Goal: Task Accomplishment & Management: Manage account settings

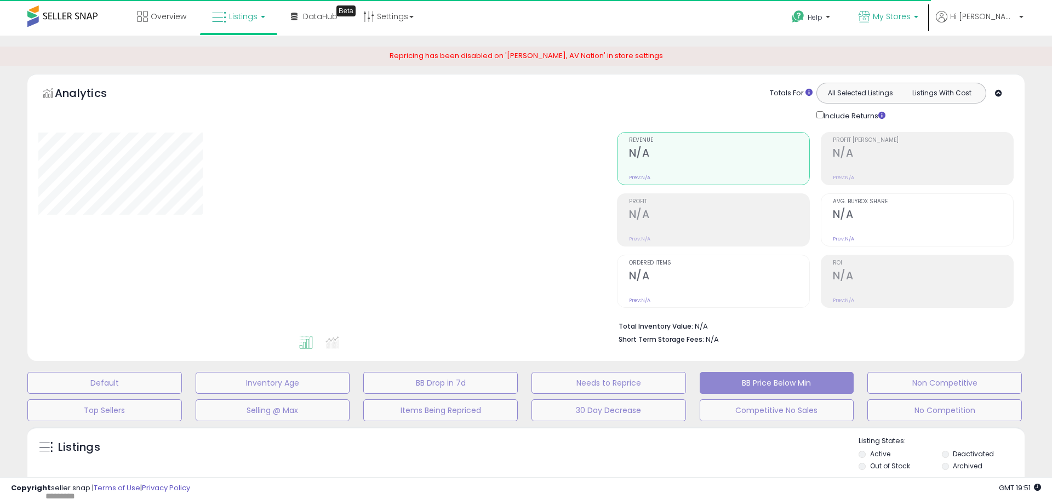
click at [911, 17] on span "My Stores" at bounding box center [892, 16] width 38 height 11
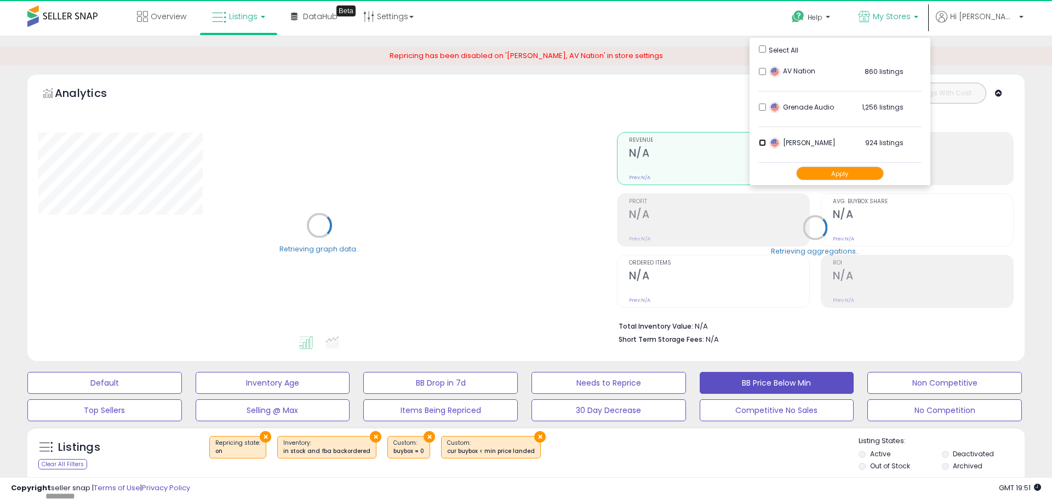
select select "**"
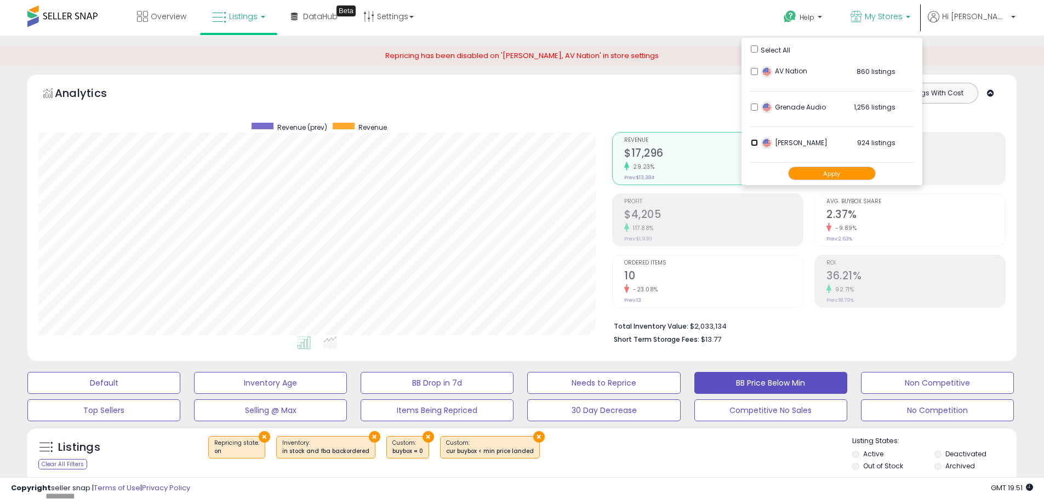
scroll to position [225, 574]
click at [872, 172] on button "Apply" at bounding box center [832, 174] width 88 height 14
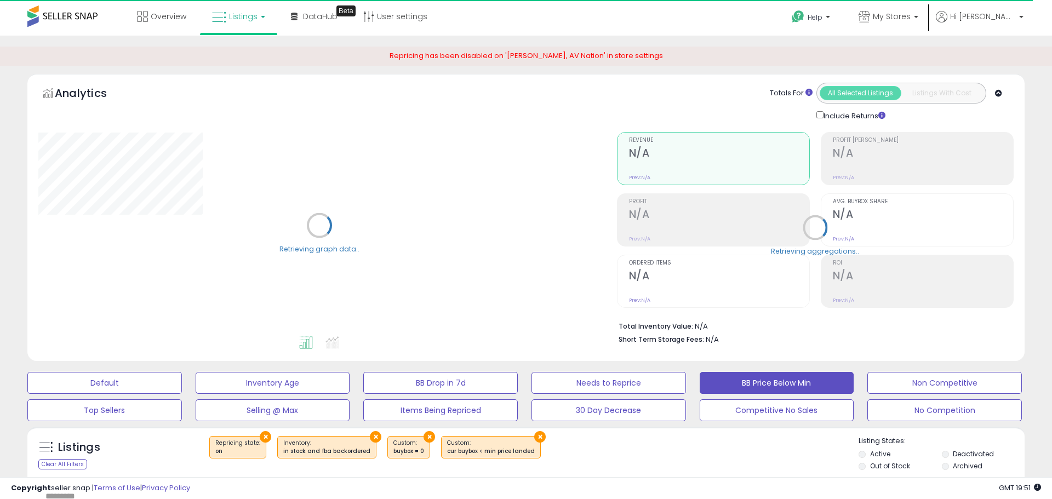
select select "**"
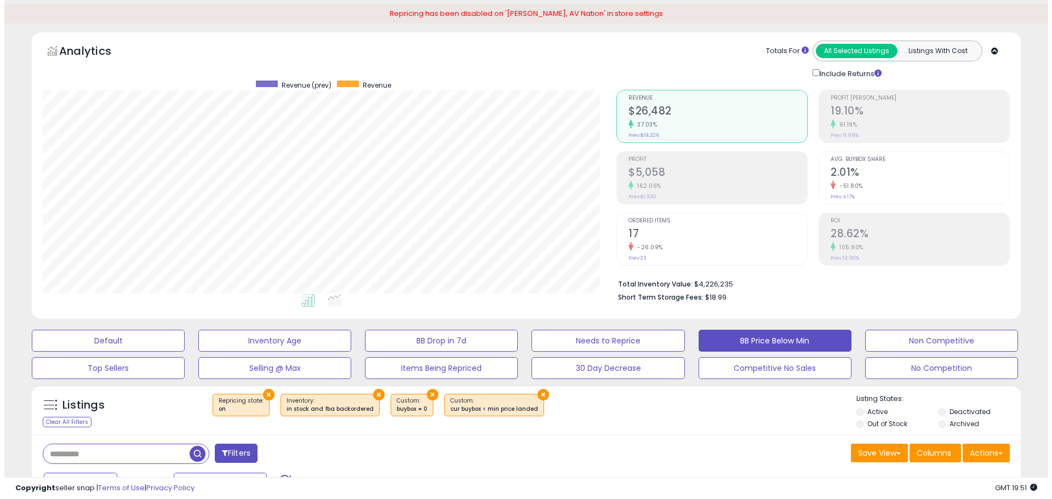
scroll to position [110, 0]
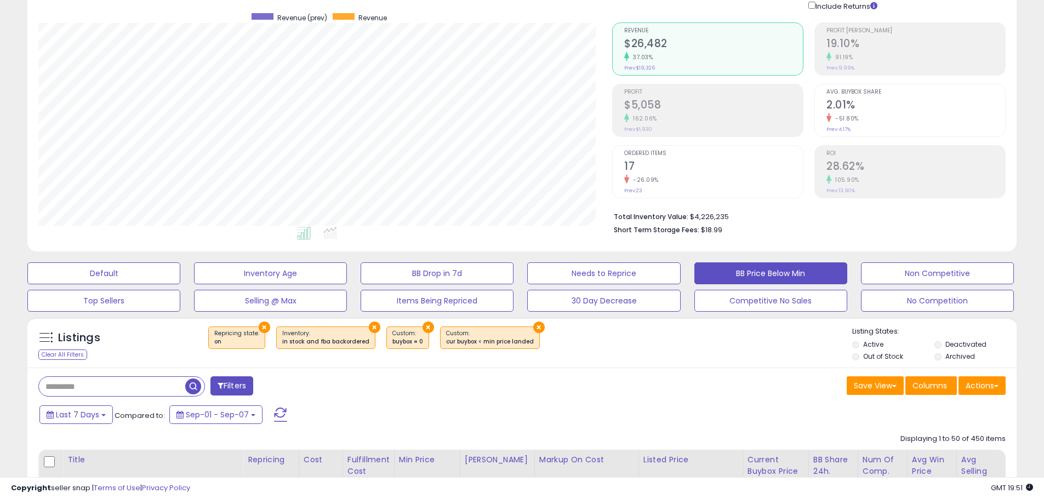
click at [136, 390] on input "text" at bounding box center [112, 386] width 146 height 19
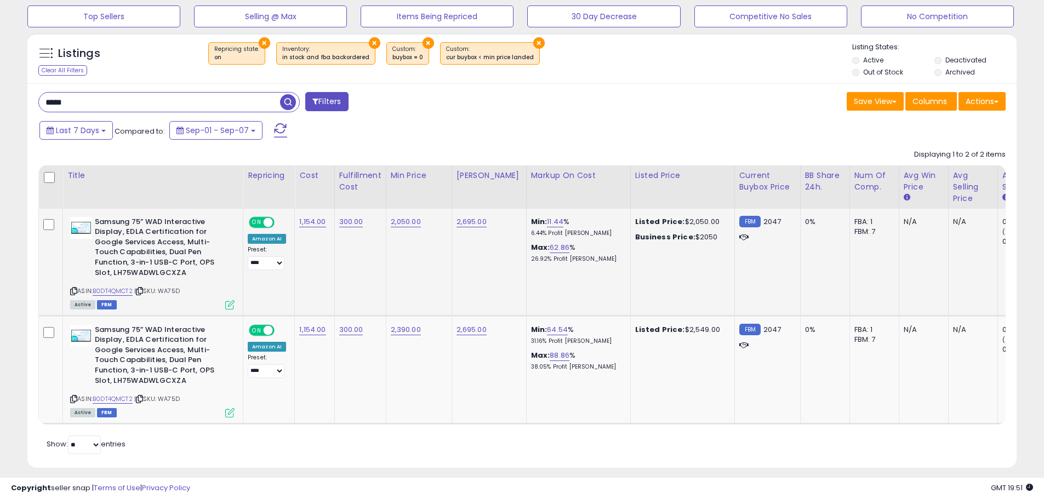
scroll to position [412, 0]
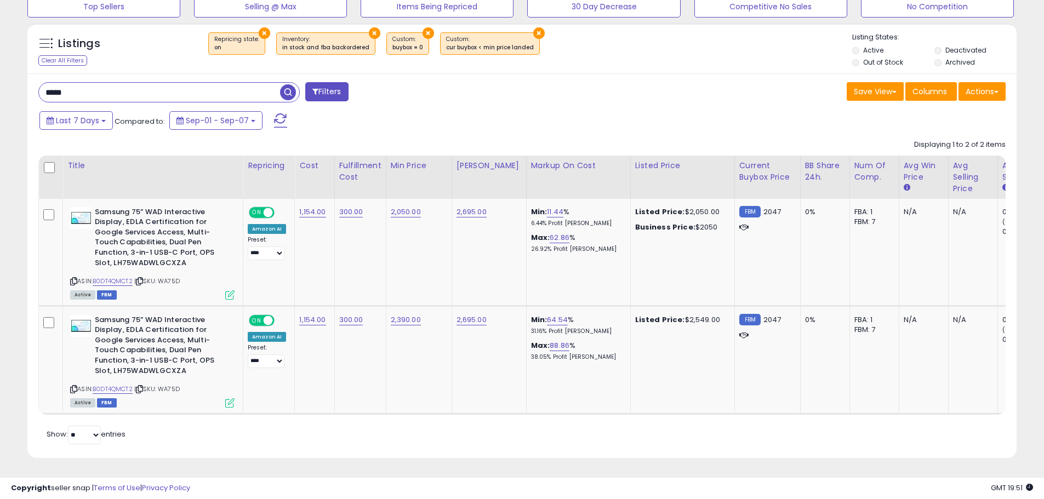
click at [285, 84] on span "button" at bounding box center [288, 92] width 16 height 16
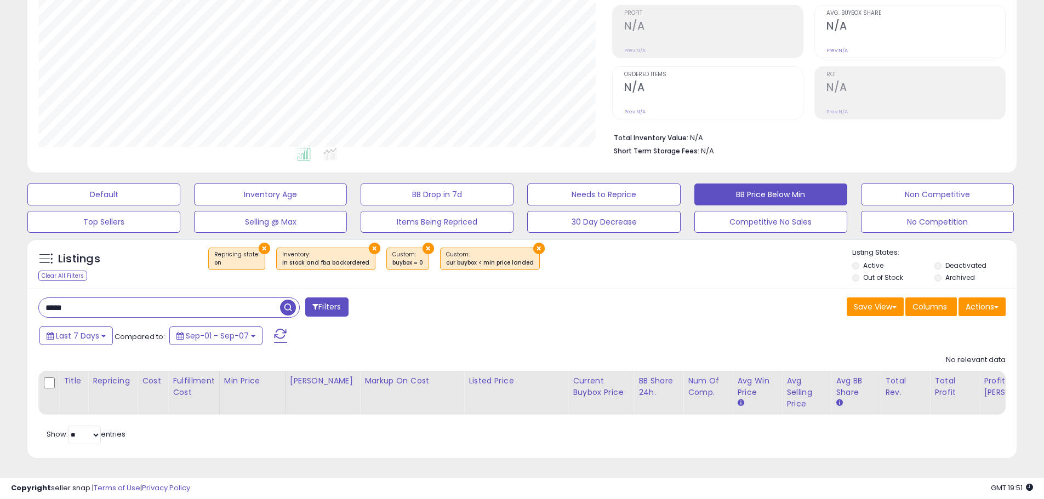
scroll to position [225, 574]
drag, startPoint x: 89, startPoint y: 300, endPoint x: 0, endPoint y: 296, distance: 88.8
click at [0, 296] on div "**********" at bounding box center [522, 173] width 1044 height 652
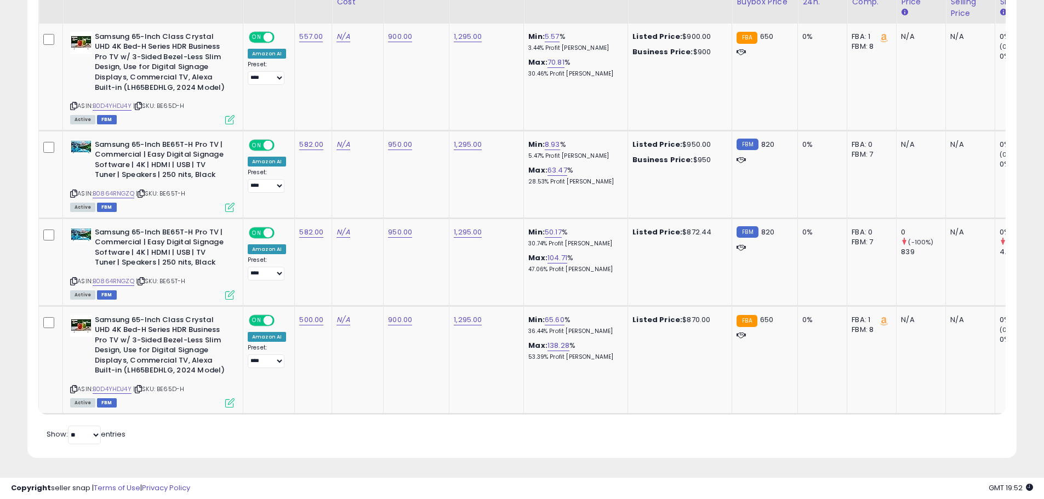
scroll to position [259, 0]
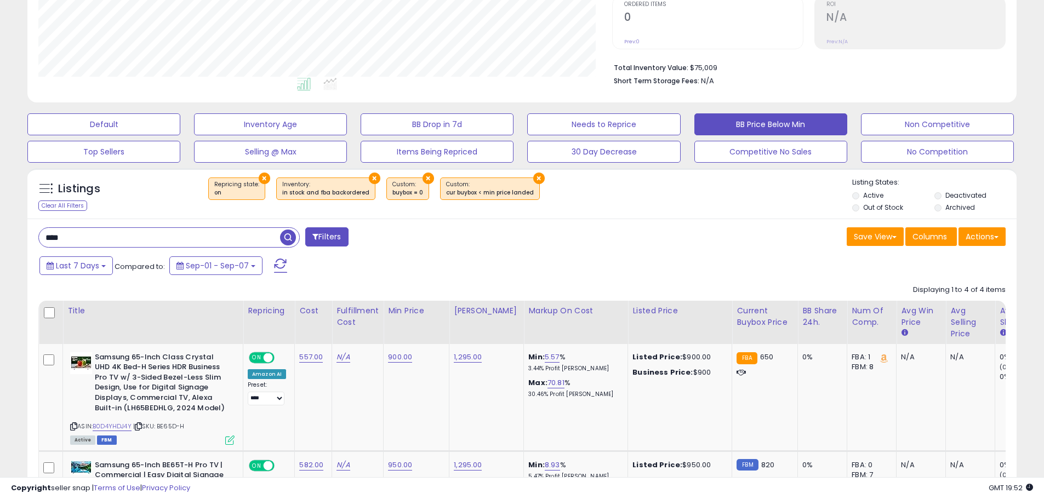
click at [207, 236] on input "****" at bounding box center [159, 237] width 241 height 19
type input "*"
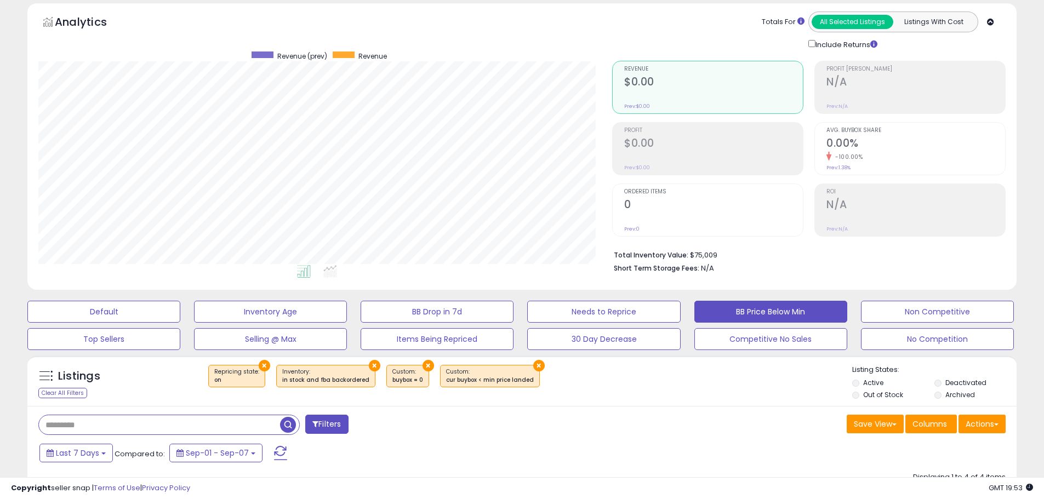
scroll to position [0, 0]
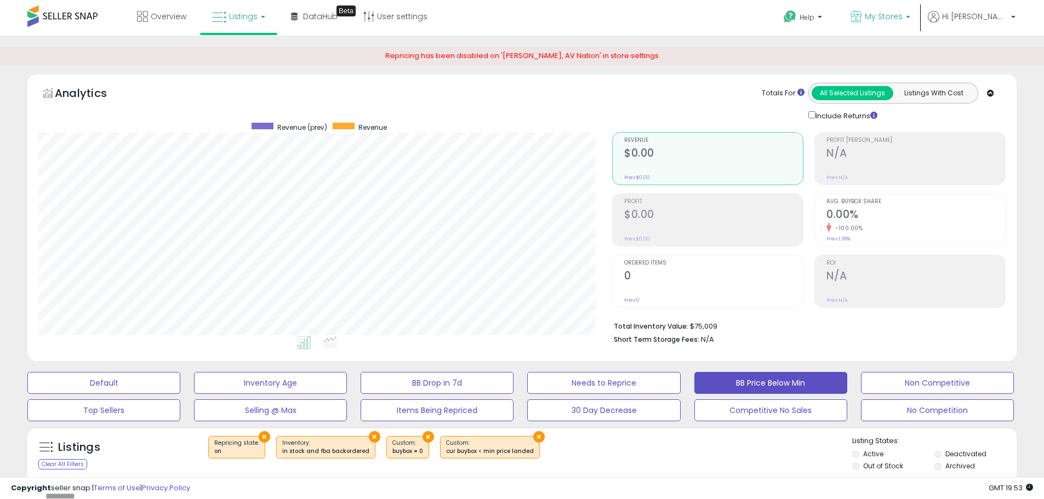
click at [902, 16] on span "My Stores" at bounding box center [884, 16] width 38 height 11
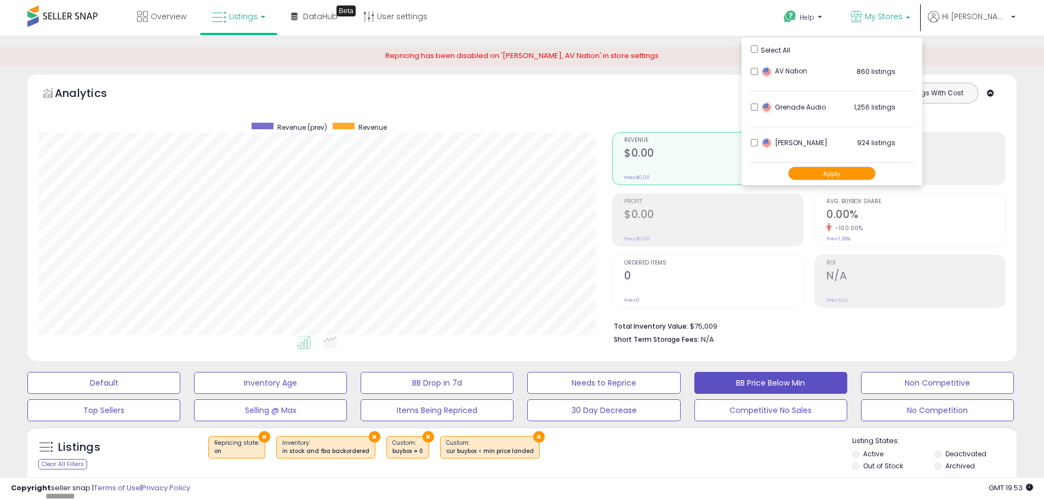
click at [827, 141] on span "[PERSON_NAME]" at bounding box center [794, 142] width 66 height 9
click at [876, 174] on button "Apply" at bounding box center [832, 174] width 88 height 14
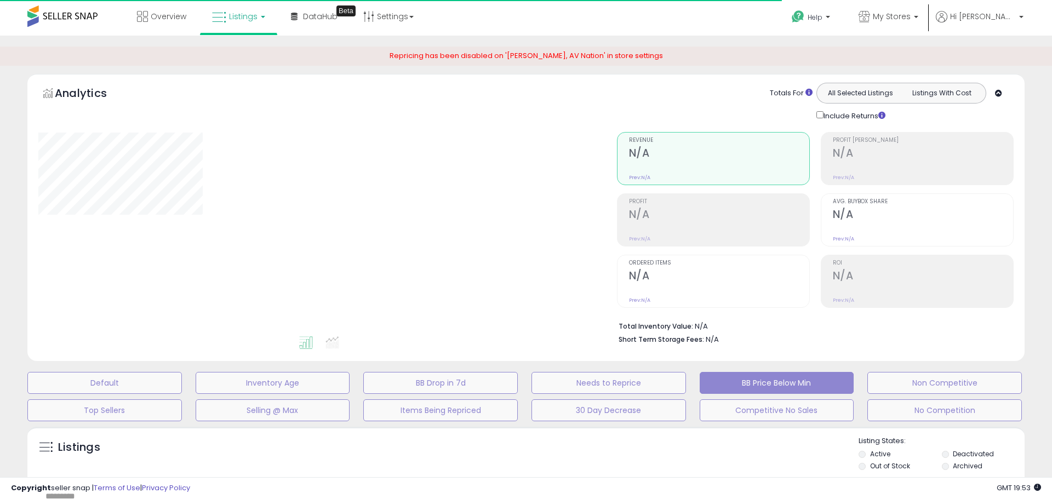
type input "****"
select select "**"
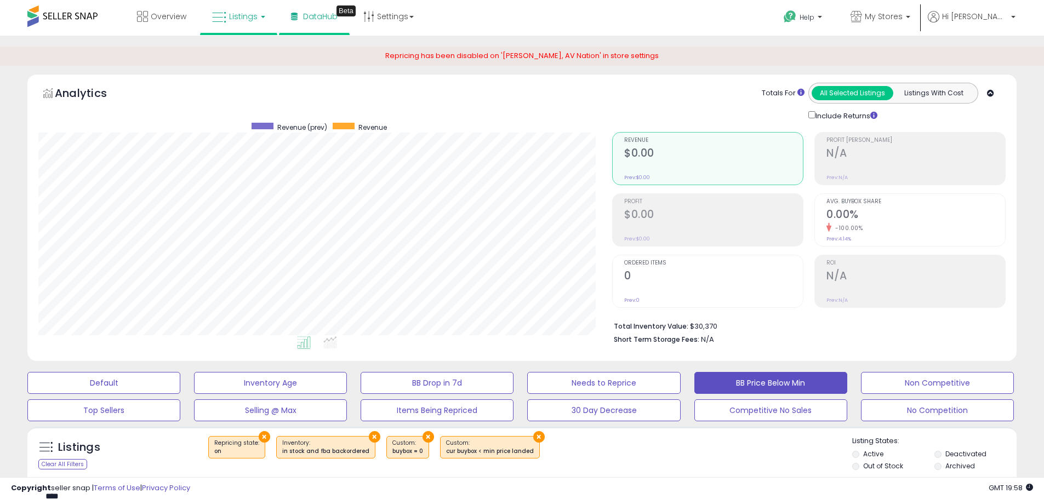
scroll to position [225, 574]
click at [902, 18] on span "My Stores" at bounding box center [884, 16] width 38 height 11
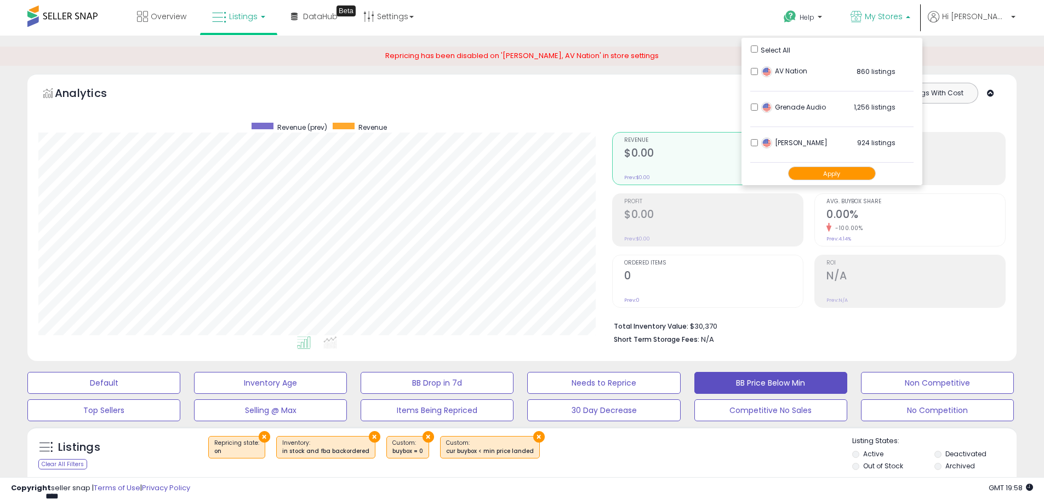
click at [871, 173] on button "Apply" at bounding box center [832, 174] width 88 height 14
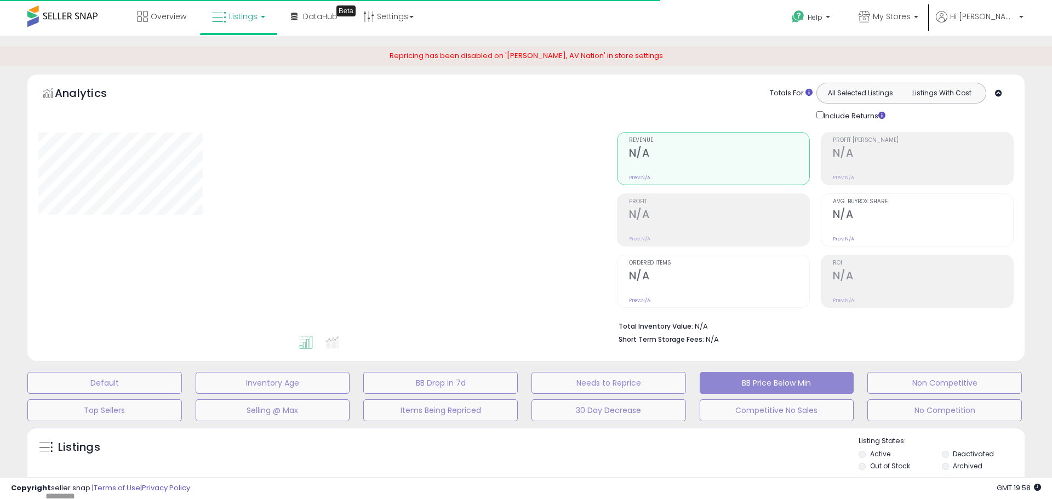
type input "****"
select select "**"
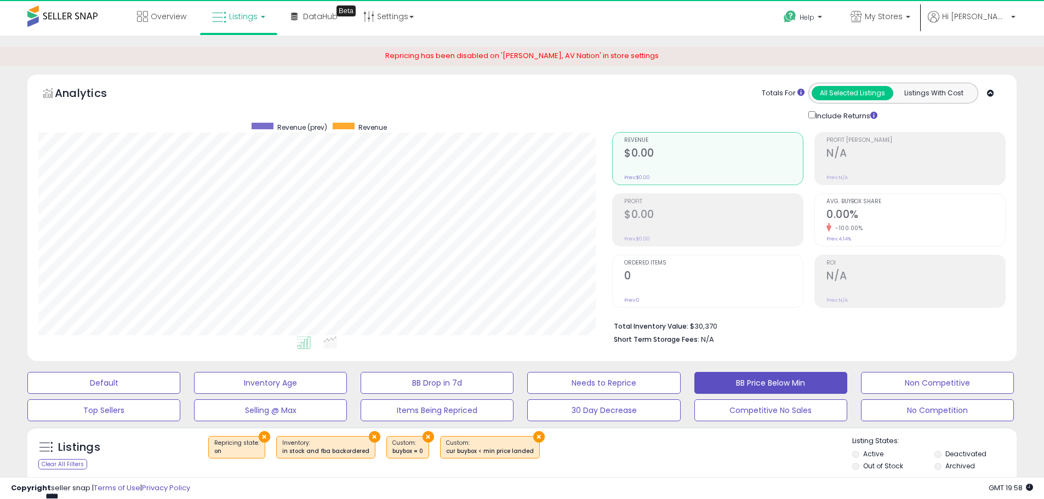
scroll to position [225, 574]
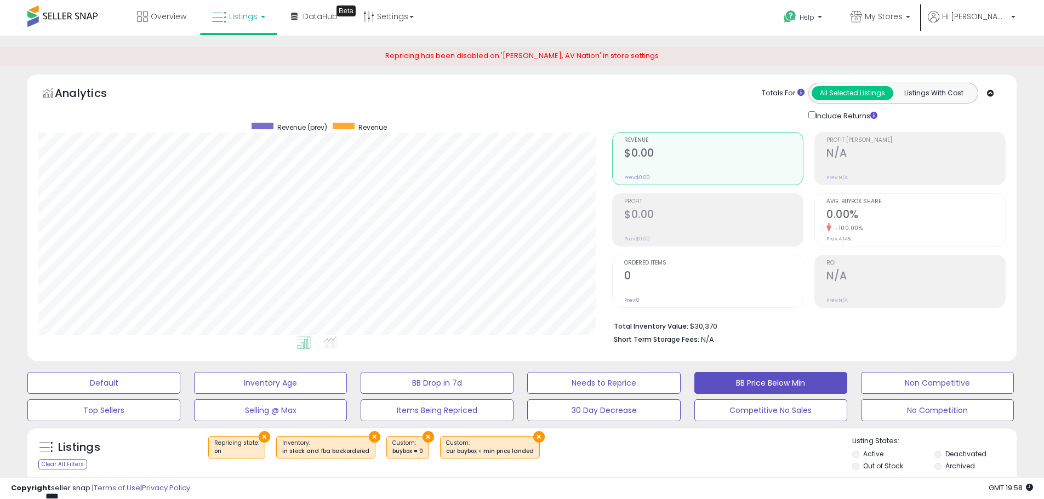
click at [14, 325] on div "**********" at bounding box center [521, 451] width 1033 height 809
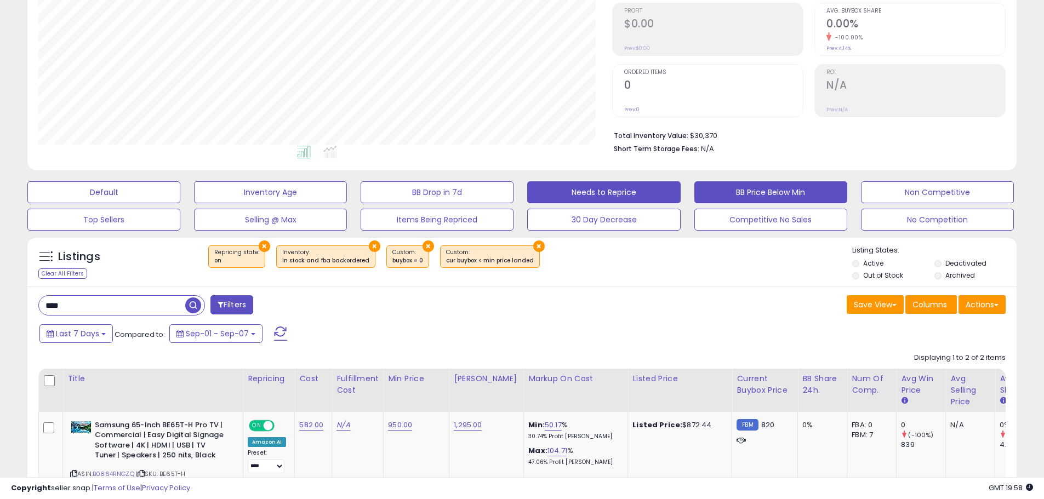
scroll to position [0, 0]
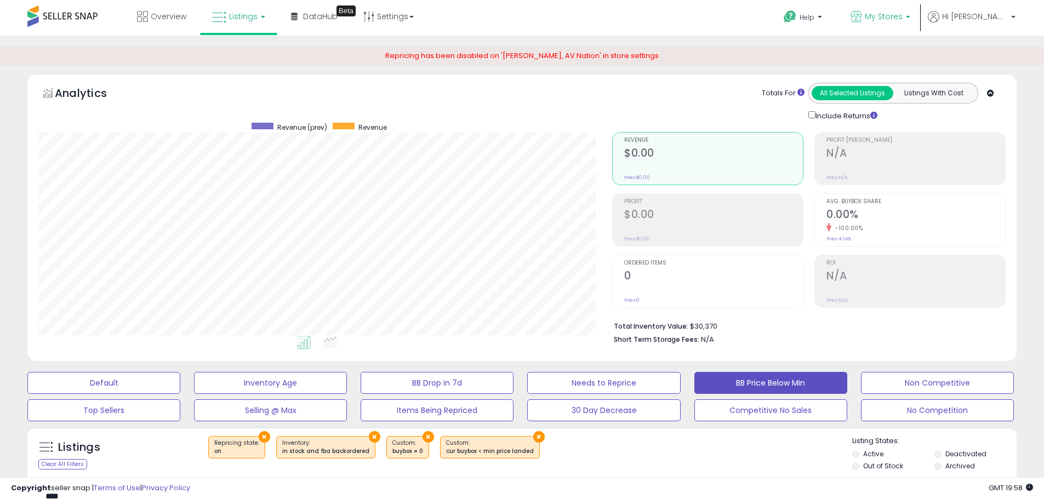
click at [902, 15] on span "My Stores" at bounding box center [884, 16] width 38 height 11
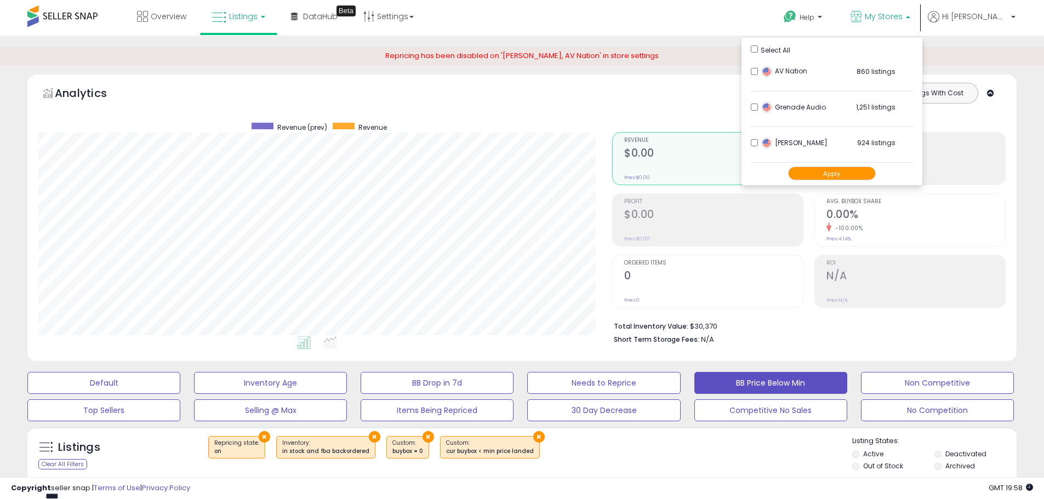
click at [4, 384] on div "**********" at bounding box center [522, 459] width 1044 height 847
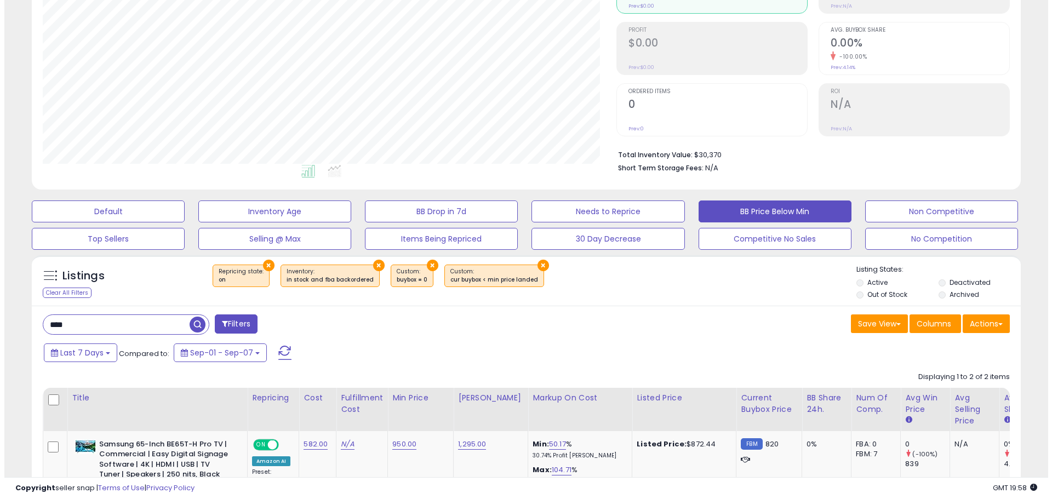
scroll to position [274, 0]
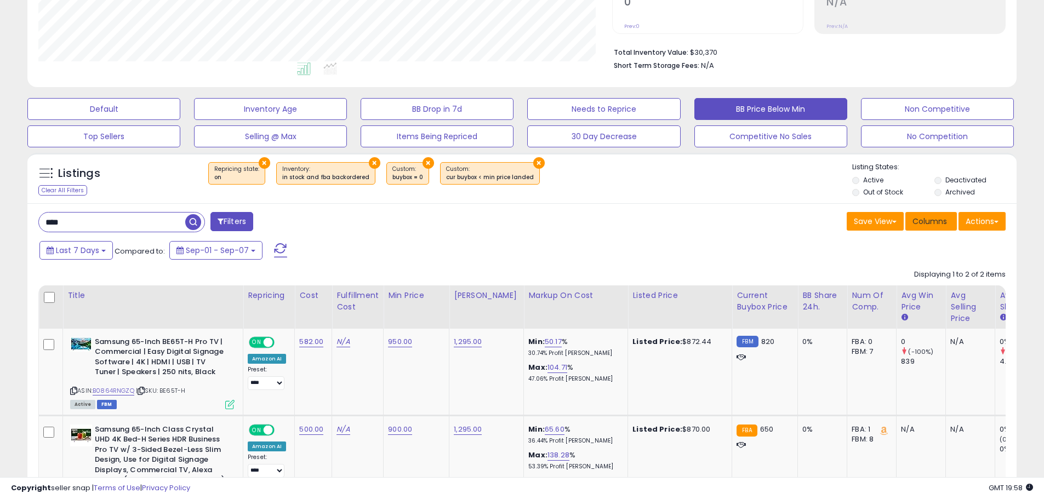
click at [928, 221] on span "Columns" at bounding box center [929, 221] width 35 height 11
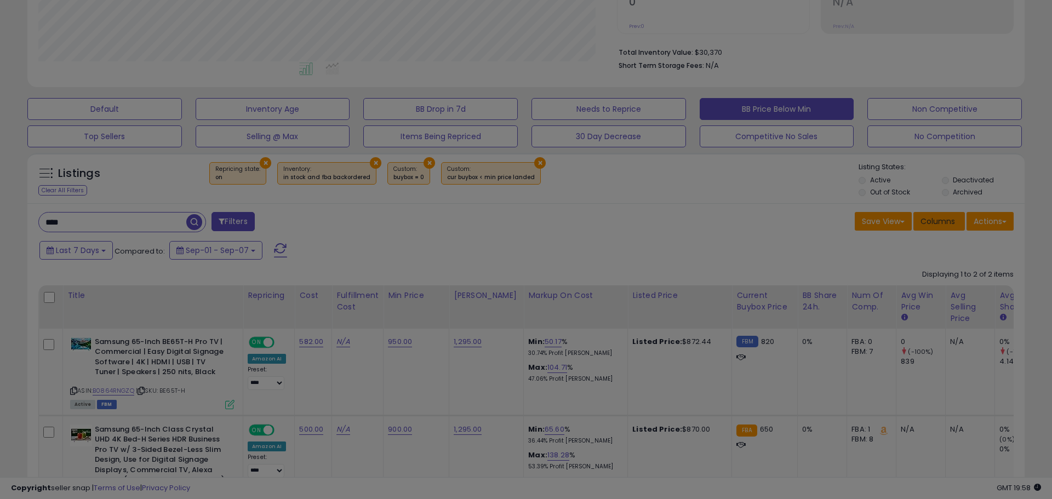
scroll to position [225, 579]
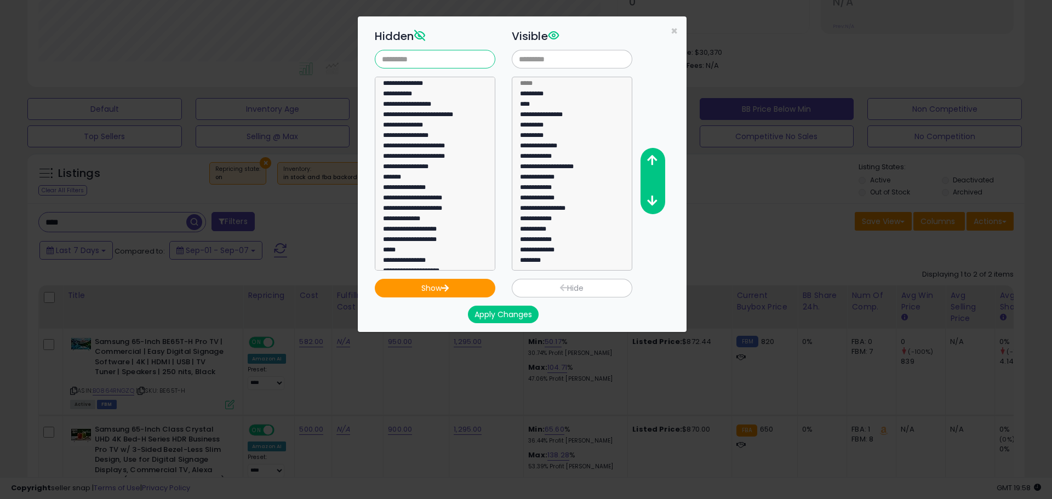
click at [452, 67] on input "text" at bounding box center [435, 59] width 121 height 19
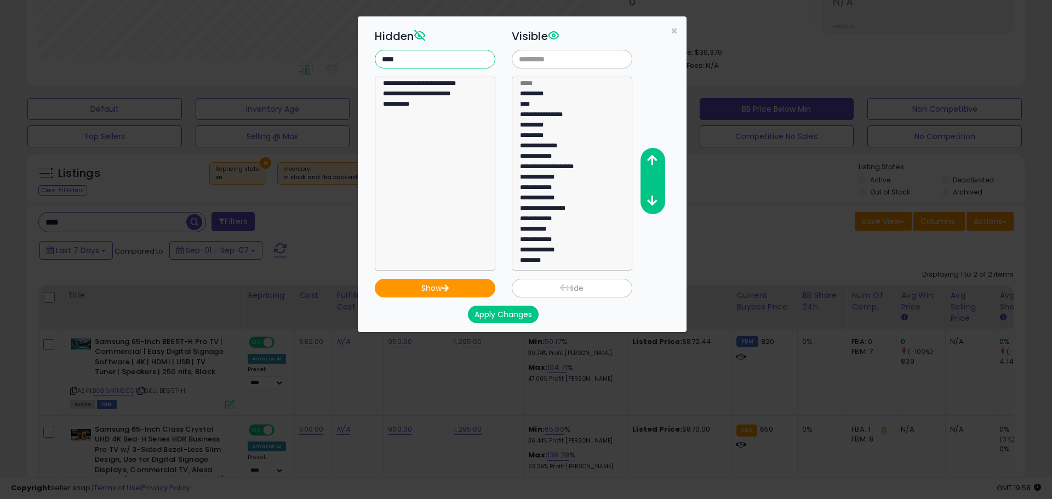
type input "****"
select select "**********"
click at [398, 106] on option "**********" at bounding box center [431, 106] width 98 height 10
click at [449, 287] on icon "button" at bounding box center [445, 287] width 8 height 7
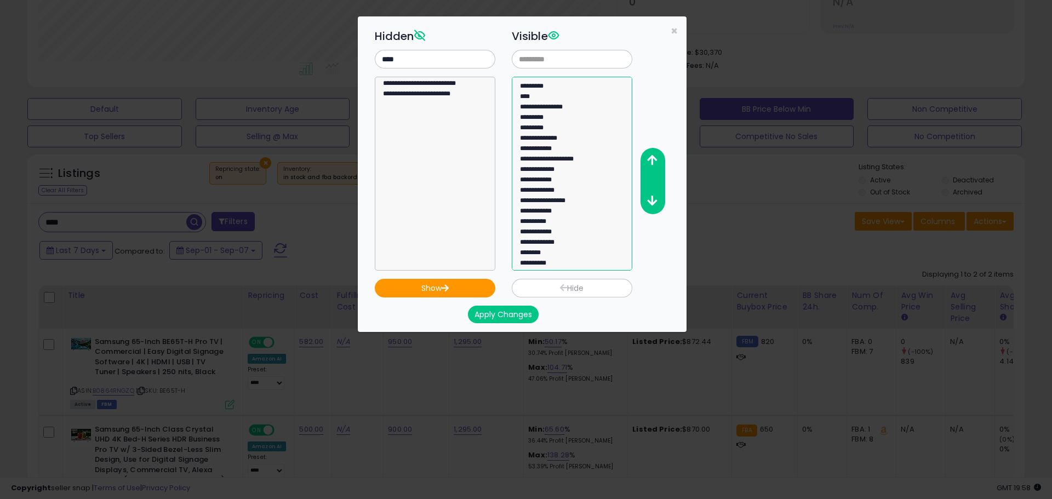
select select "**********"
click at [531, 264] on option "**********" at bounding box center [568, 265] width 98 height 10
click at [648, 157] on icon "button" at bounding box center [652, 161] width 10 height 12
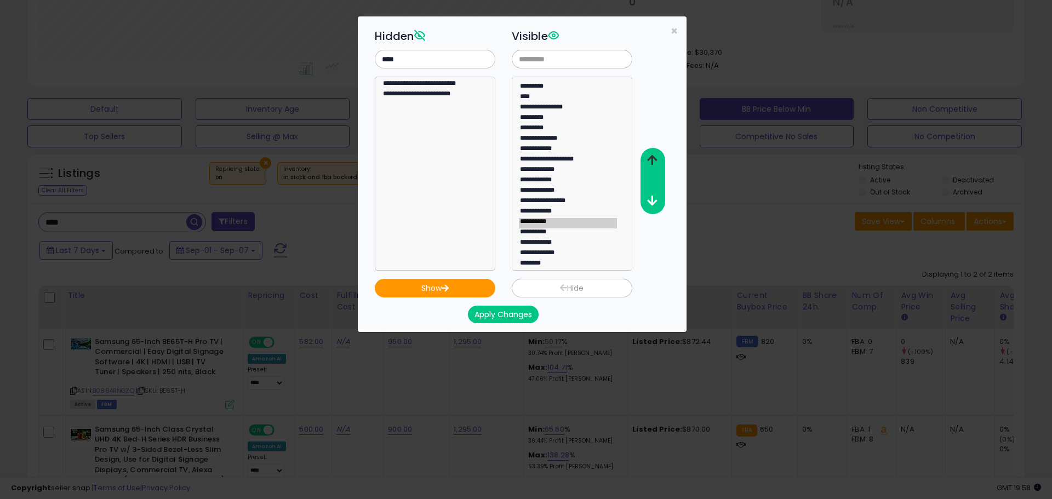
click at [648, 157] on icon "button" at bounding box center [652, 161] width 10 height 12
click at [651, 157] on icon "button" at bounding box center [652, 161] width 10 height 12
click at [653, 157] on icon "button" at bounding box center [652, 161] width 10 height 12
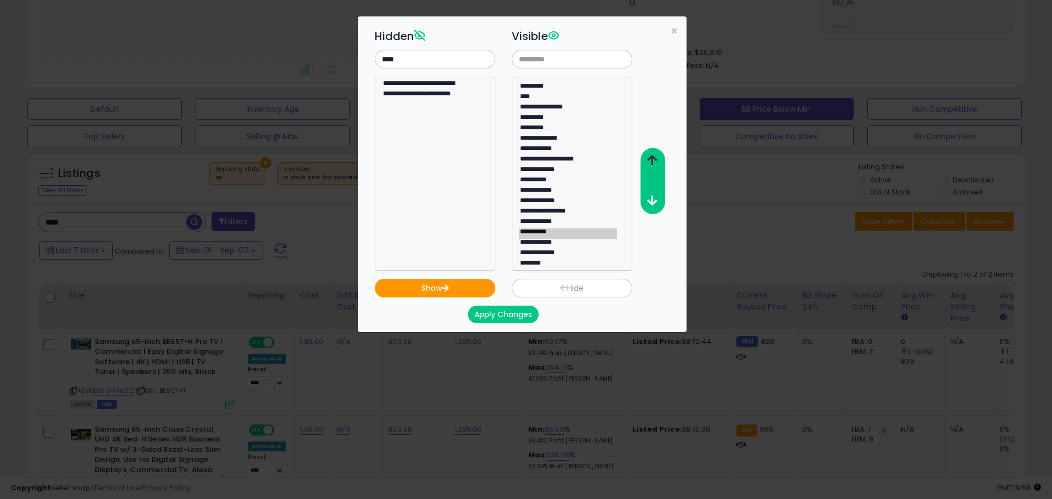
click at [653, 157] on icon "button" at bounding box center [652, 161] width 10 height 12
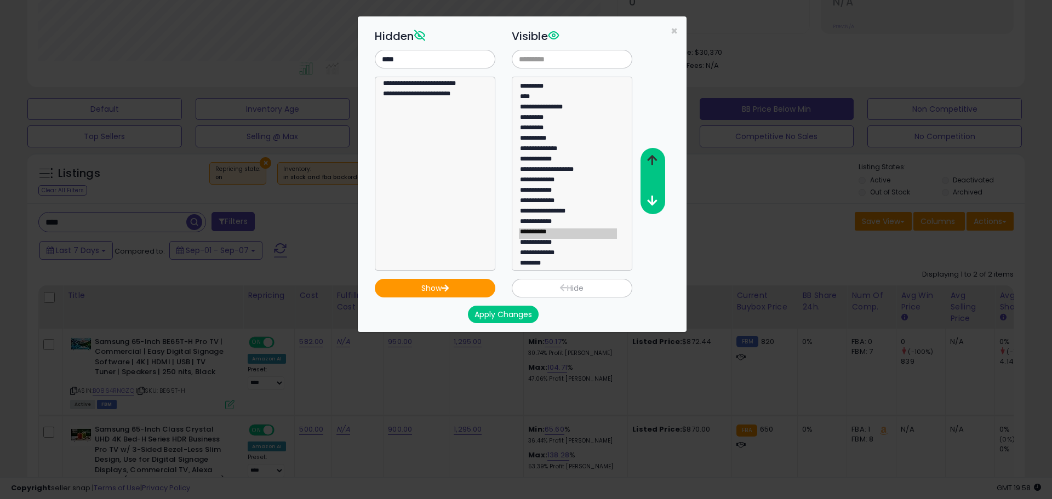
click at [653, 157] on icon "button" at bounding box center [652, 161] width 10 height 12
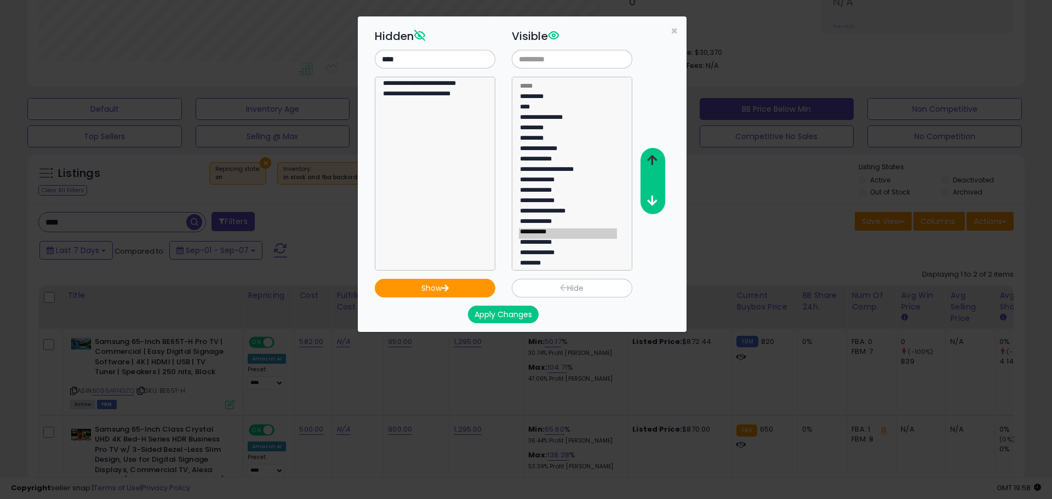
scroll to position [3, 0]
click at [653, 157] on icon "button" at bounding box center [652, 161] width 10 height 12
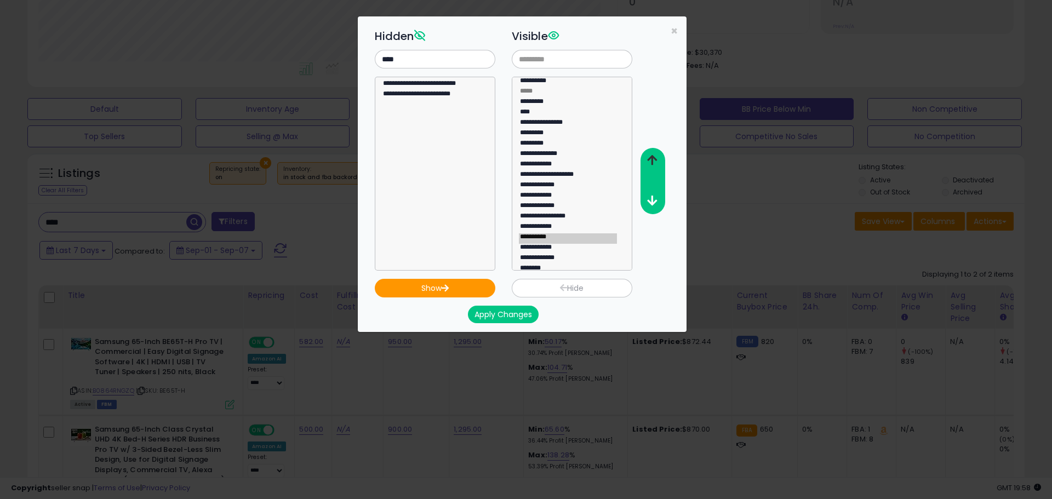
click at [653, 157] on icon "button" at bounding box center [652, 161] width 10 height 12
click at [513, 318] on button "Apply Changes" at bounding box center [503, 315] width 71 height 18
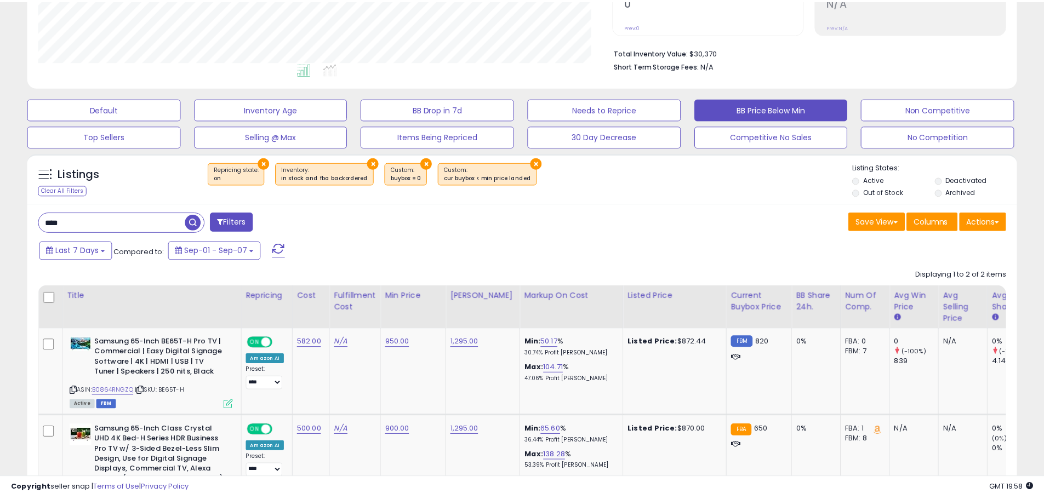
scroll to position [547734, 547385]
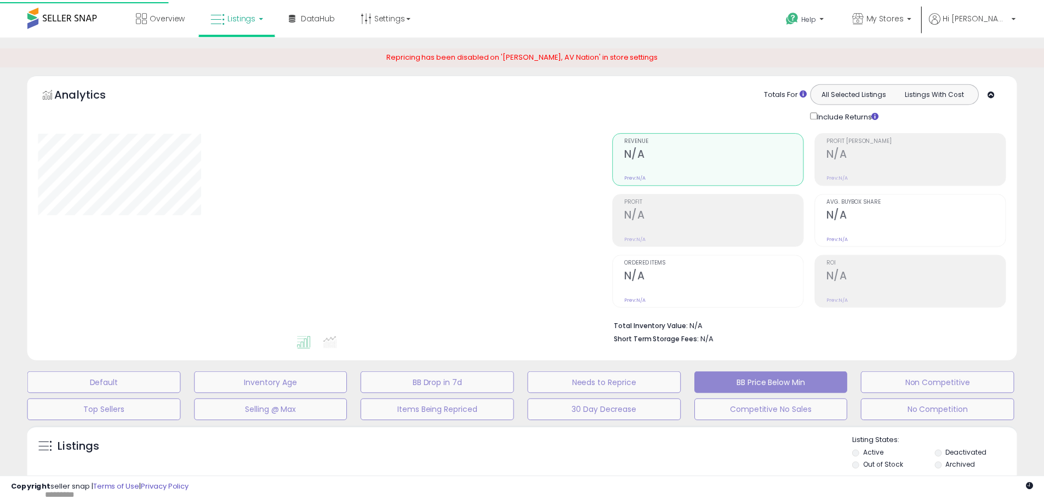
scroll to position [208, 0]
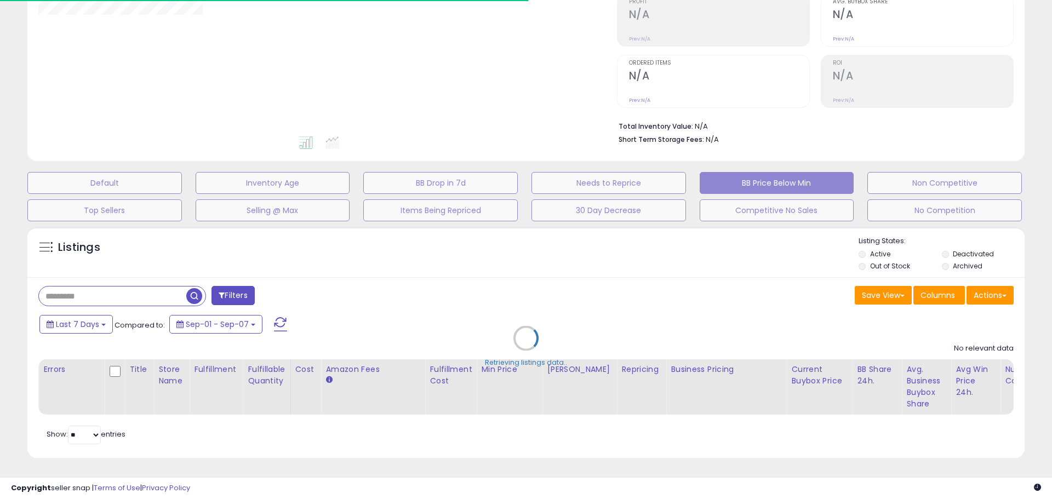
type input "****"
select select "**"
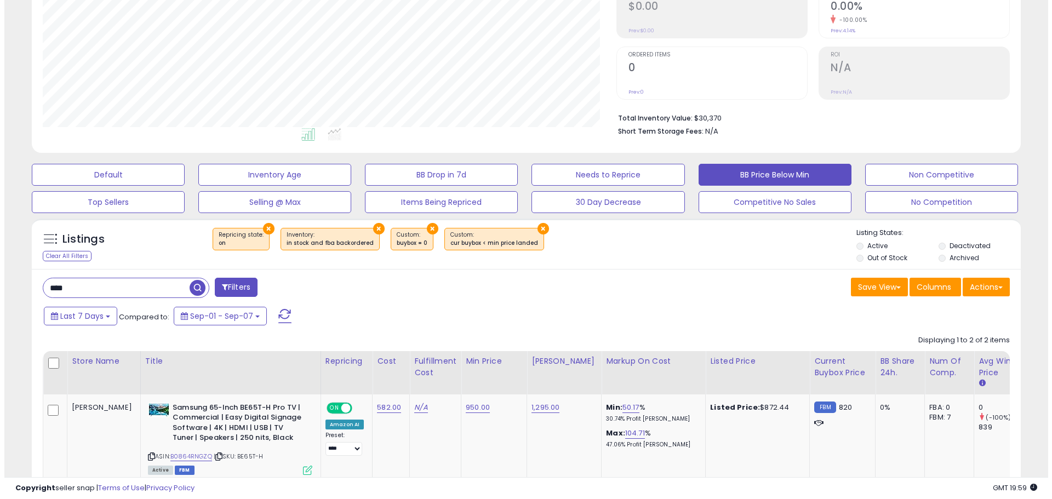
scroll to position [225, 574]
click at [989, 285] on button "Actions" at bounding box center [981, 287] width 47 height 19
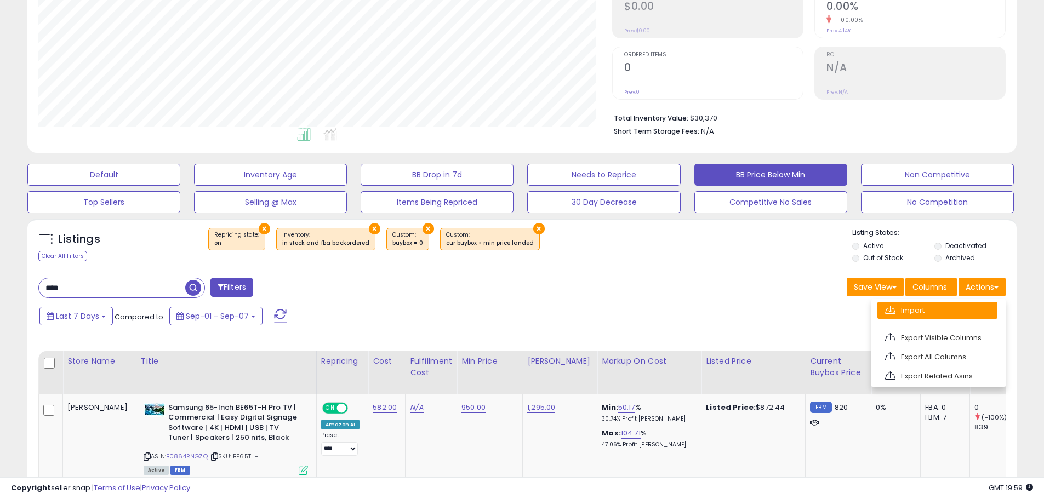
click at [910, 311] on link "Import" at bounding box center [937, 310] width 120 height 17
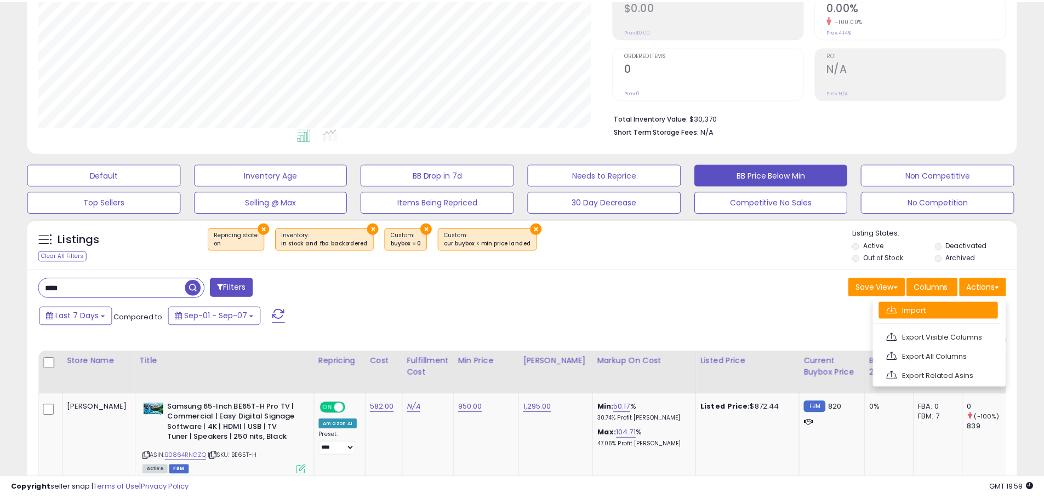
scroll to position [225, 579]
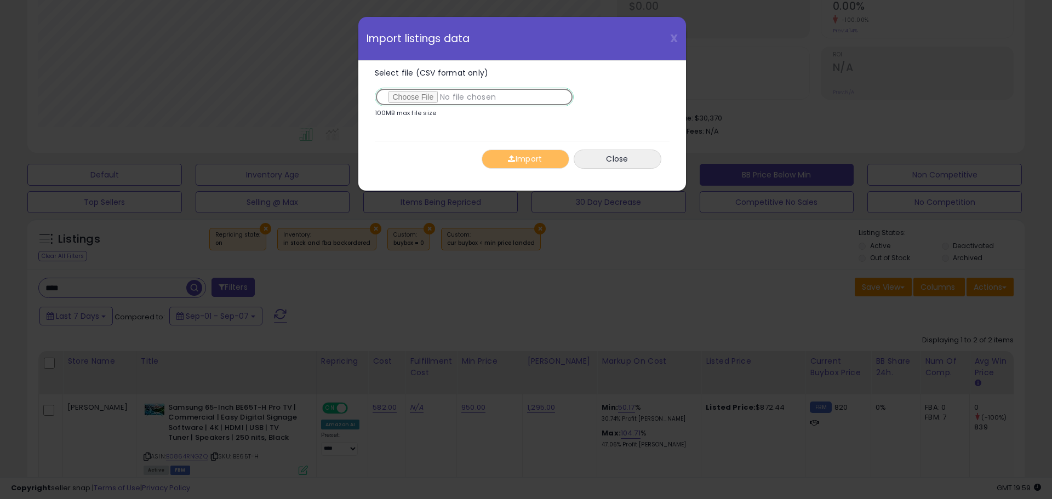
click at [426, 98] on input "Select file (CSV format only)" at bounding box center [474, 97] width 199 height 19
click at [529, 161] on button "Import" at bounding box center [526, 159] width 88 height 19
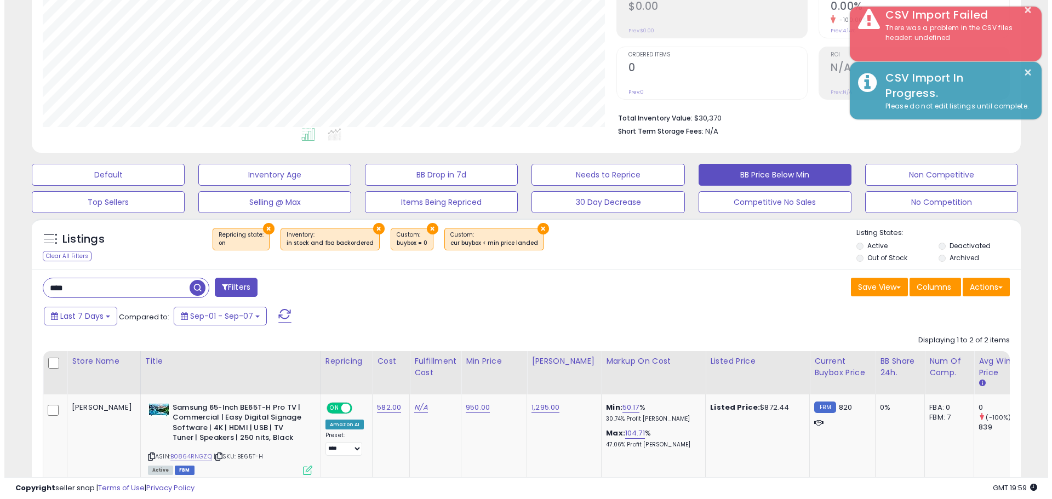
scroll to position [547734, 547385]
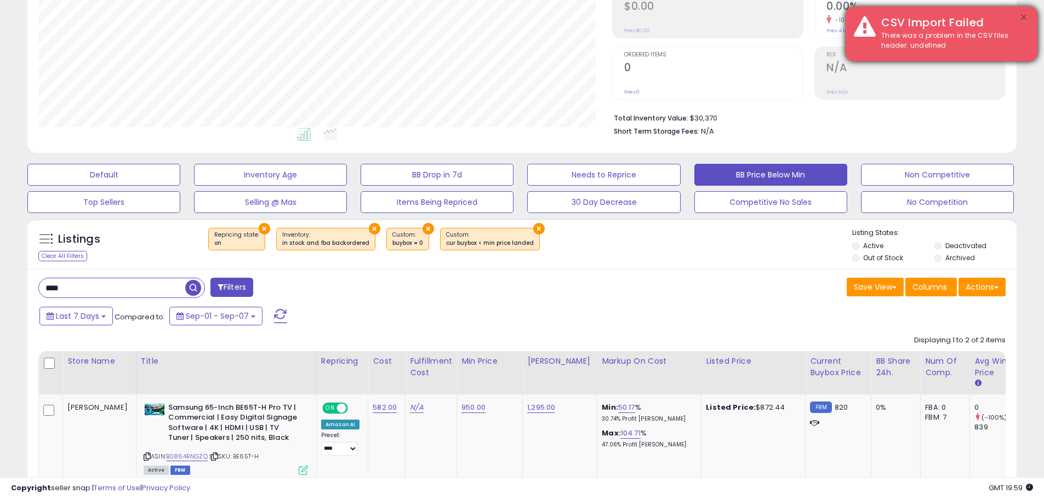
click at [1021, 18] on button "×" at bounding box center [1023, 18] width 9 height 14
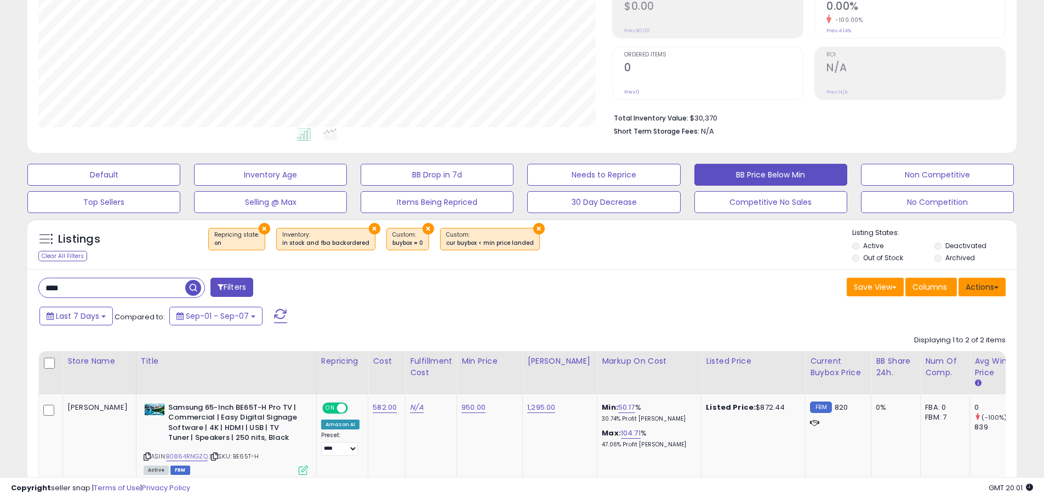
click at [981, 290] on button "Actions" at bounding box center [981, 287] width 47 height 19
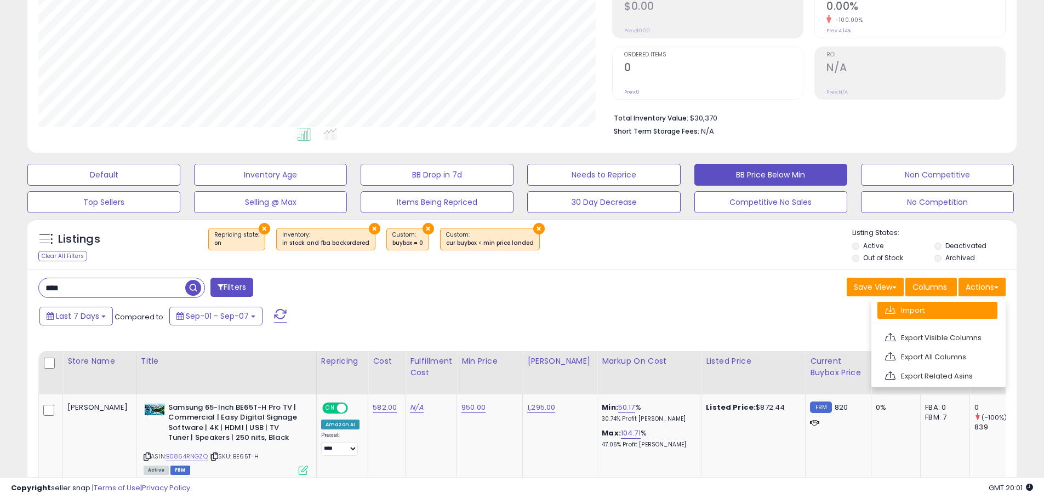
click at [921, 309] on link "Import" at bounding box center [937, 310] width 120 height 17
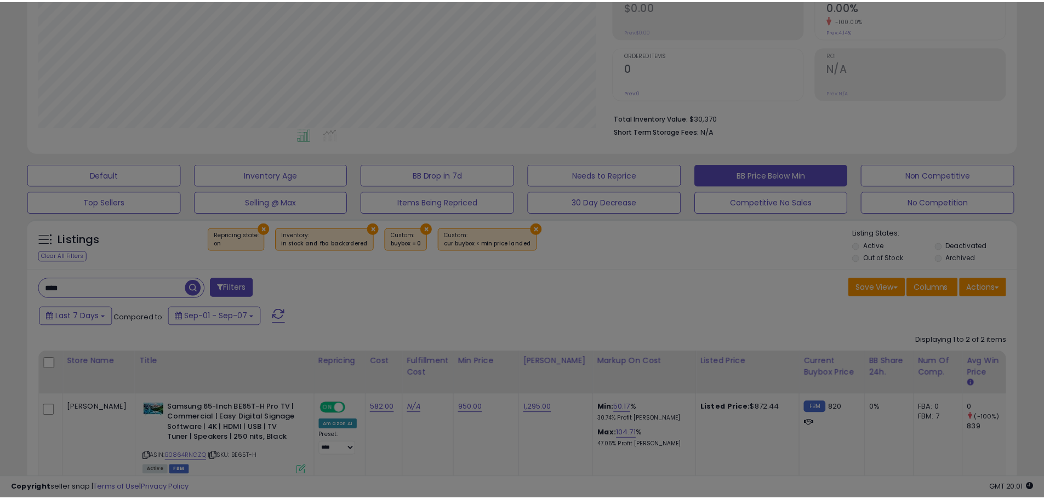
scroll to position [225, 579]
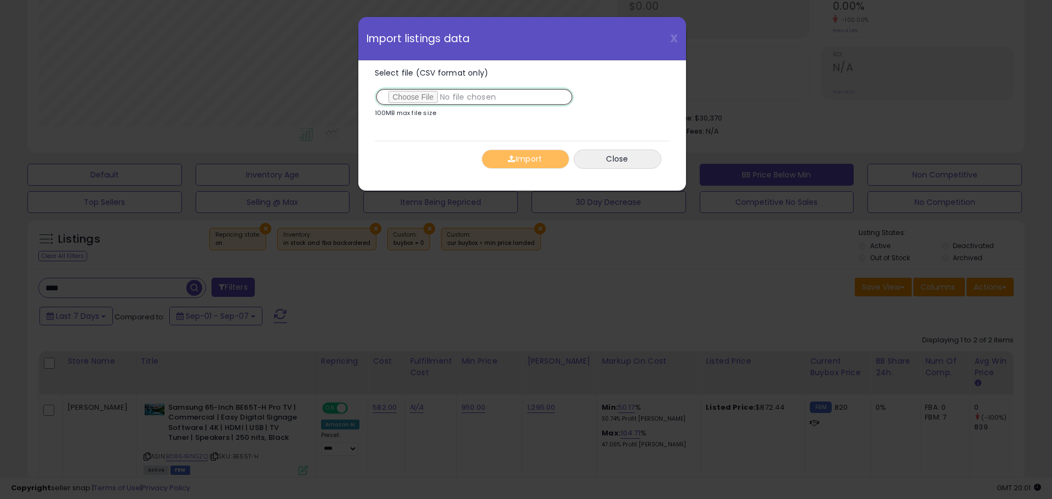
click at [422, 95] on input "Select file (CSV format only)" at bounding box center [474, 97] width 199 height 19
click at [534, 161] on button "Import" at bounding box center [526, 159] width 88 height 19
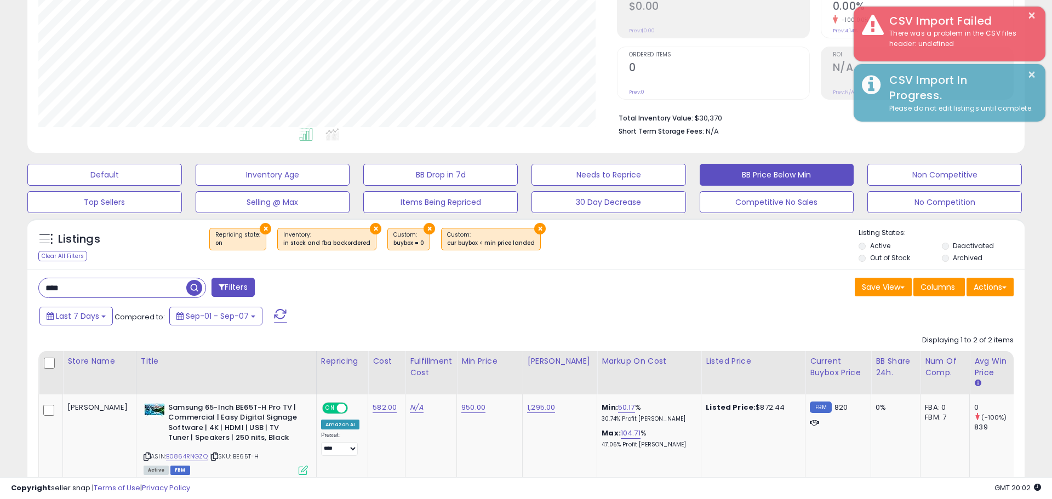
scroll to position [547734, 547385]
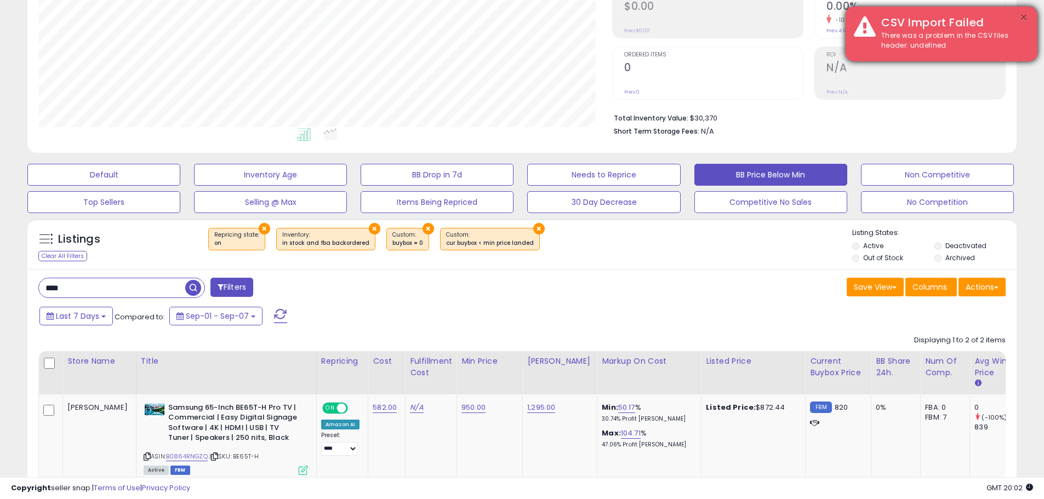
click at [1025, 17] on button "×" at bounding box center [1023, 18] width 9 height 14
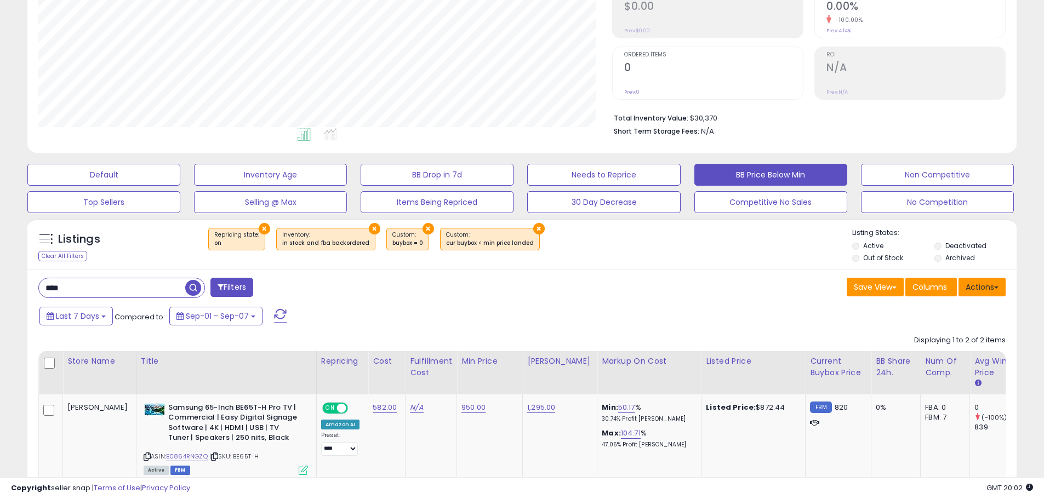
click at [979, 289] on button "Actions" at bounding box center [981, 287] width 47 height 19
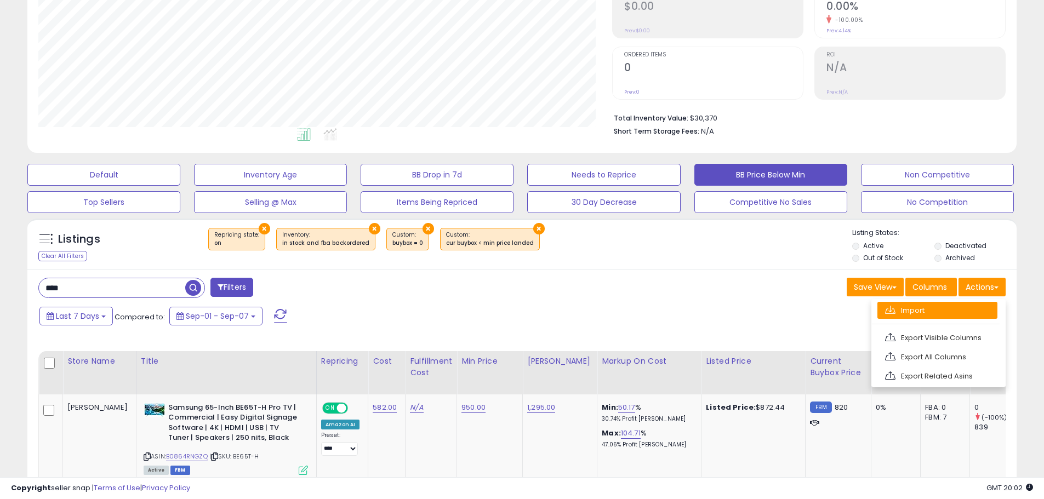
click at [928, 310] on link "Import" at bounding box center [937, 310] width 120 height 17
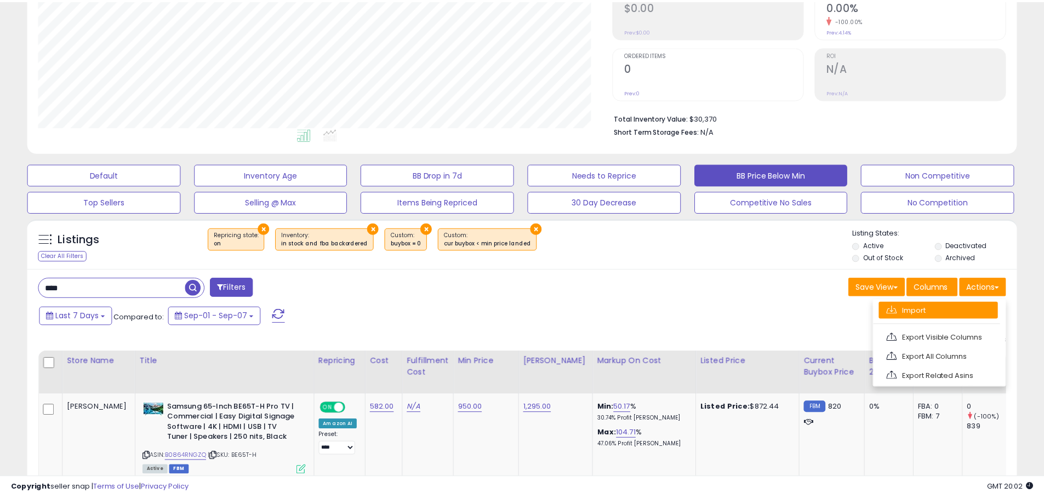
scroll to position [225, 579]
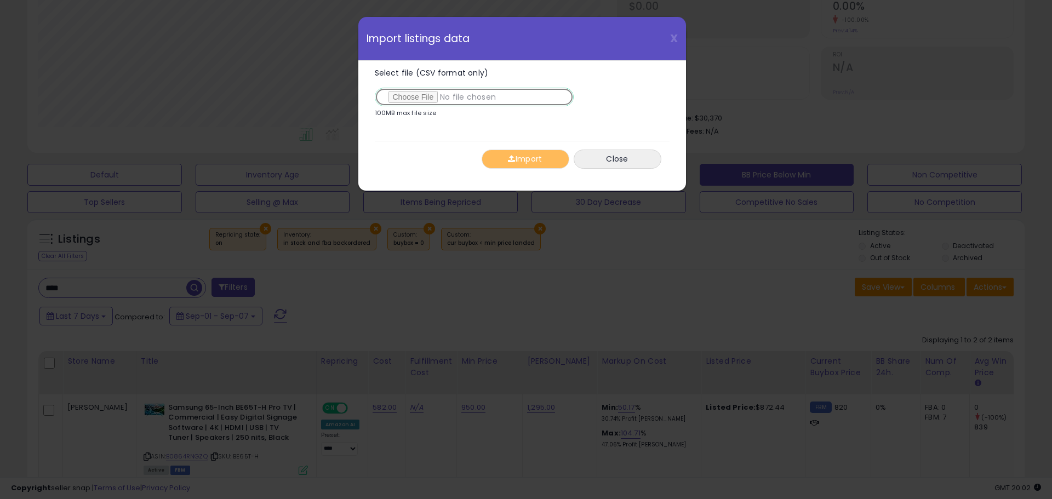
click at [422, 101] on input "Select file (CSV format only)" at bounding box center [474, 97] width 199 height 19
type input "**********"
click at [519, 159] on button "Import" at bounding box center [526, 159] width 88 height 19
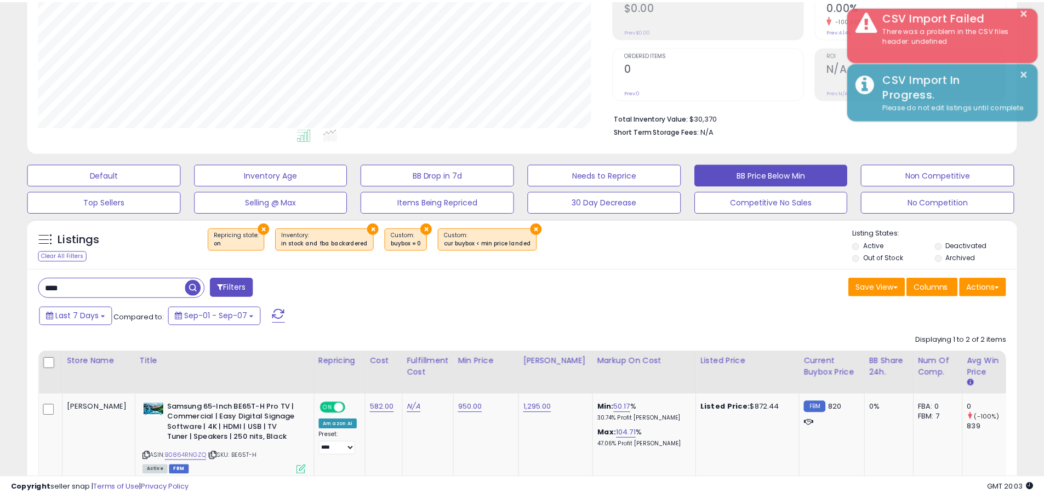
scroll to position [547734, 547385]
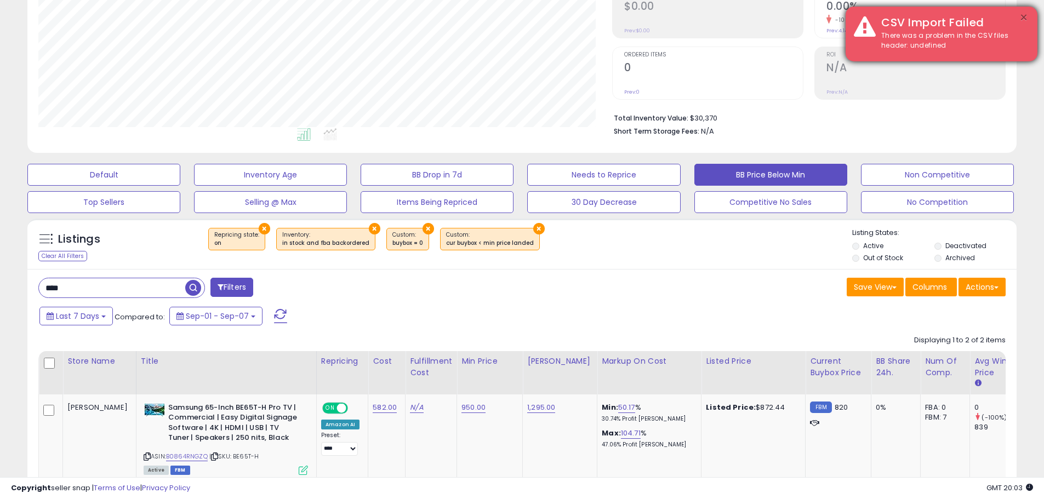
click at [1021, 20] on button "×" at bounding box center [1023, 18] width 9 height 14
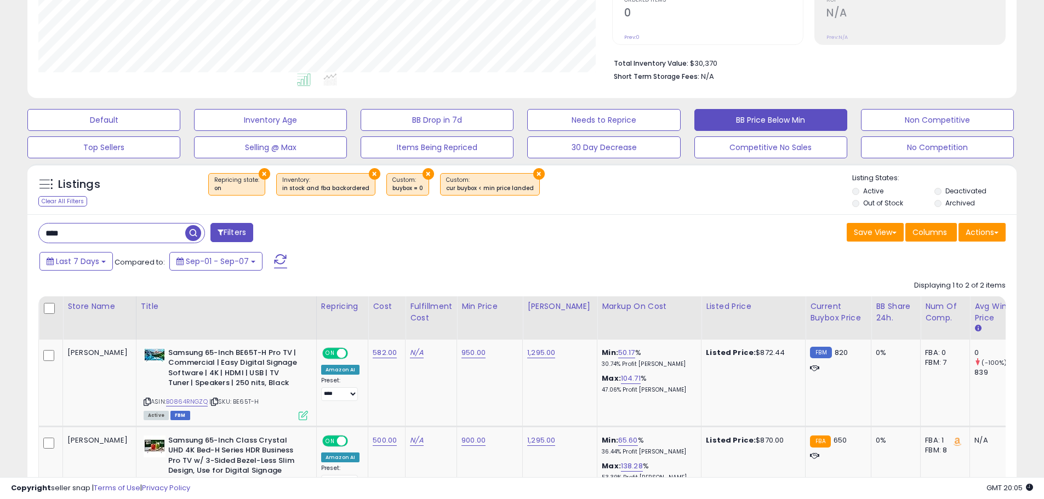
scroll to position [0, 0]
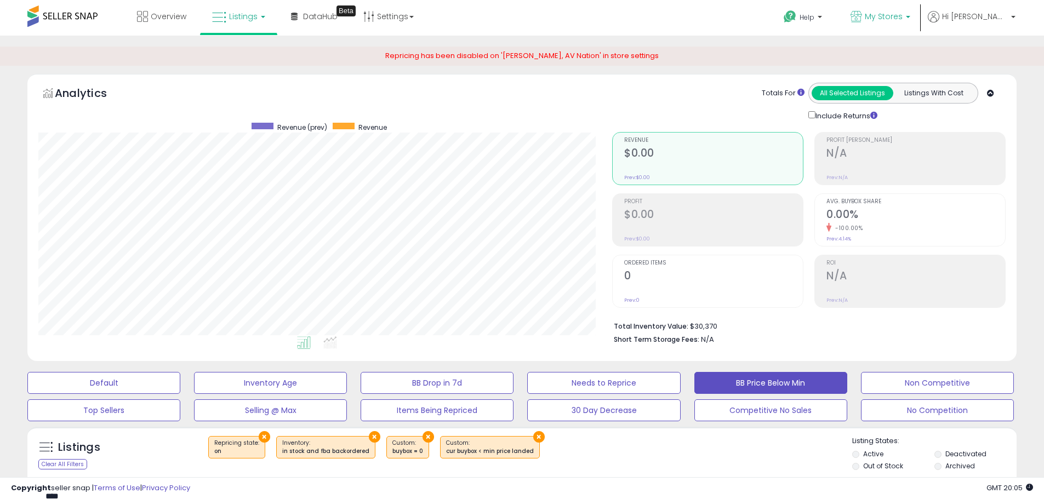
click at [902, 15] on span "My Stores" at bounding box center [884, 16] width 38 height 11
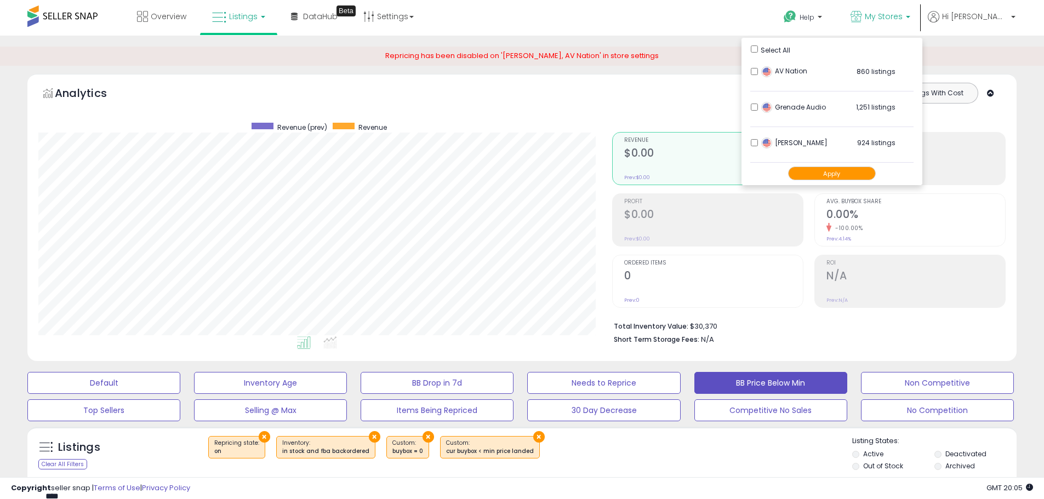
click at [854, 176] on button "Apply" at bounding box center [832, 174] width 88 height 14
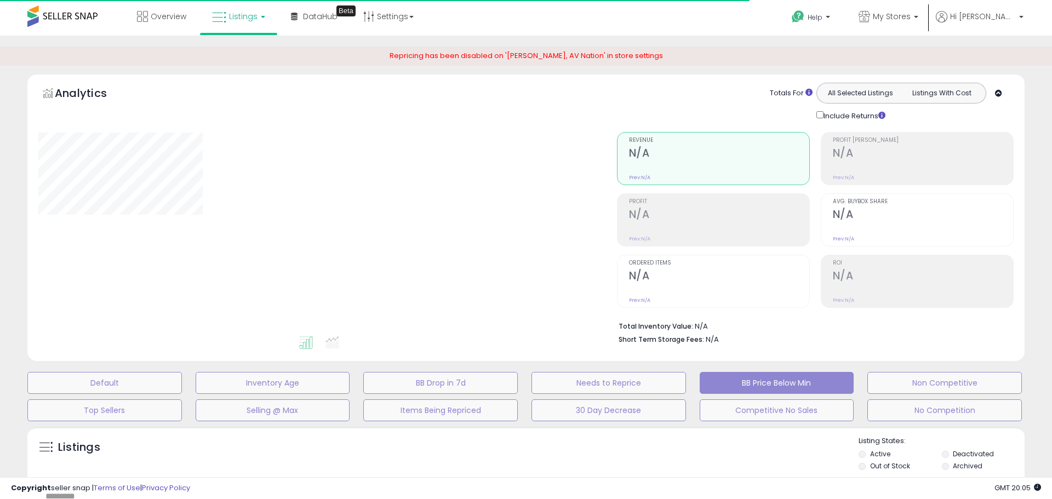
type input "****"
select select "**"
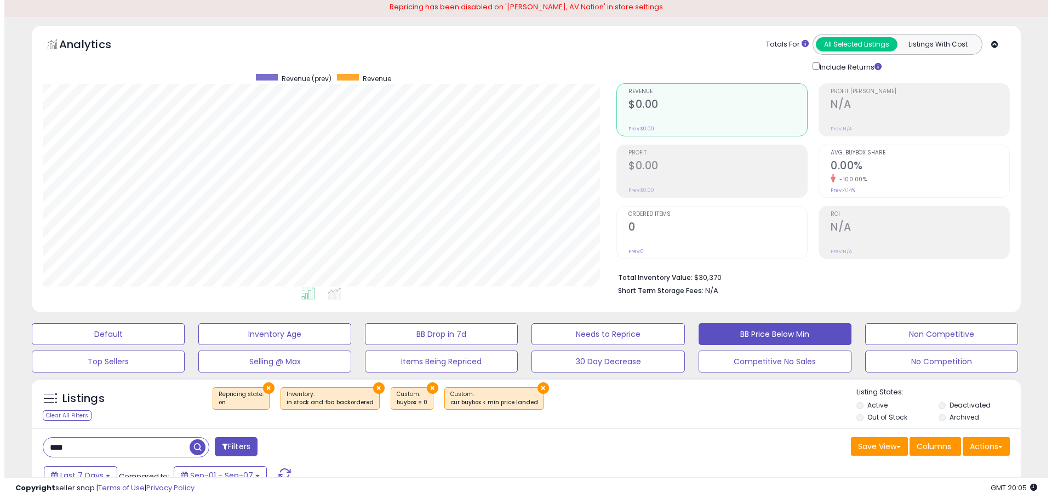
scroll to position [110, 0]
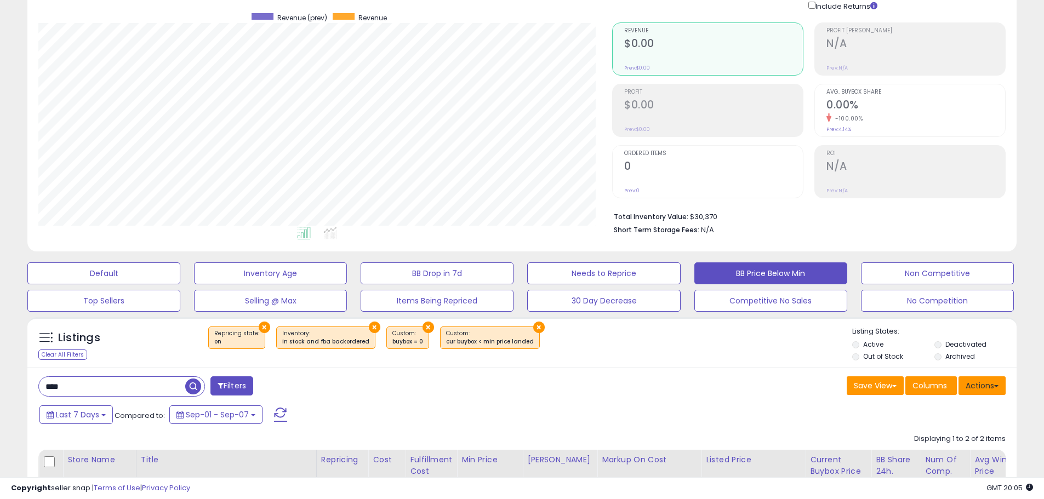
click at [984, 387] on button "Actions" at bounding box center [981, 385] width 47 height 19
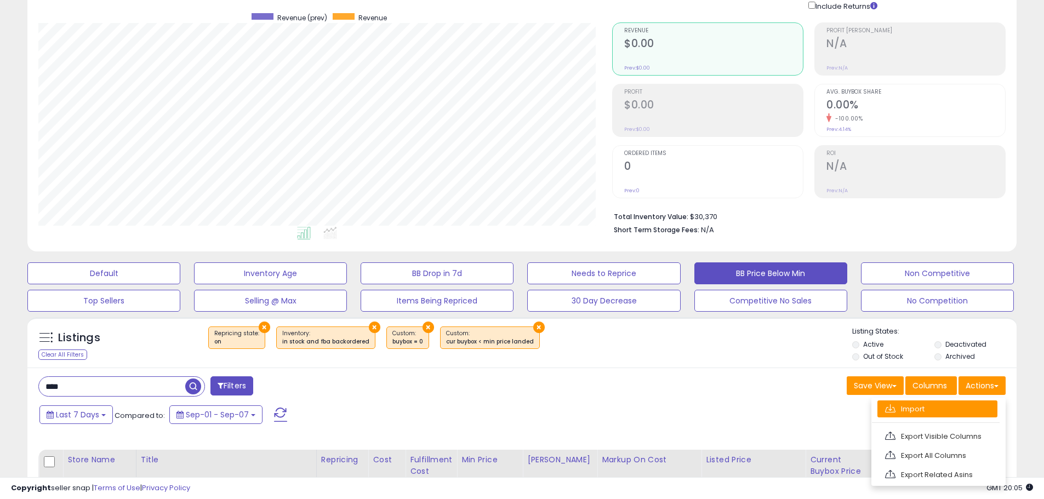
click at [935, 409] on link "Import" at bounding box center [937, 409] width 120 height 17
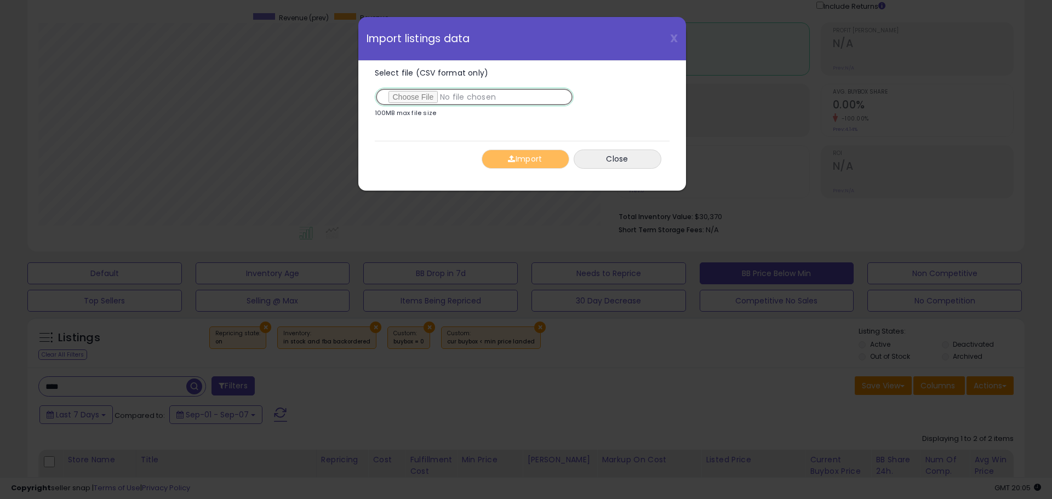
click at [422, 96] on input "Select file (CSV format only)" at bounding box center [474, 97] width 199 height 19
type input "**********"
click at [528, 160] on button "Import" at bounding box center [526, 159] width 88 height 19
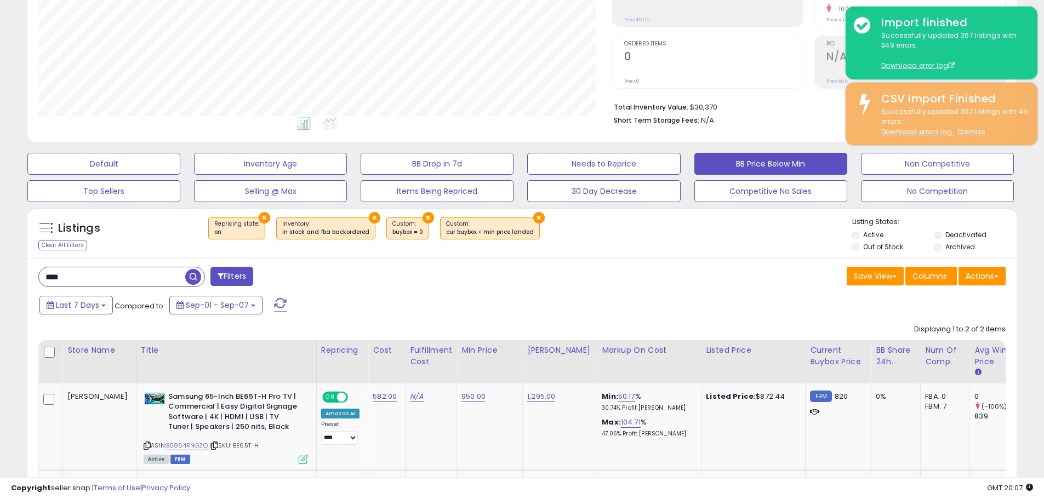
scroll to position [0, 0]
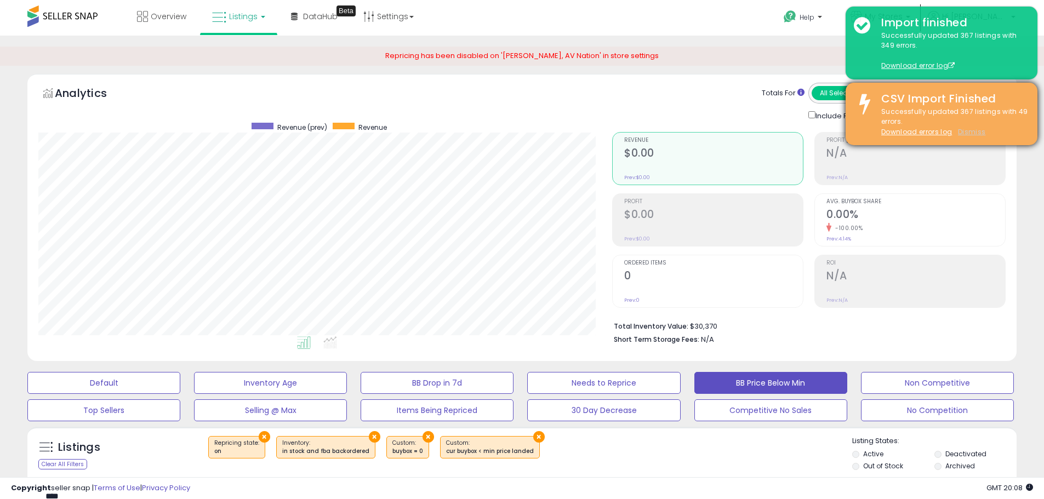
click at [967, 133] on u "Dismiss" at bounding box center [971, 131] width 27 height 9
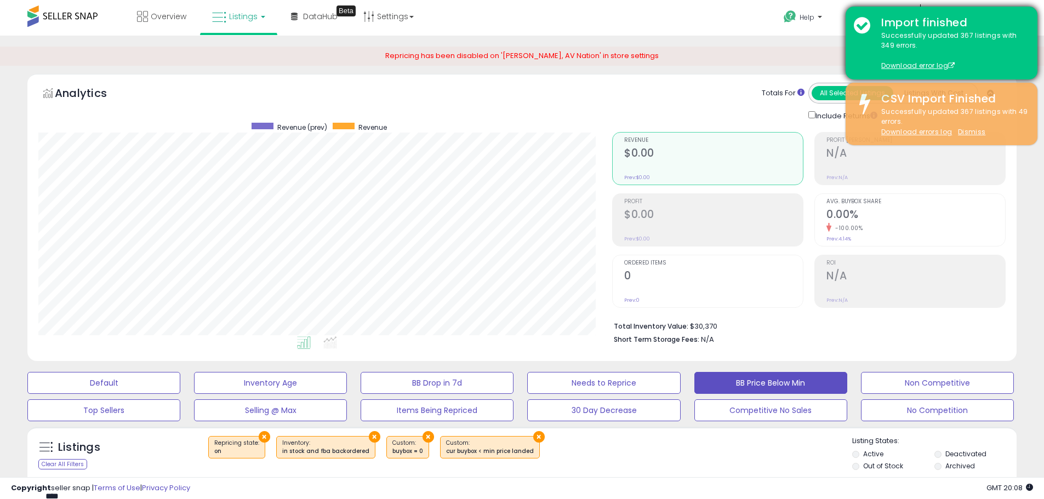
scroll to position [225, 579]
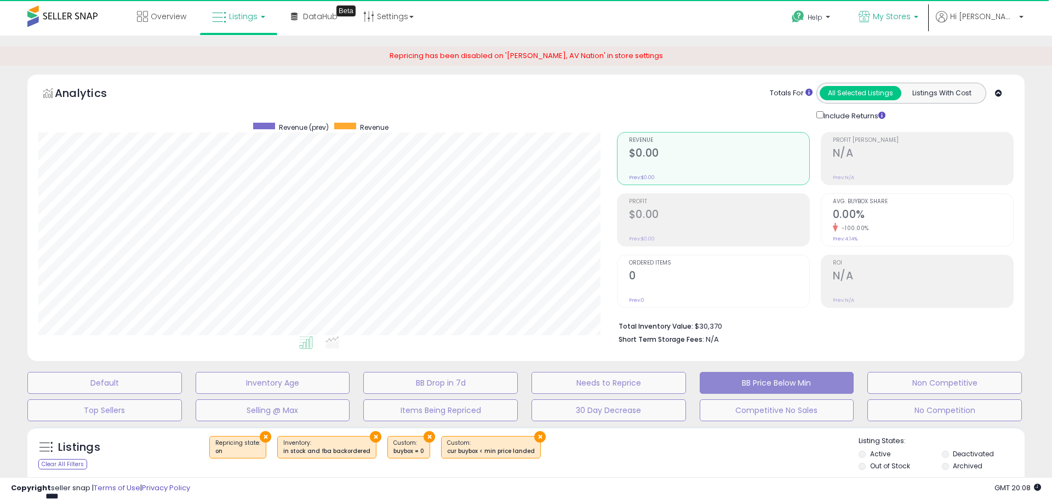
click at [911, 15] on span "My Stores" at bounding box center [892, 16] width 38 height 11
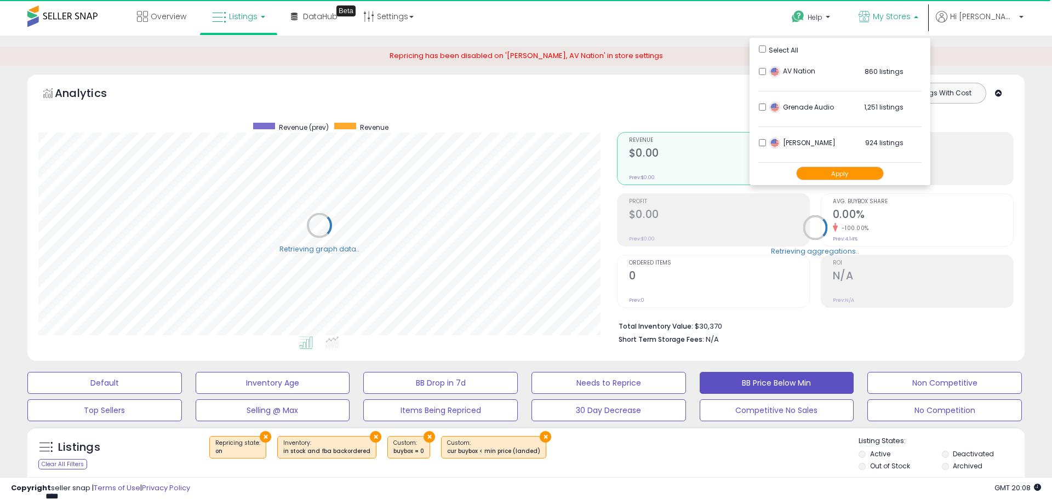
select select "**"
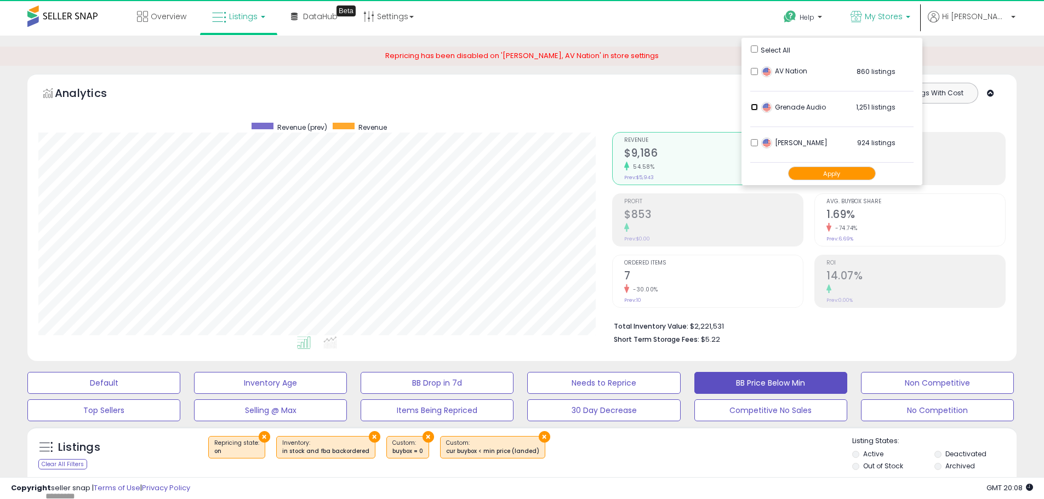
scroll to position [225, 574]
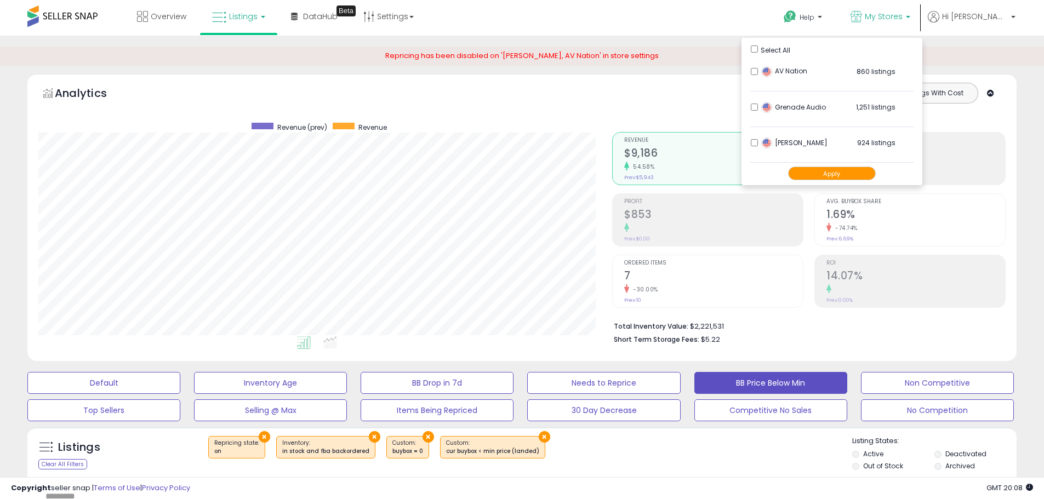
click at [870, 172] on button "Apply" at bounding box center [832, 174] width 88 height 14
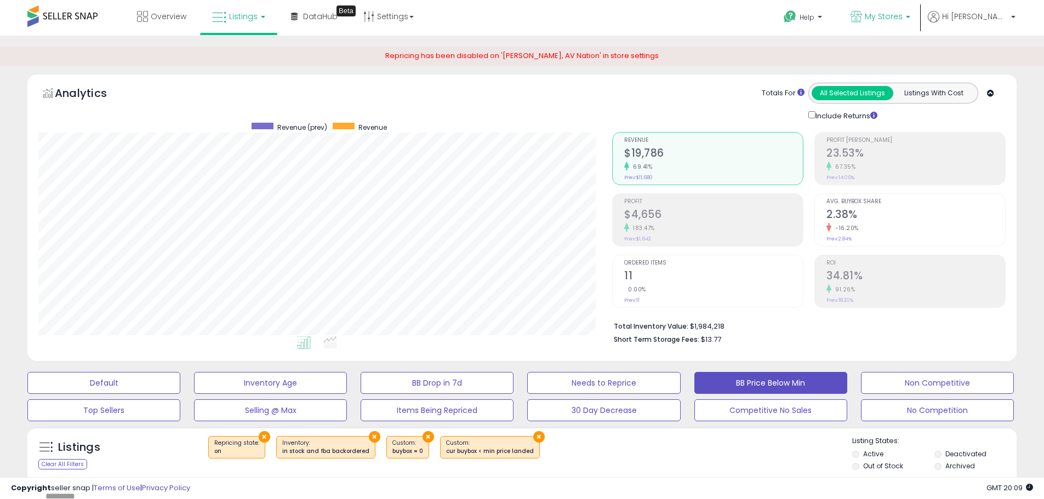
click at [902, 12] on span "My Stores" at bounding box center [884, 16] width 38 height 11
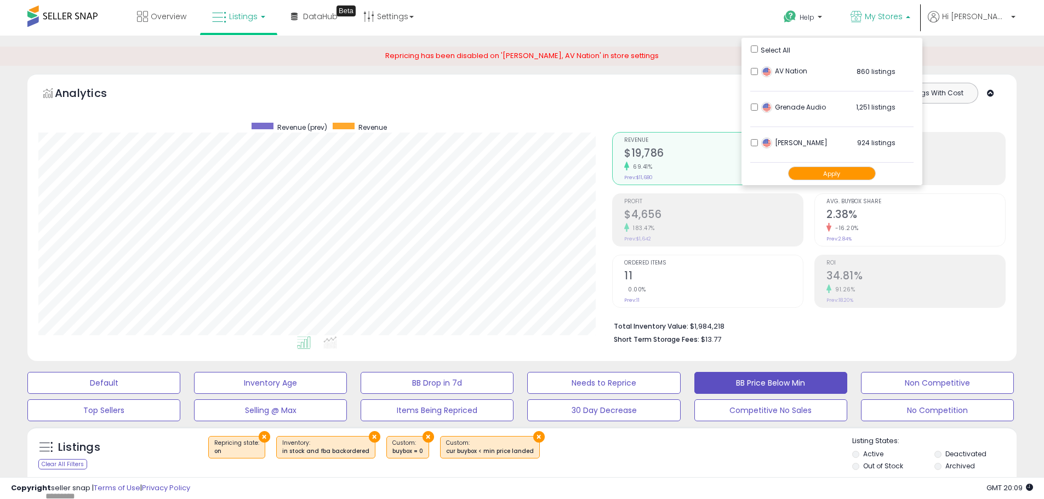
click at [869, 173] on button "Apply" at bounding box center [832, 174] width 88 height 14
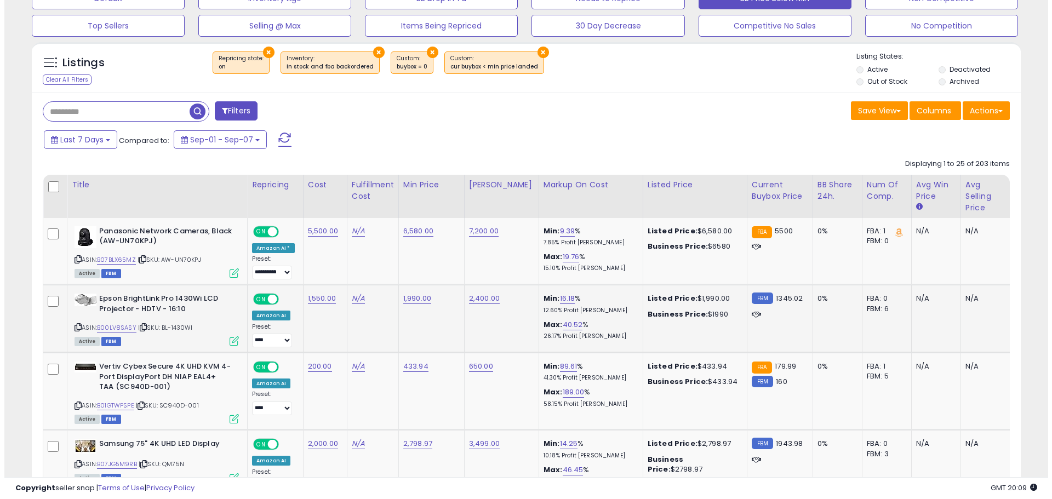
scroll to position [384, 0]
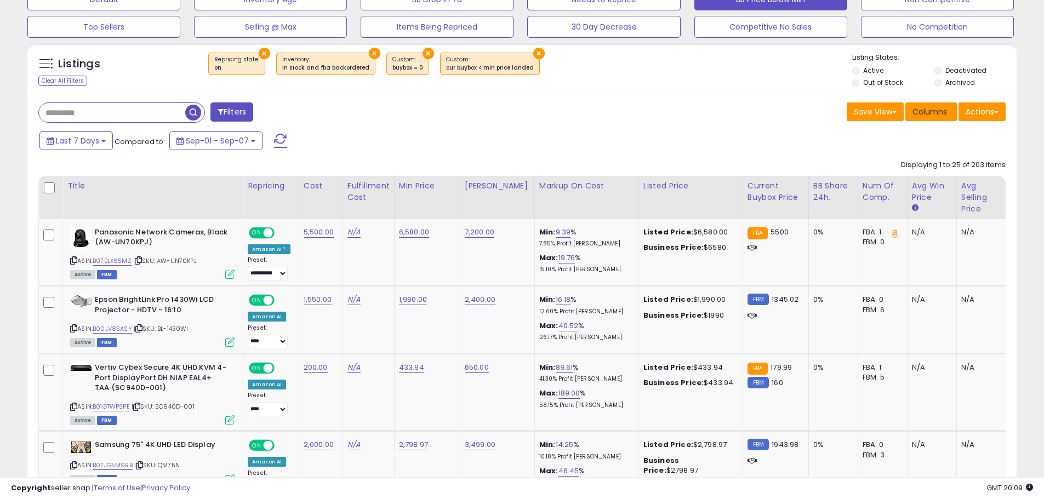
click at [920, 113] on span "Columns" at bounding box center [929, 111] width 35 height 11
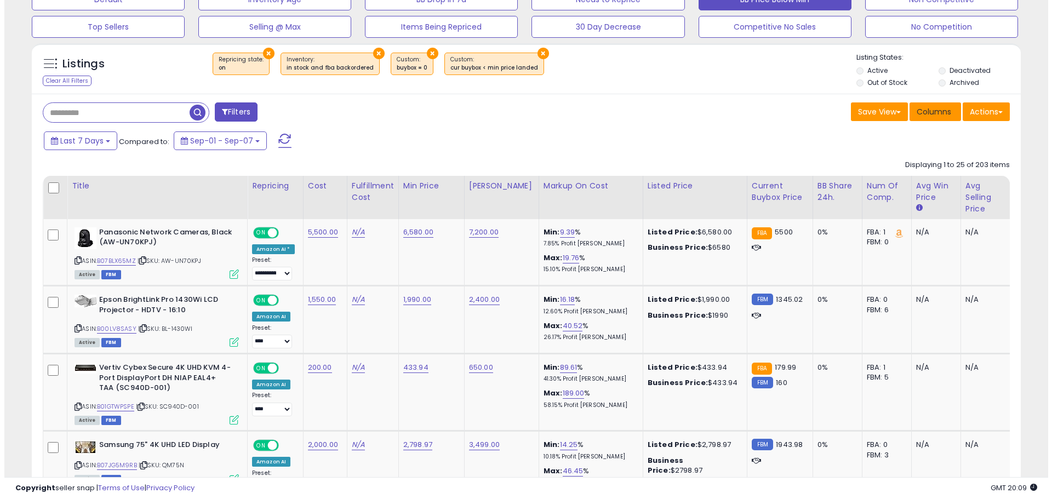
scroll to position [225, 579]
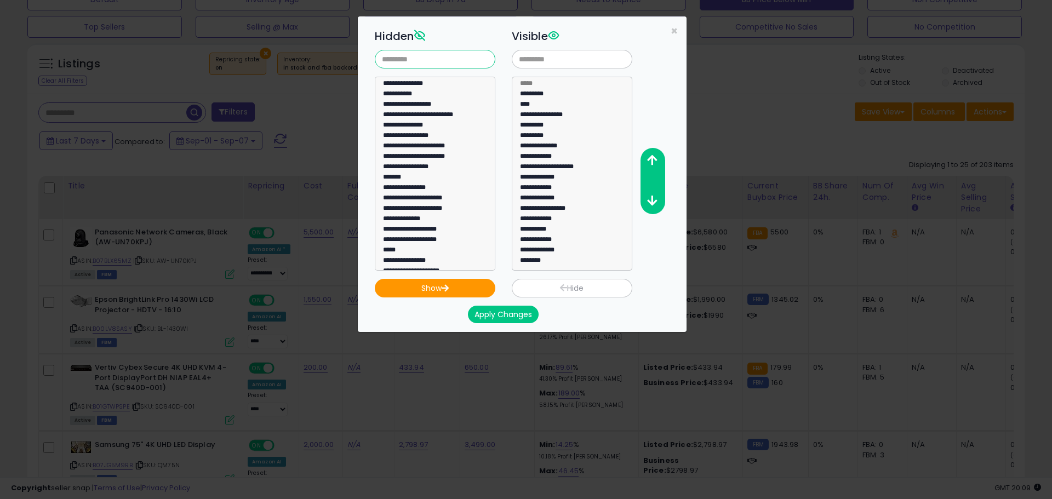
click at [461, 57] on input "text" at bounding box center [435, 59] width 121 height 19
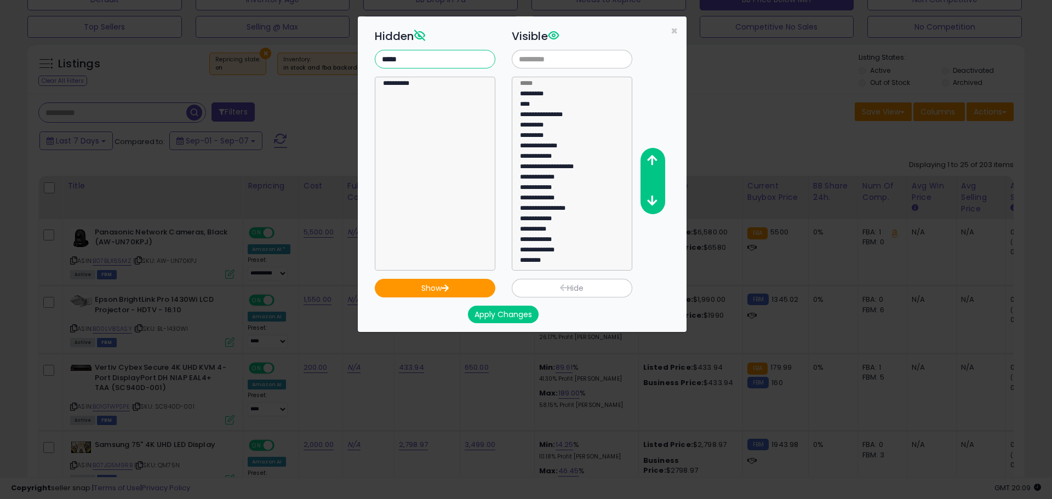
type input "*****"
click at [423, 79] on select "**********" at bounding box center [435, 174] width 121 height 194
select select "**********"
click at [415, 82] on option "**********" at bounding box center [431, 85] width 98 height 10
click at [433, 290] on button "Show" at bounding box center [435, 288] width 121 height 19
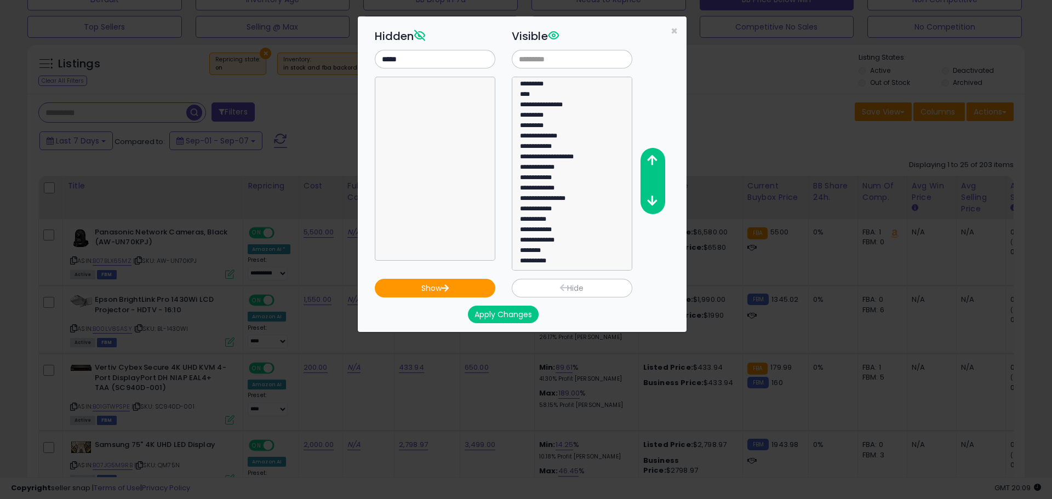
scroll to position [10, 0]
select select "**********"
click at [544, 261] on option "**********" at bounding box center [568, 262] width 98 height 10
click at [650, 158] on icon "button" at bounding box center [652, 161] width 10 height 12
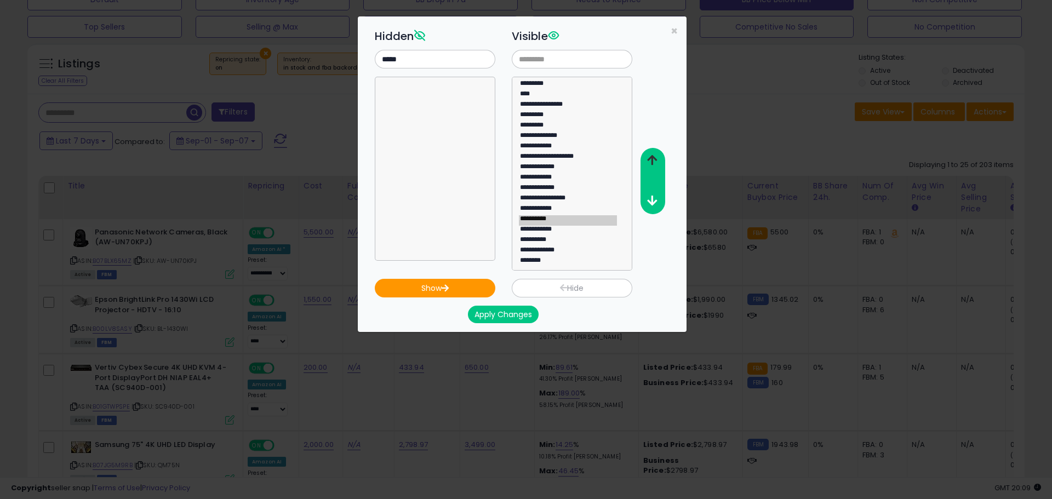
click at [650, 158] on icon "button" at bounding box center [652, 161] width 10 height 12
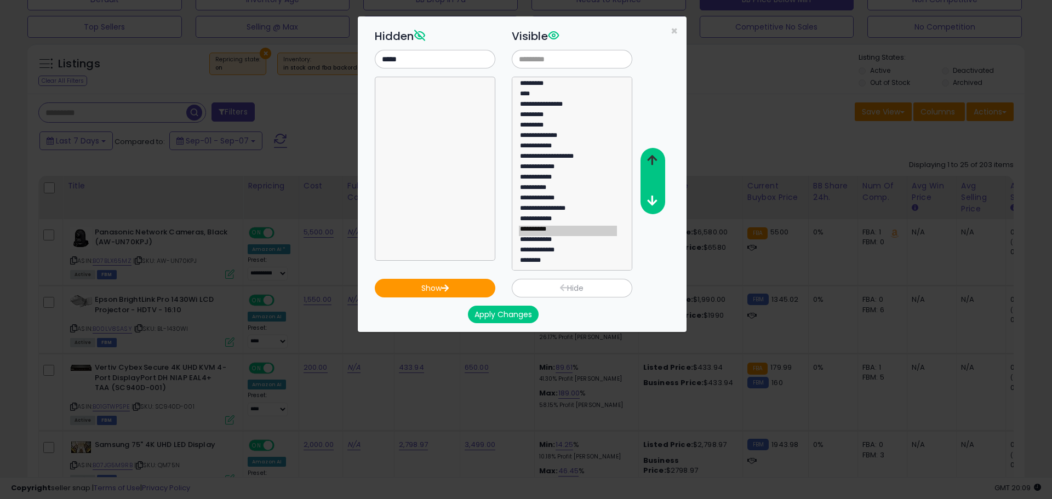
click at [650, 158] on icon "button" at bounding box center [652, 161] width 10 height 12
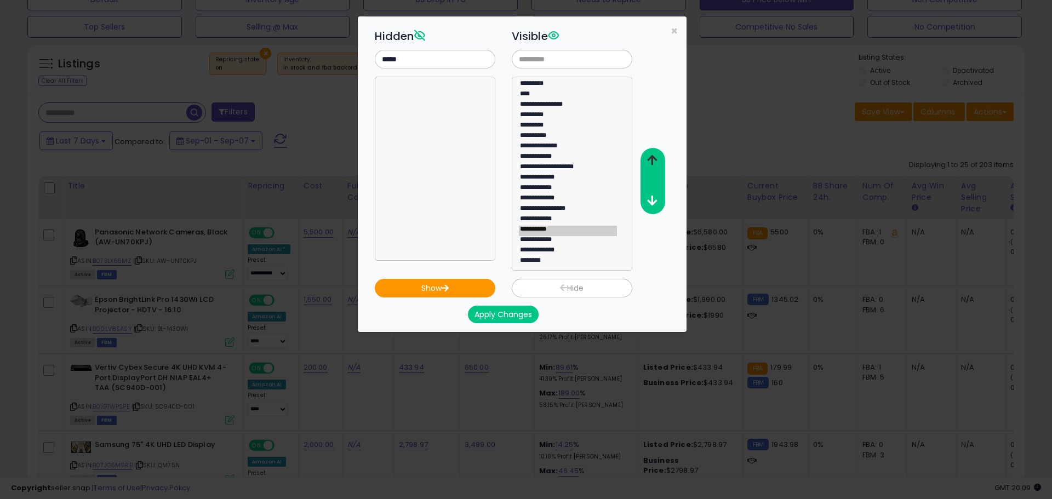
click at [650, 158] on icon "button" at bounding box center [652, 161] width 10 height 12
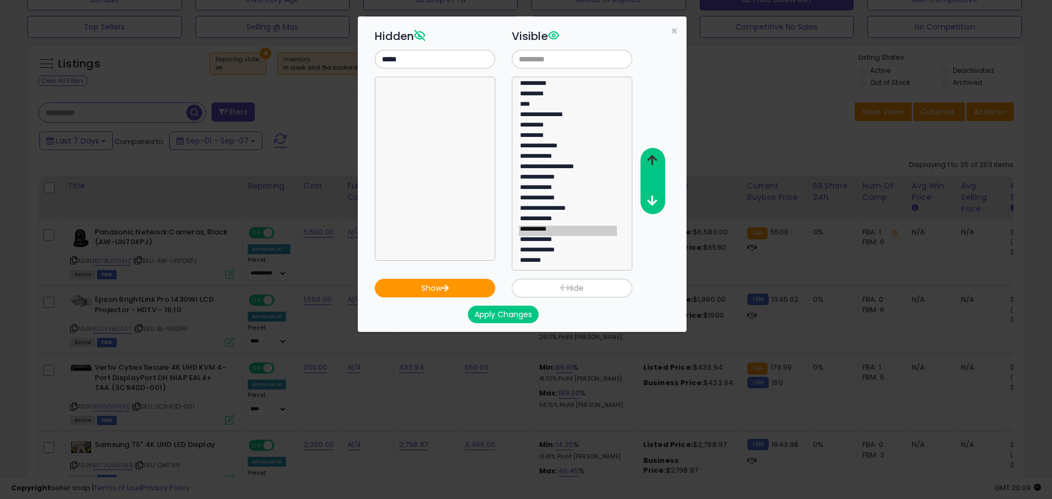
click at [650, 158] on icon "button" at bounding box center [652, 161] width 10 height 12
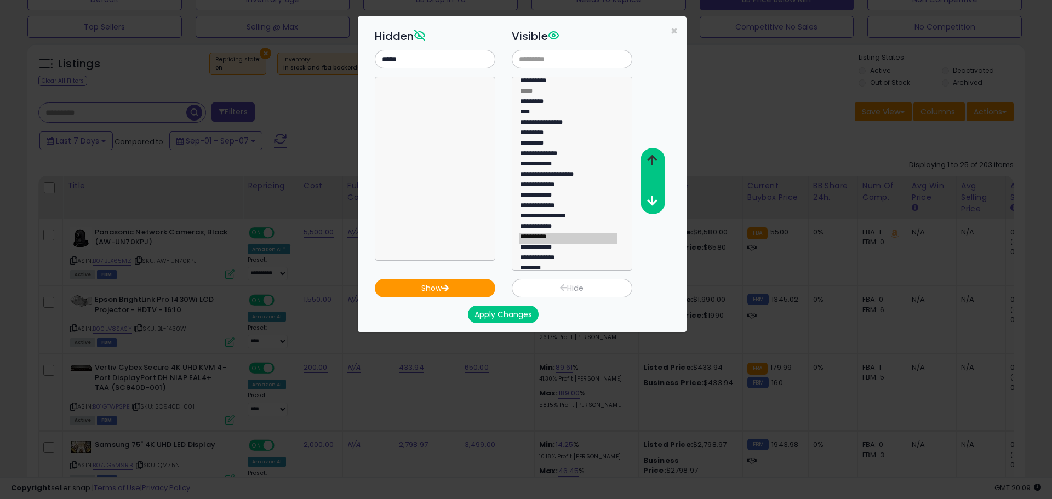
click at [650, 158] on icon "button" at bounding box center [652, 161] width 10 height 12
click at [506, 311] on button "Apply Changes" at bounding box center [503, 315] width 71 height 18
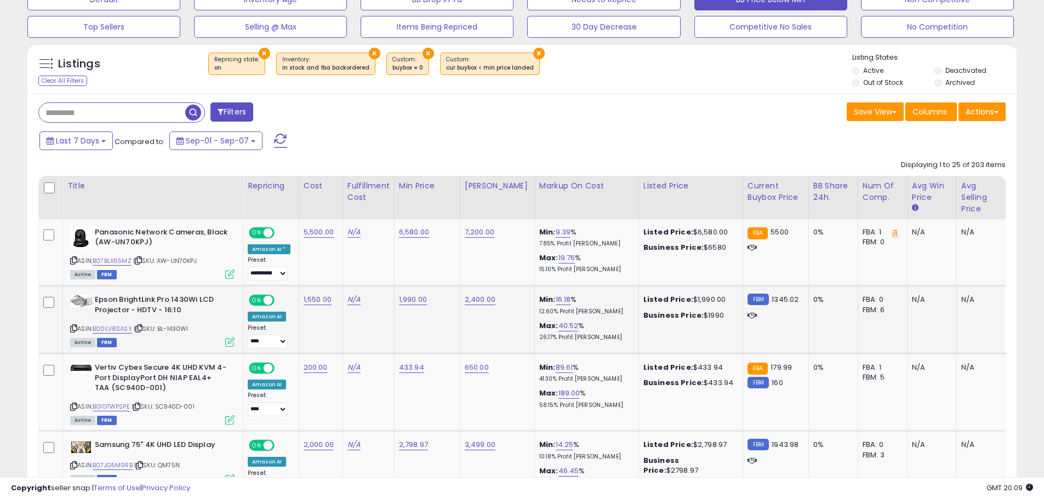
scroll to position [547734, 547385]
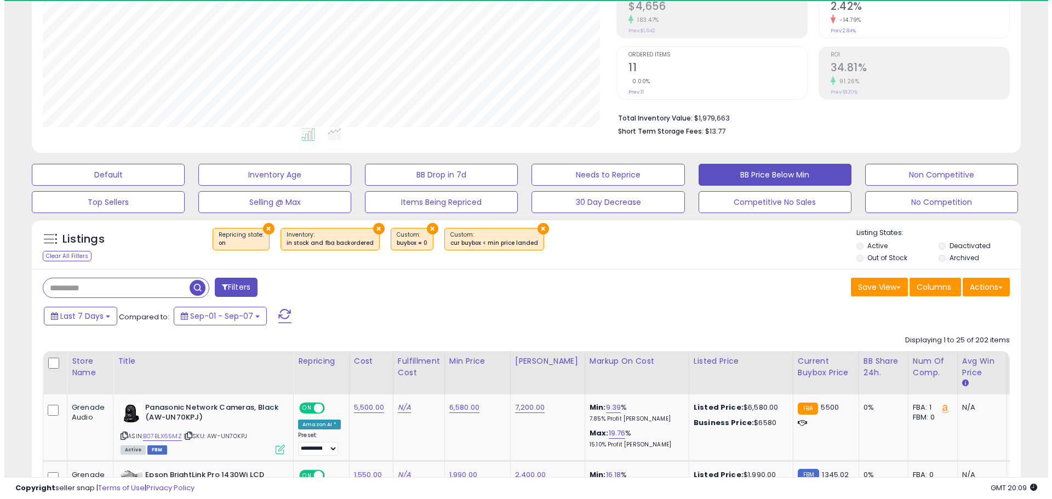
scroll to position [225, 574]
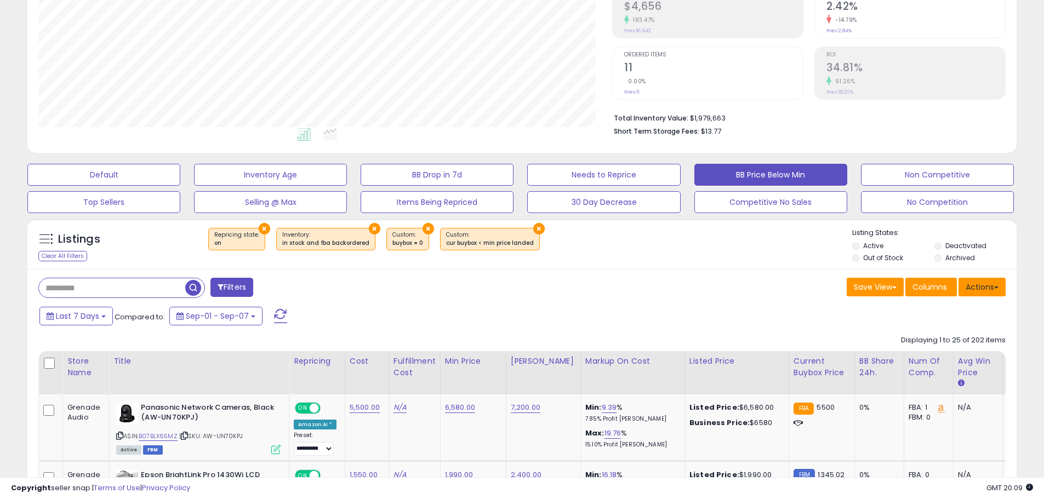
click at [986, 283] on button "Actions" at bounding box center [981, 287] width 47 height 19
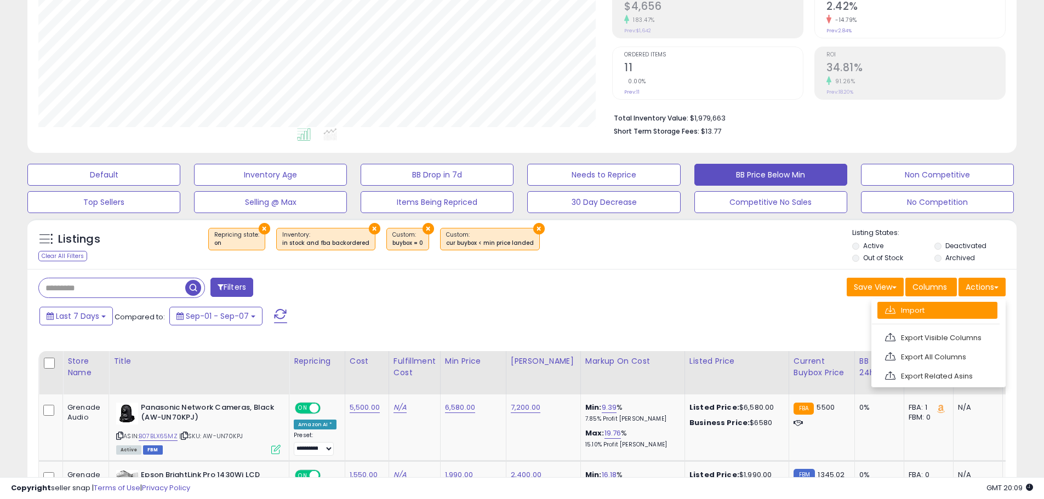
click at [911, 306] on link "Import" at bounding box center [937, 310] width 120 height 17
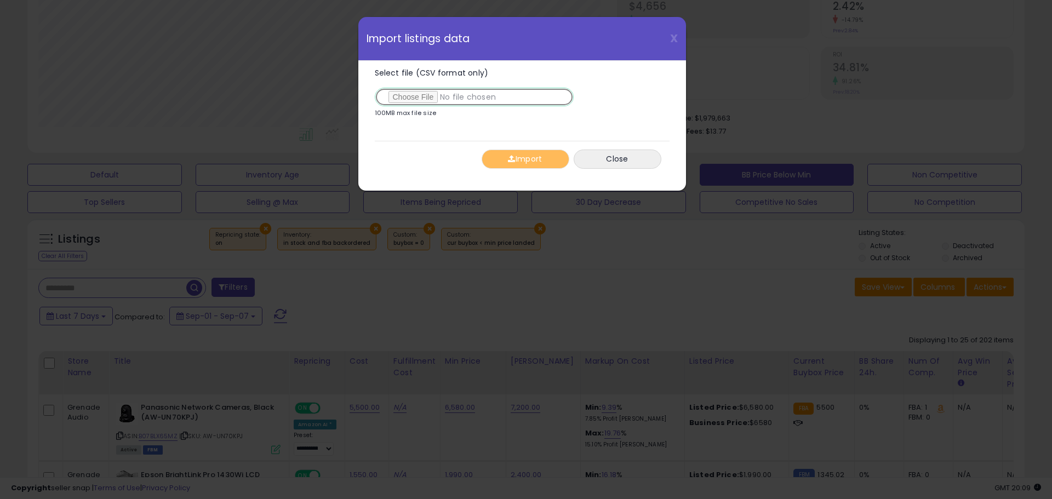
click at [418, 95] on input "Select file (CSV format only)" at bounding box center [474, 97] width 199 height 19
type input "**********"
click at [529, 155] on button "Import" at bounding box center [526, 159] width 88 height 19
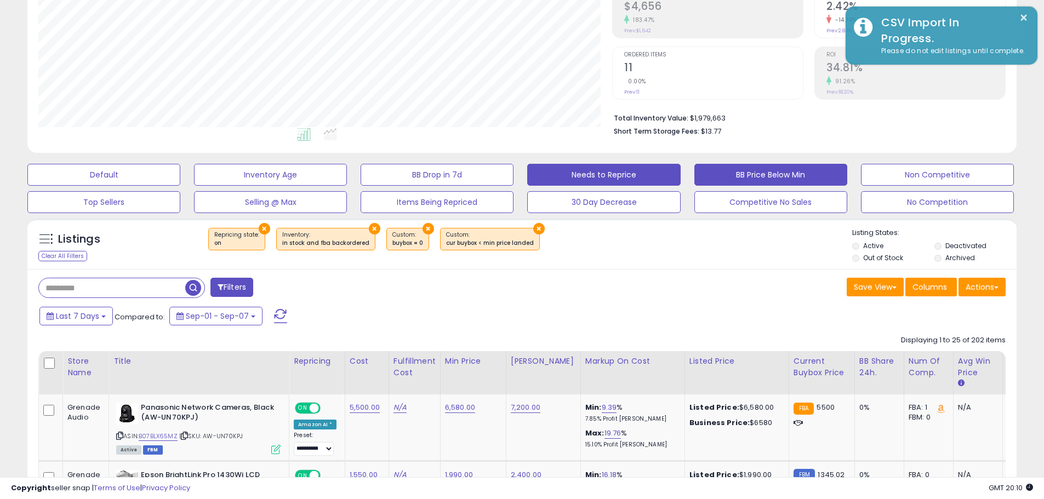
scroll to position [547734, 547385]
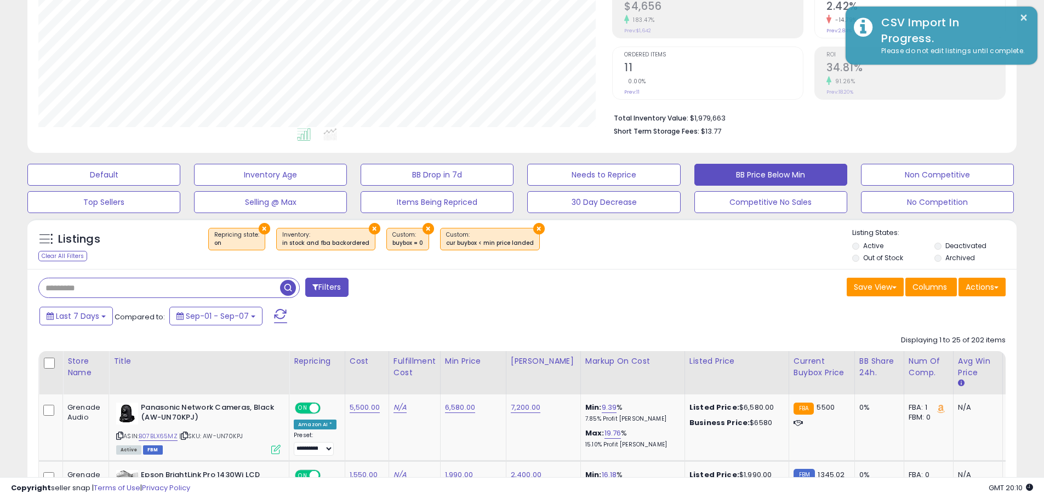
click at [121, 292] on input "text" at bounding box center [159, 287] width 241 height 19
type input "*****"
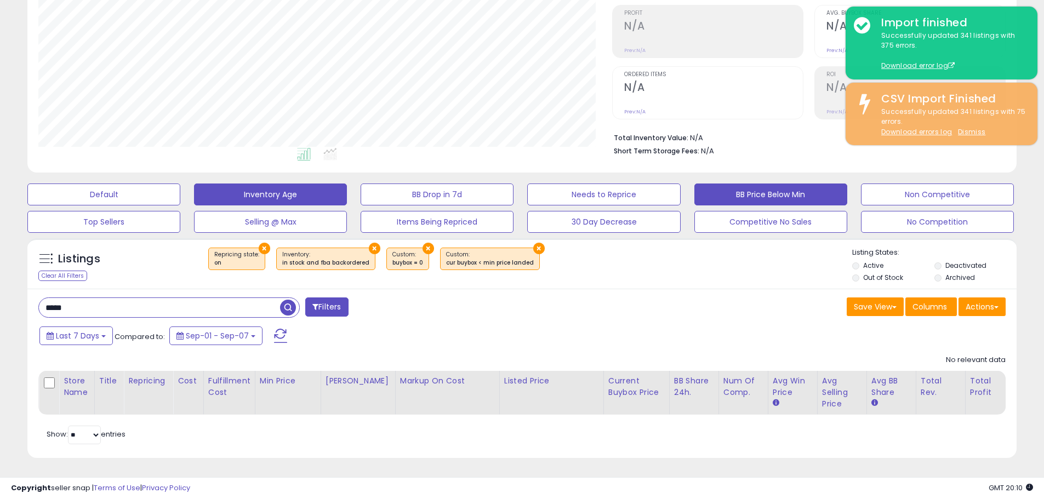
scroll to position [0, 0]
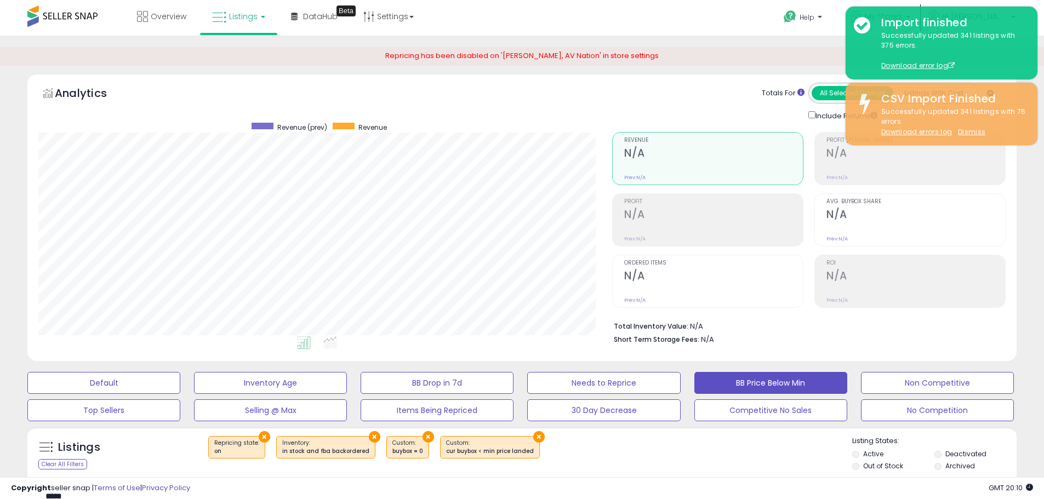
click at [247, 16] on span "Listings" at bounding box center [243, 16] width 28 height 11
click at [740, 14] on div "Help Contact Support Search Knowledge Hub Request a Feature My Stores" at bounding box center [854, 23] width 345 height 47
click at [786, 34] on div "Help Contact Support Search Knowledge Hub Request a Feature My Stores" at bounding box center [854, 23] width 345 height 47
click at [246, 20] on span "Listings" at bounding box center [243, 16] width 28 height 11
click at [241, 52] on icon at bounding box center [247, 54] width 48 height 14
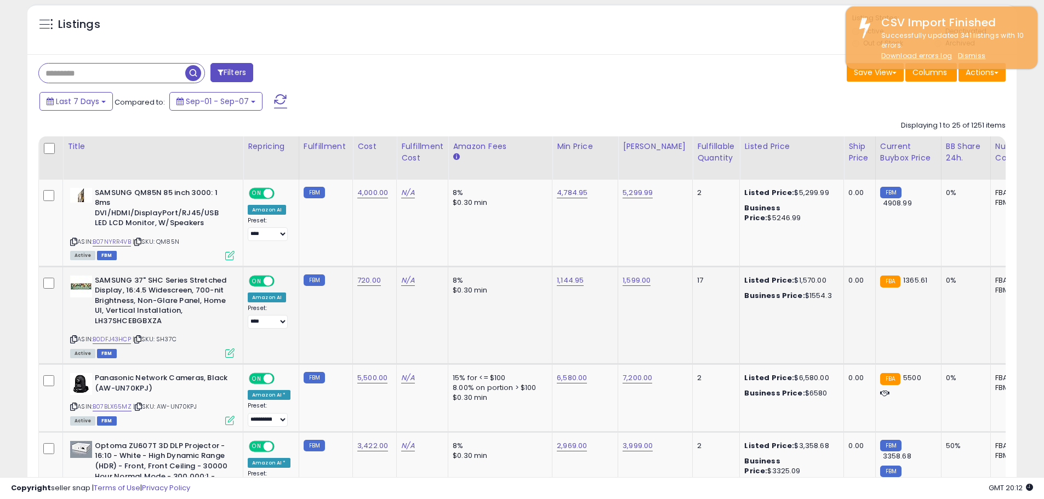
scroll to position [438, 0]
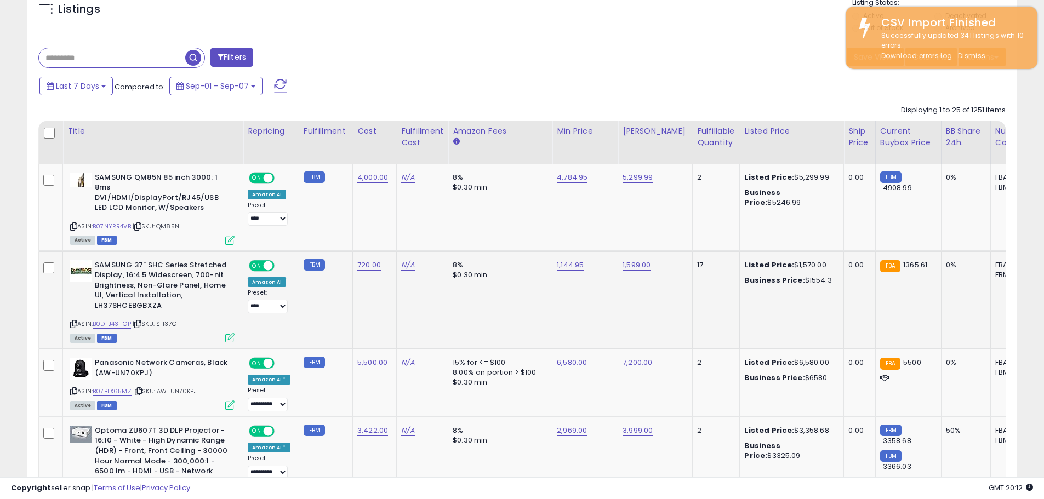
click at [697, 265] on div "17" at bounding box center [714, 265] width 34 height 10
click at [563, 266] on link "1,144.95" at bounding box center [570, 265] width 27 height 11
click at [463, 95] on div "Last 7 Days Compared to: Sep-01 - Sep-07" at bounding box center [399, 87] width 725 height 25
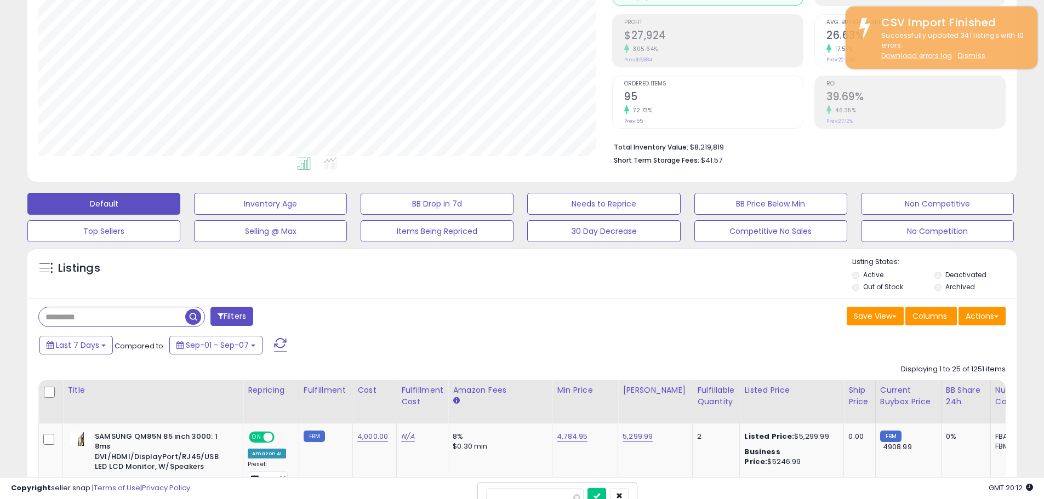
scroll to position [164, 0]
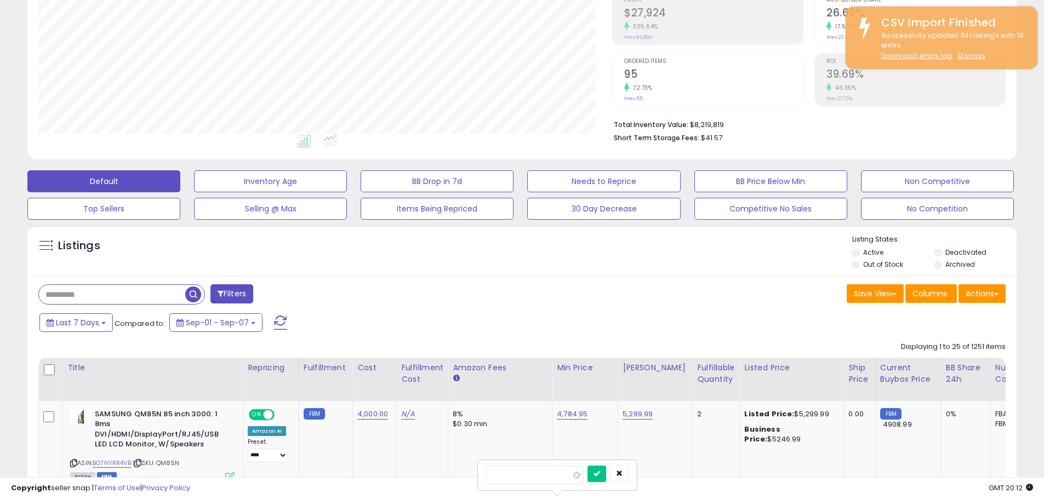
scroll to position [219, 0]
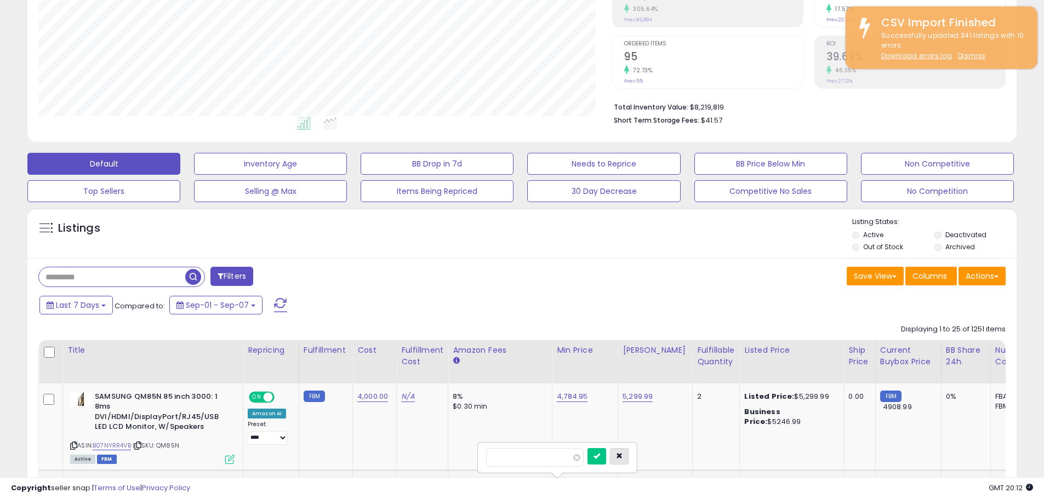
click at [622, 458] on icon "button" at bounding box center [619, 456] width 7 height 7
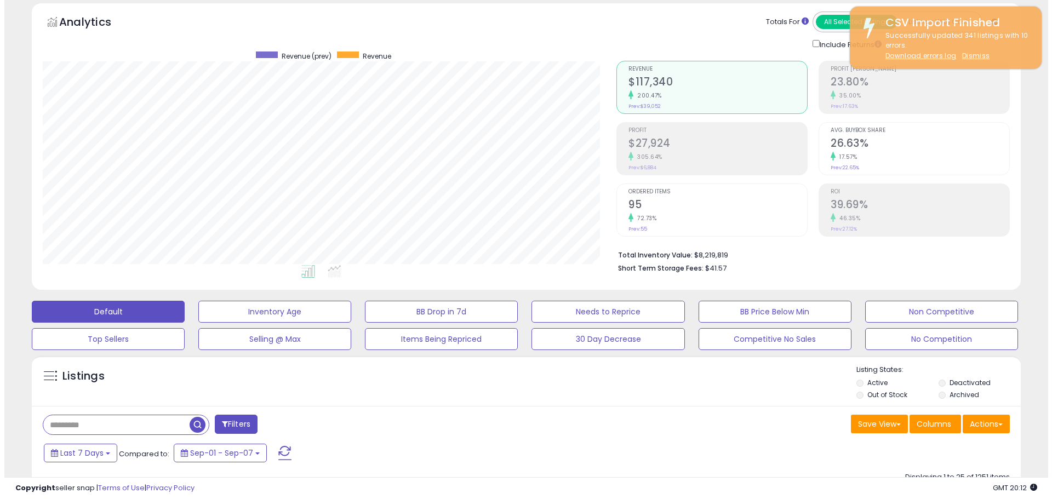
scroll to position [0, 0]
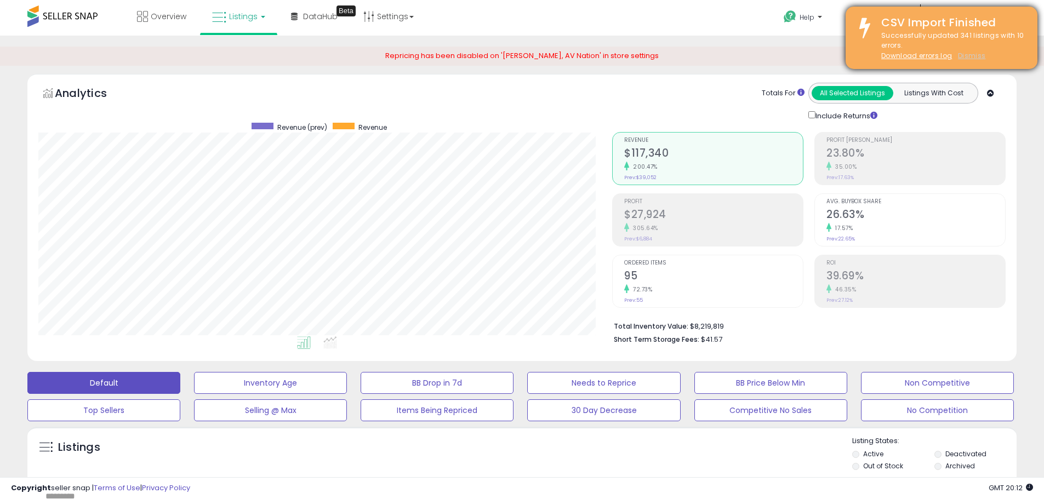
click at [978, 56] on u "Dismiss" at bounding box center [971, 55] width 27 height 9
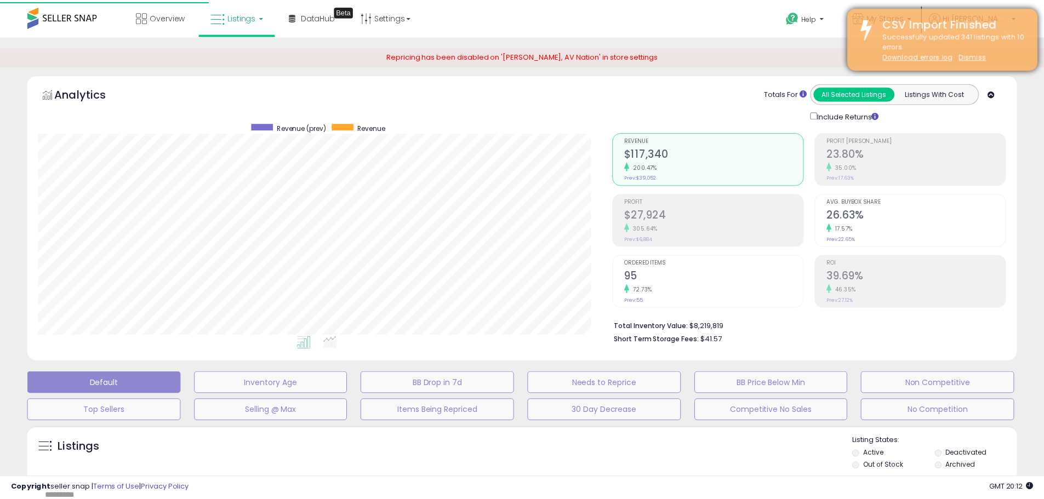
scroll to position [225, 579]
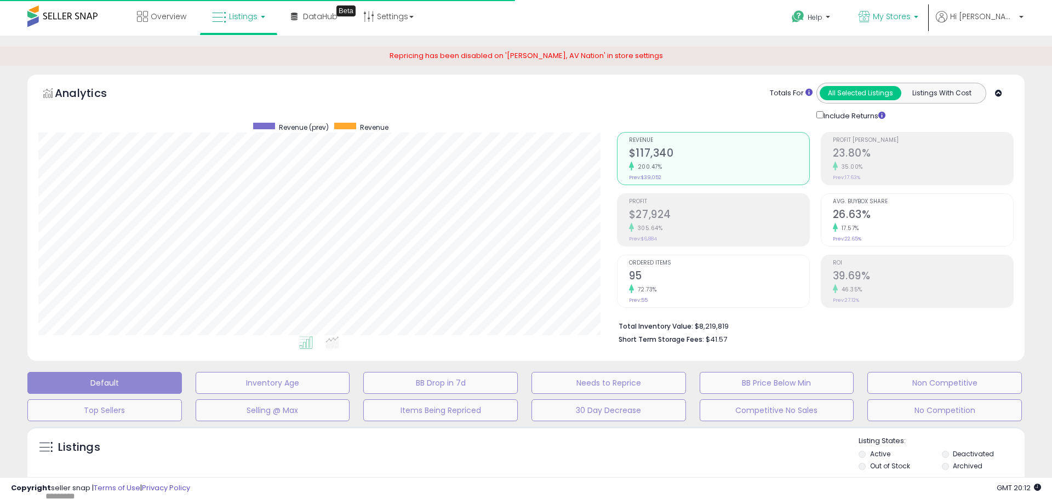
click at [911, 15] on span "My Stores" at bounding box center [892, 16] width 38 height 11
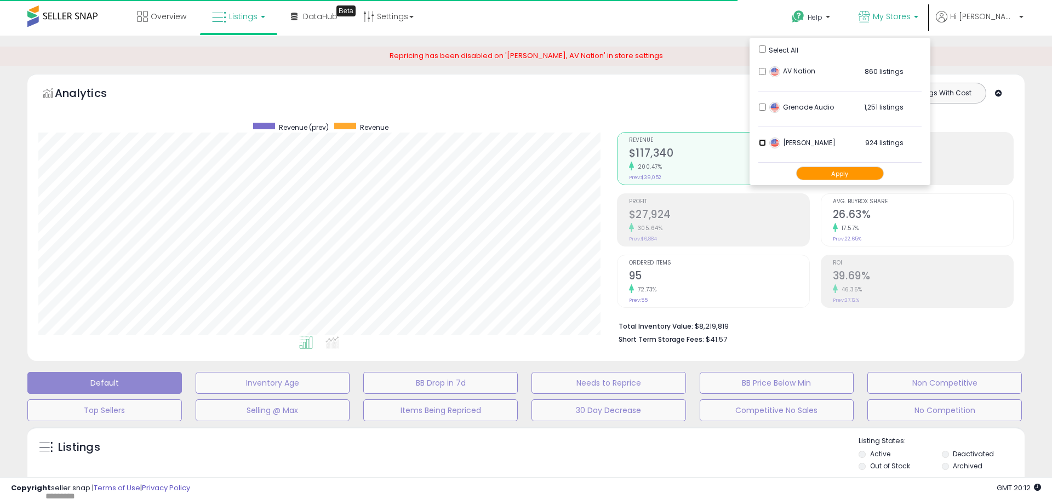
click at [884, 175] on button "Apply" at bounding box center [840, 174] width 88 height 14
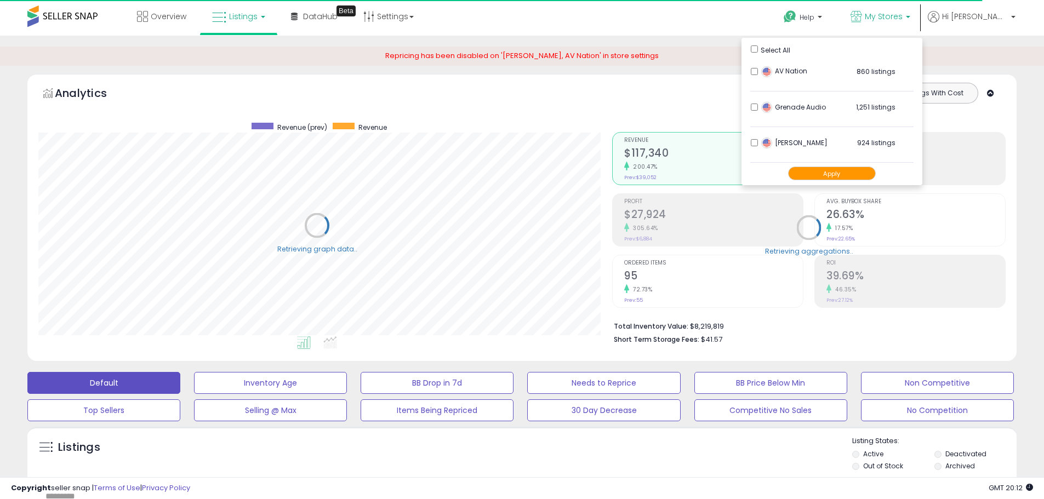
scroll to position [547734, 547385]
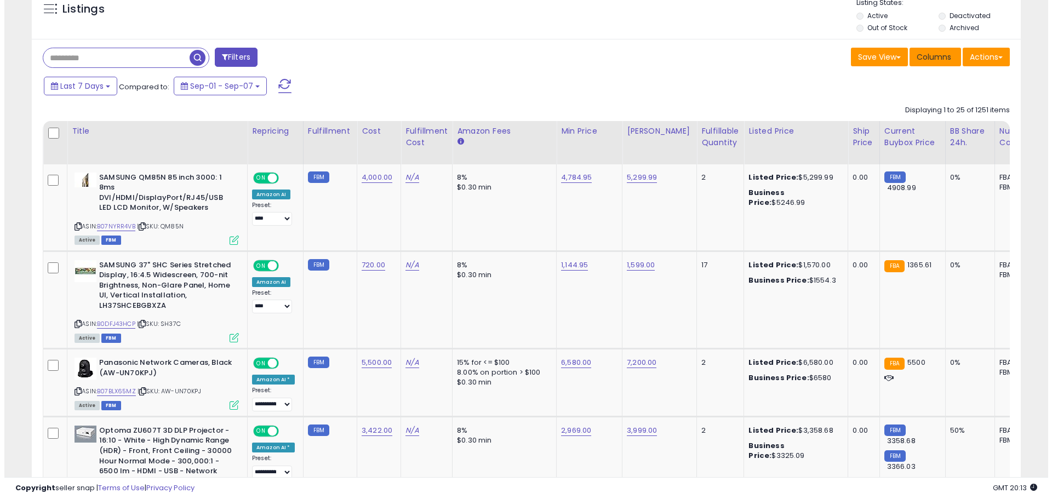
scroll to position [384, 0]
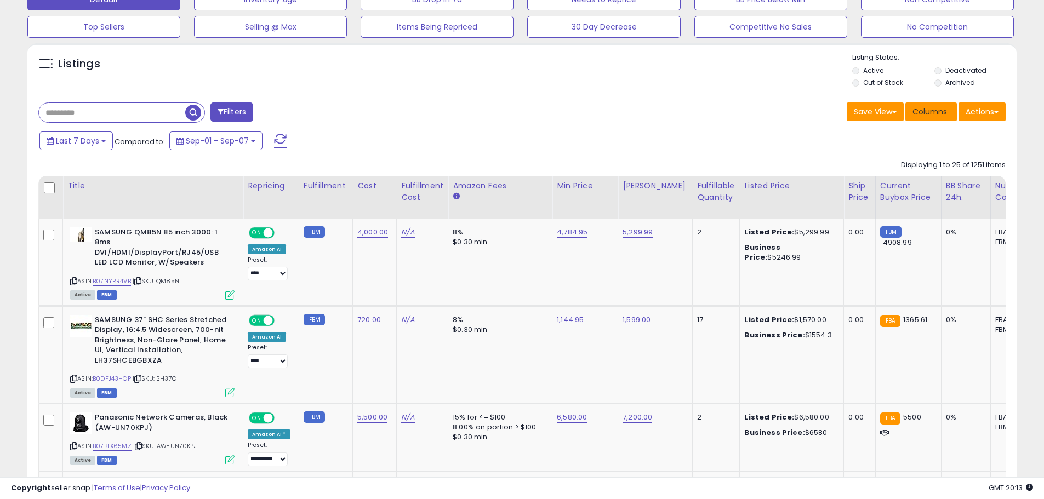
click at [918, 113] on span "Columns" at bounding box center [929, 111] width 35 height 11
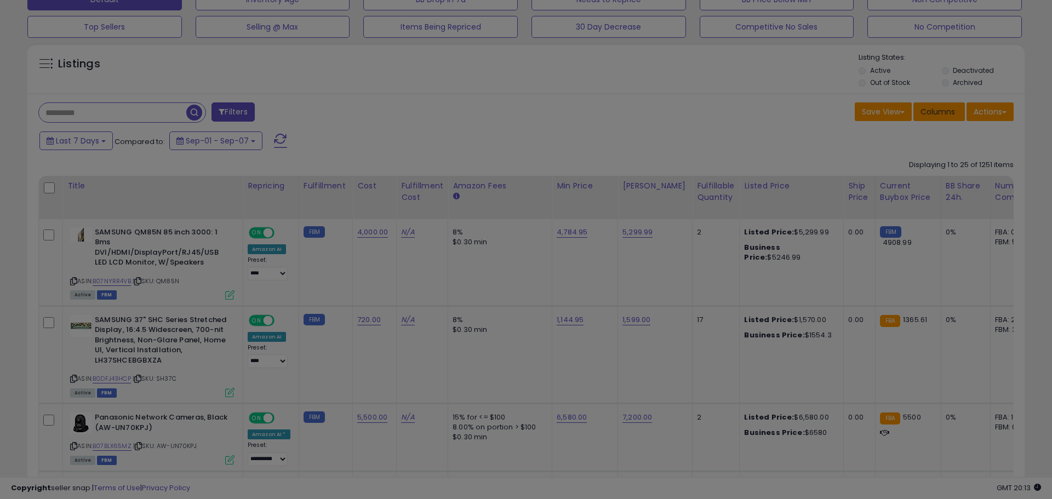
scroll to position [225, 579]
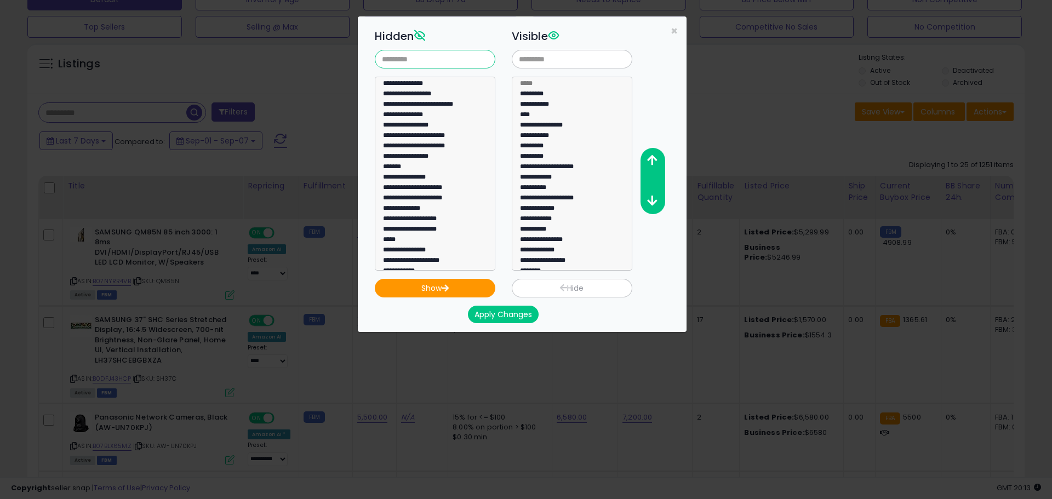
click at [420, 58] on input "text" at bounding box center [435, 59] width 121 height 19
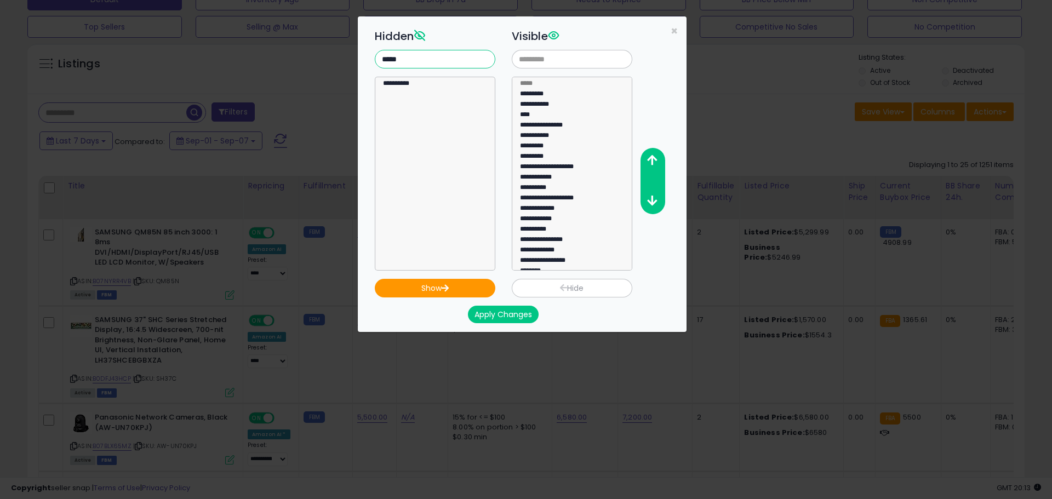
type input "*****"
select select "**********"
click at [414, 87] on option "**********" at bounding box center [431, 85] width 98 height 10
click at [440, 294] on button "Show" at bounding box center [435, 288] width 121 height 19
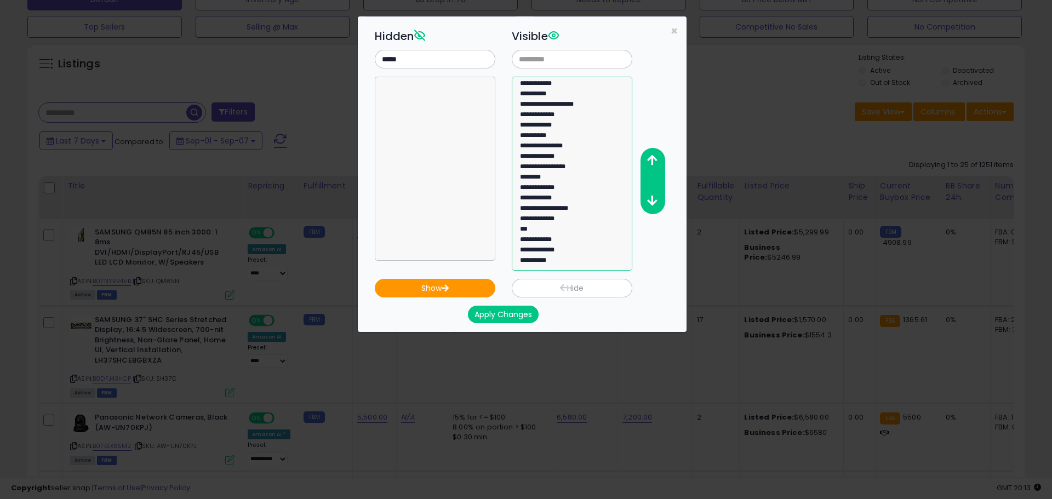
select select "**********"
click at [557, 261] on option "**********" at bounding box center [568, 262] width 98 height 10
click at [651, 164] on icon "button" at bounding box center [652, 161] width 10 height 12
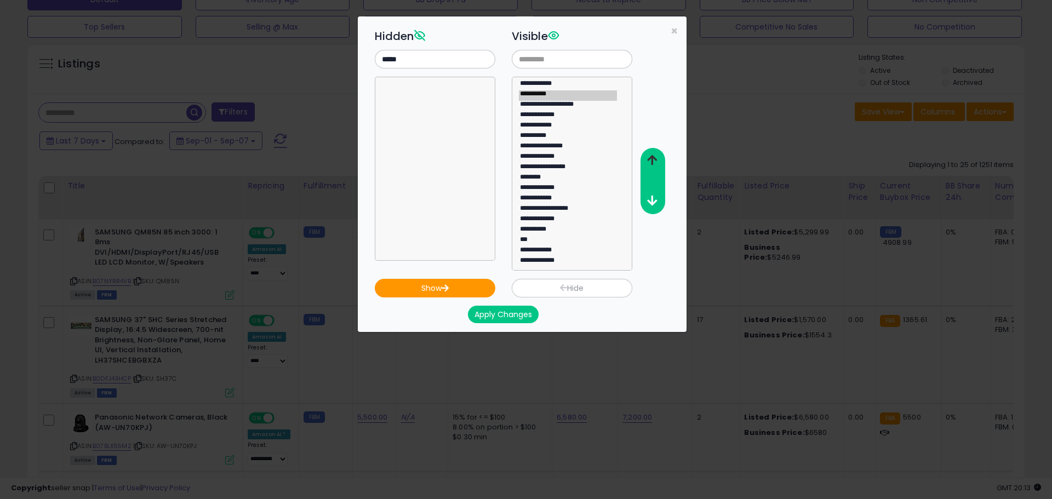
click at [651, 164] on icon "button" at bounding box center [652, 161] width 10 height 12
click at [651, 163] on icon "button" at bounding box center [652, 161] width 10 height 12
click at [652, 162] on icon "button" at bounding box center [652, 161] width 10 height 12
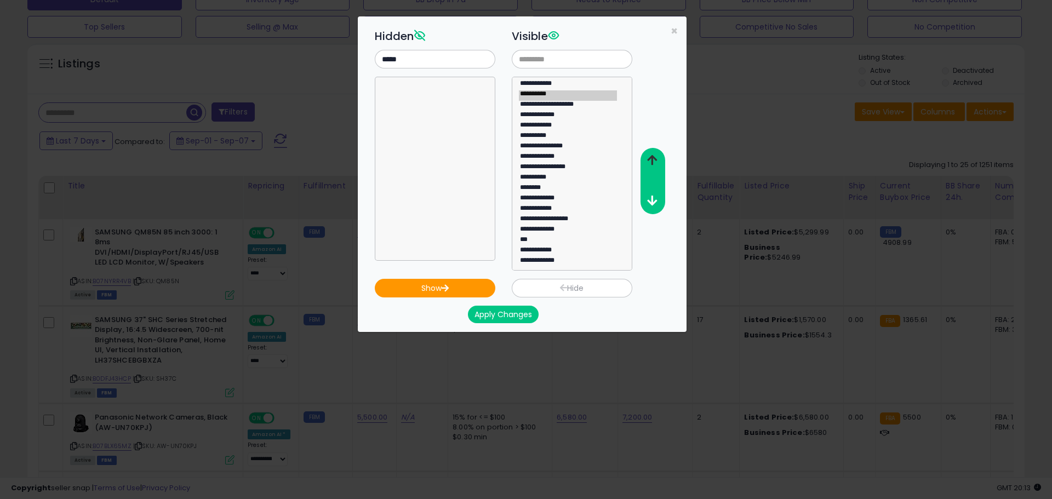
click at [652, 162] on icon "button" at bounding box center [652, 161] width 10 height 12
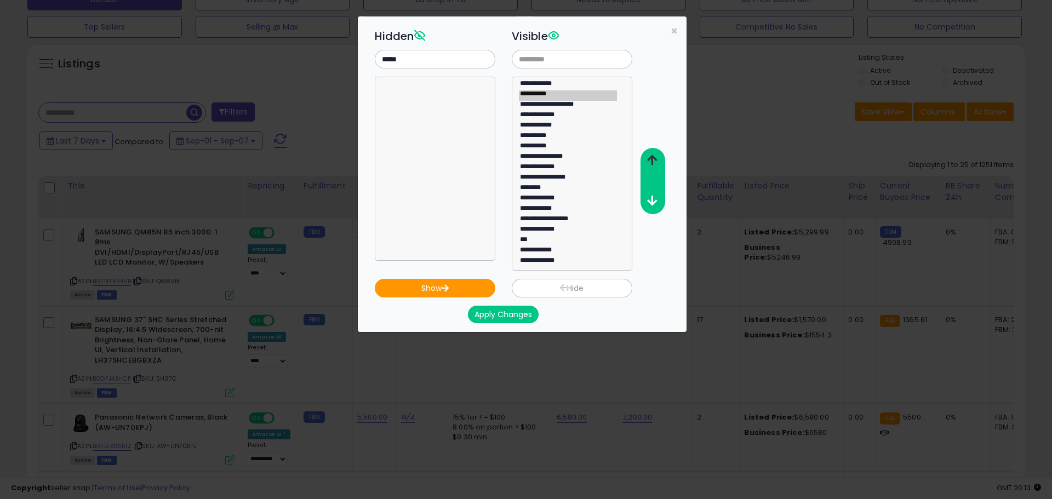
click at [652, 162] on icon "button" at bounding box center [652, 161] width 10 height 12
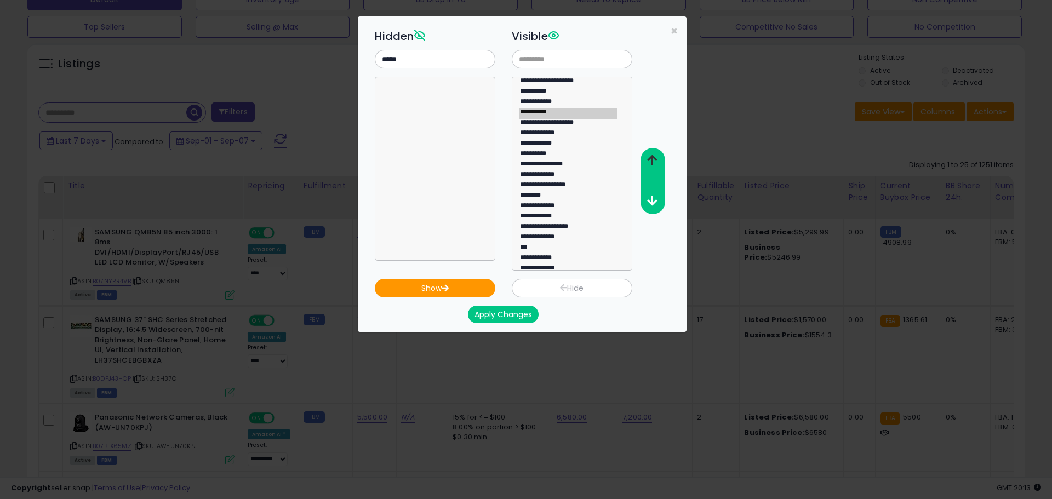
click at [652, 162] on icon "button" at bounding box center [652, 161] width 10 height 12
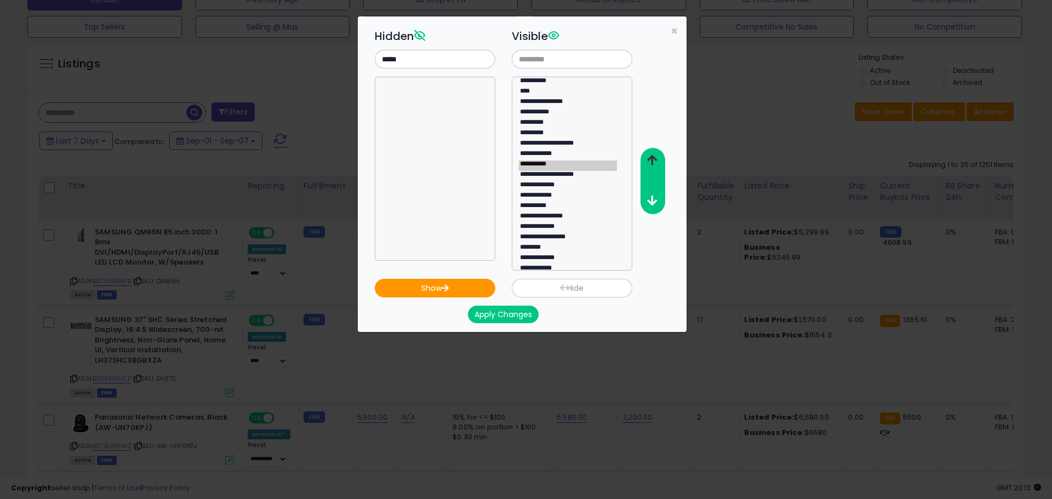
click at [652, 162] on icon "button" at bounding box center [652, 161] width 10 height 12
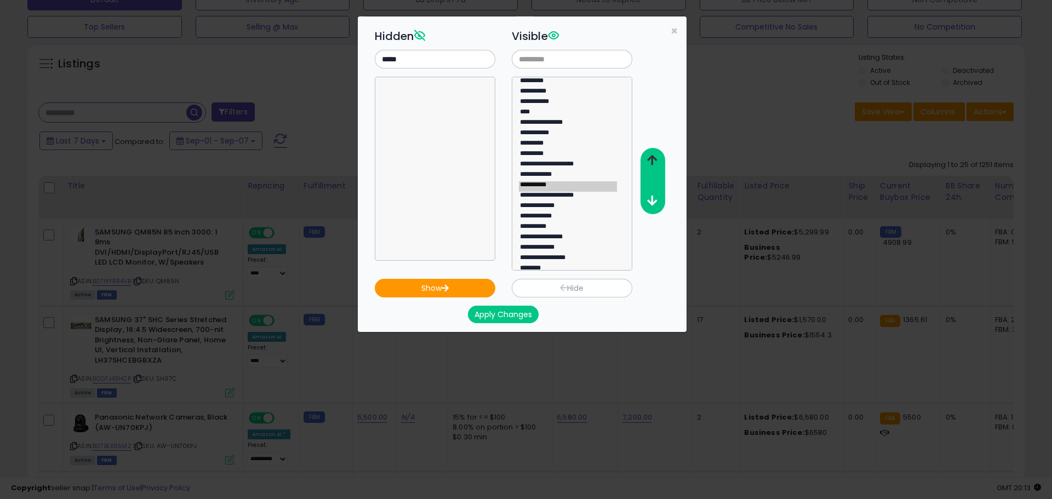
click at [652, 162] on icon "button" at bounding box center [652, 161] width 10 height 12
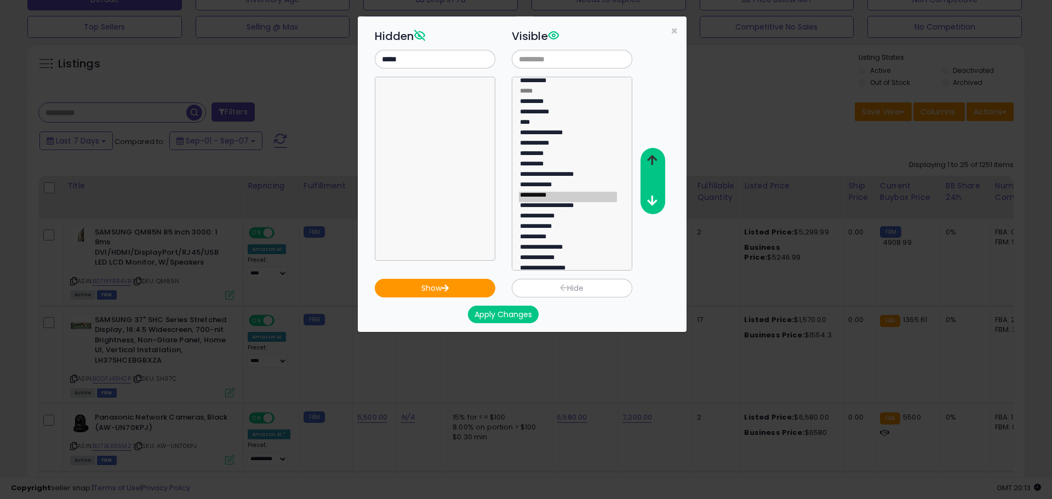
click at [652, 162] on icon "button" at bounding box center [652, 161] width 10 height 12
click at [505, 312] on button "Apply Changes" at bounding box center [503, 315] width 71 height 18
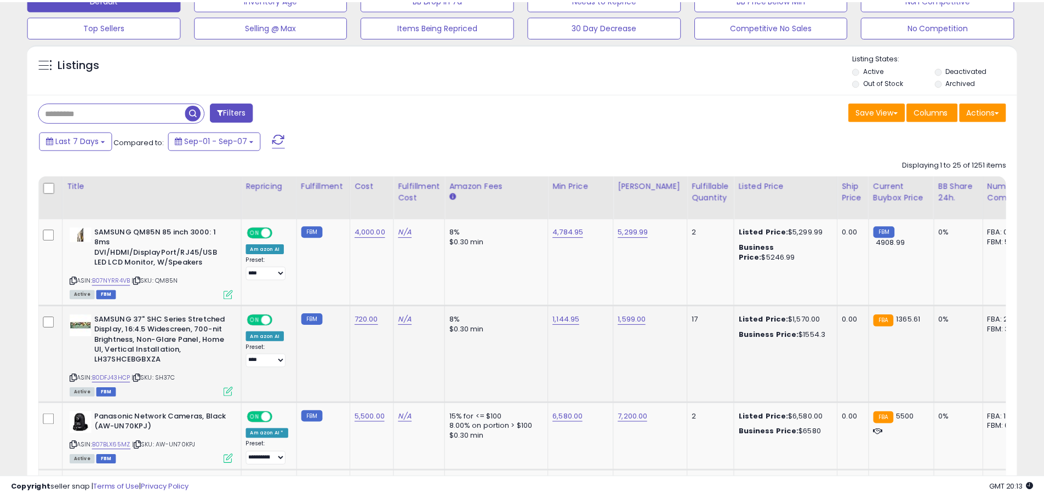
scroll to position [547734, 547385]
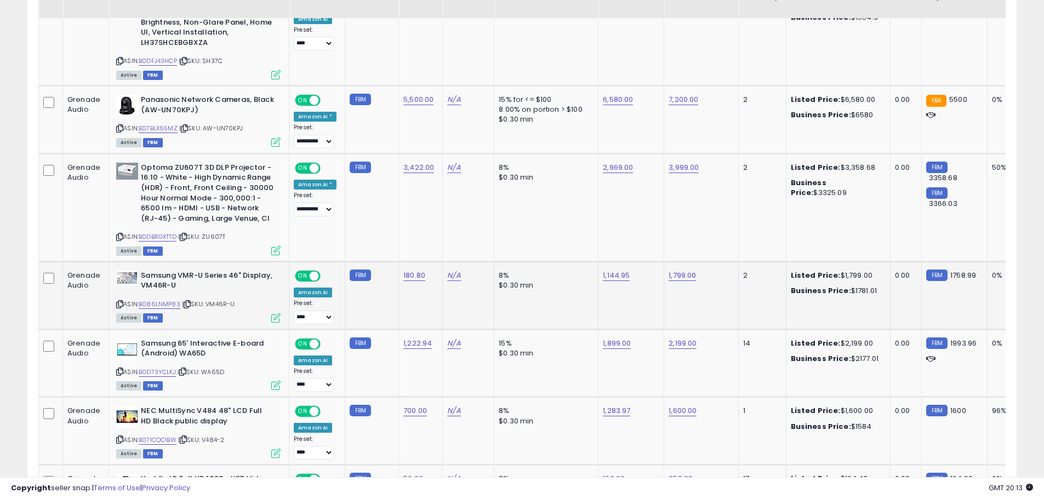
scroll to position [318, 0]
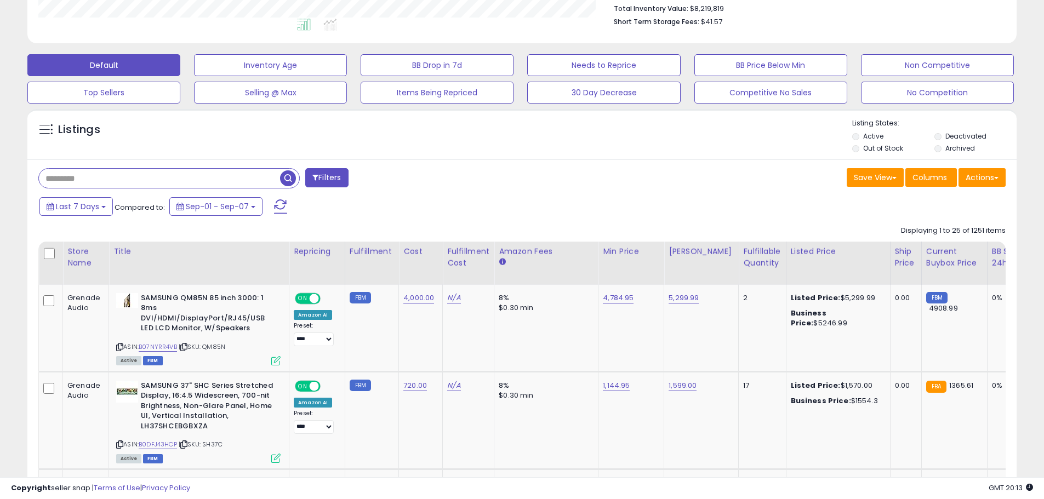
click at [87, 181] on input "text" at bounding box center [159, 178] width 241 height 19
type input "*****"
click at [287, 176] on span "button" at bounding box center [288, 178] width 16 height 16
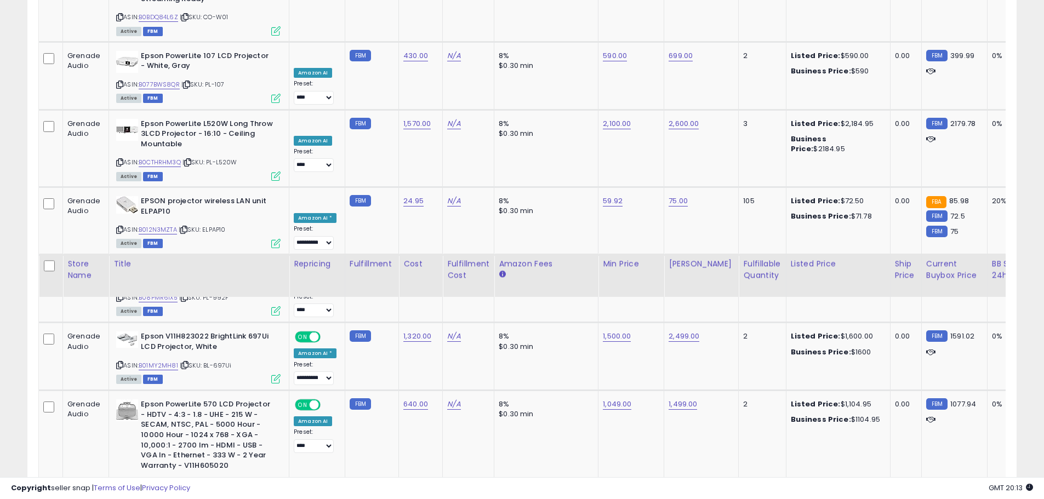
scroll to position [2209, 0]
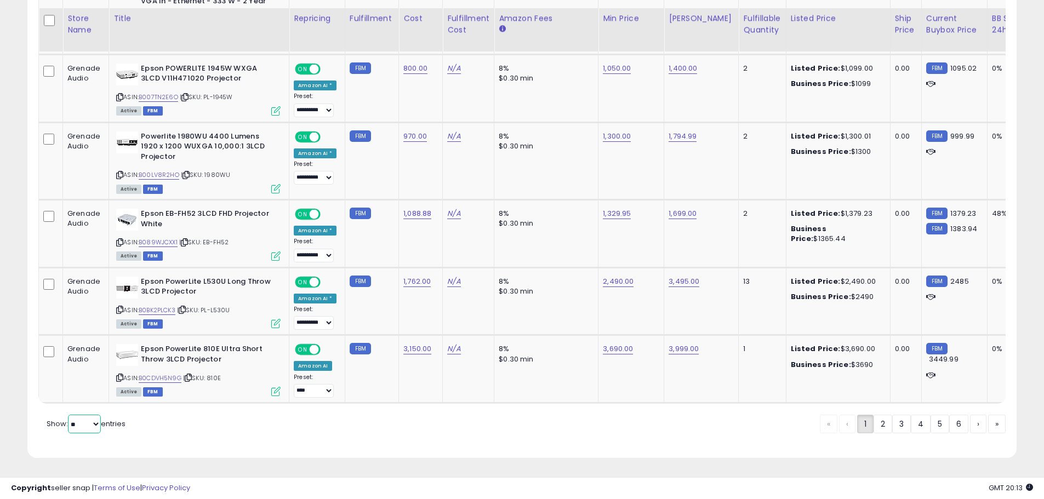
click at [94, 429] on select "** **" at bounding box center [84, 424] width 33 height 19
select select "**"
click at [69, 415] on select "** **" at bounding box center [84, 424] width 33 height 19
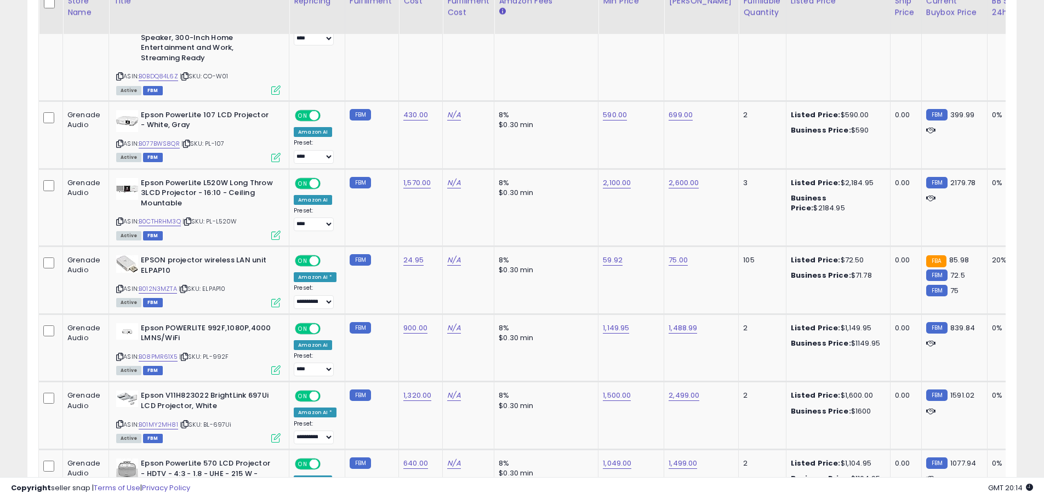
scroll to position [0, 0]
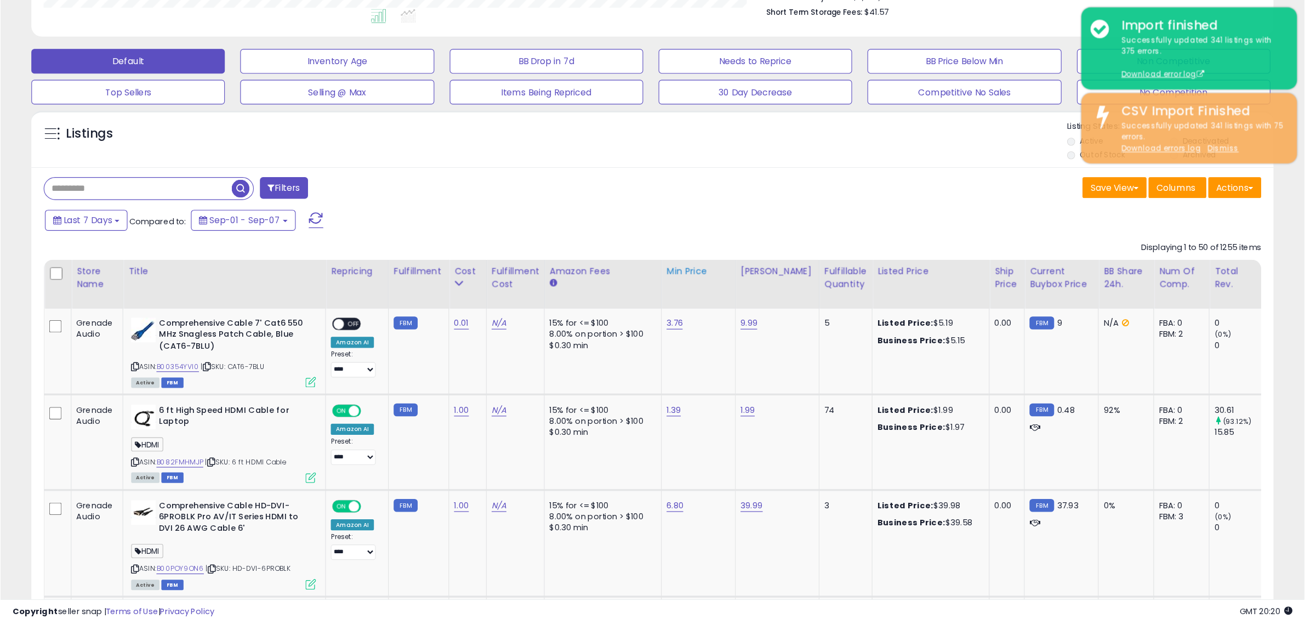
scroll to position [225, 726]
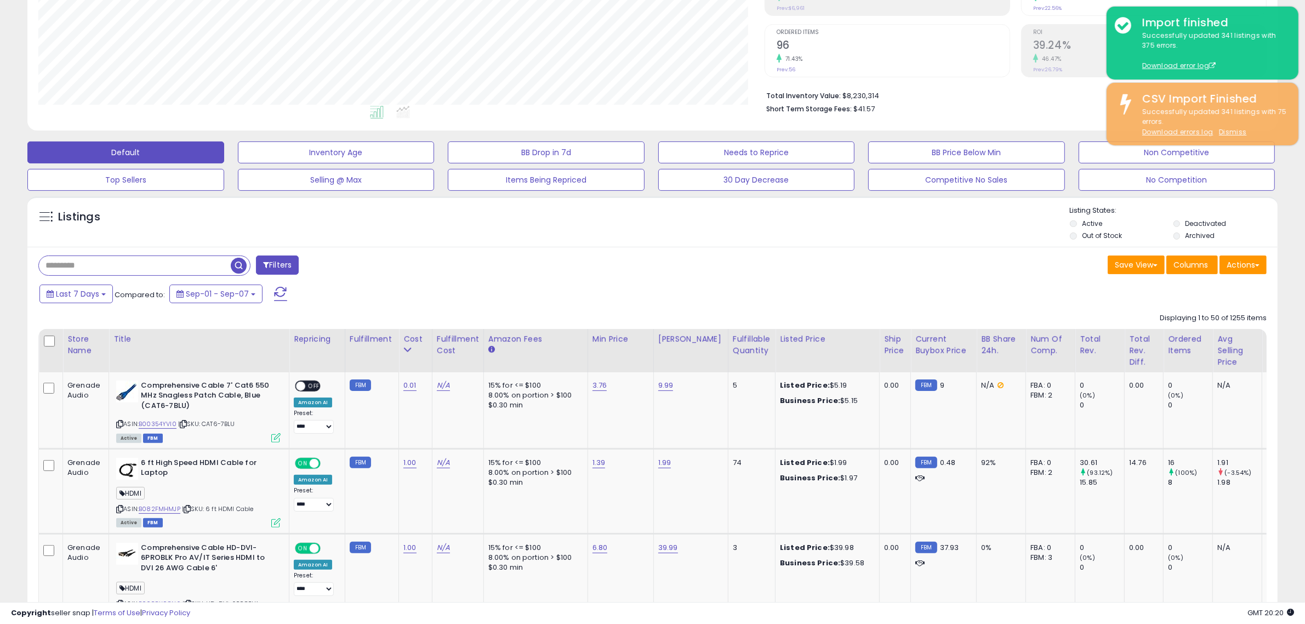
scroll to position [192, 0]
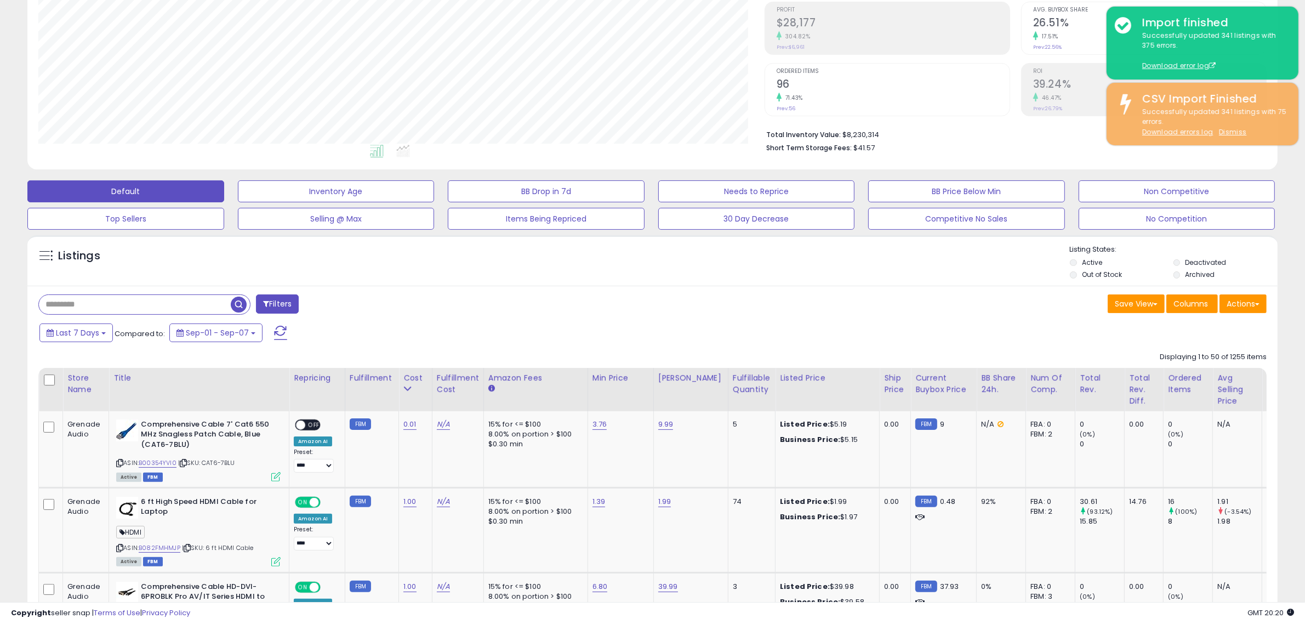
click at [143, 296] on input "text" at bounding box center [135, 304] width 192 height 19
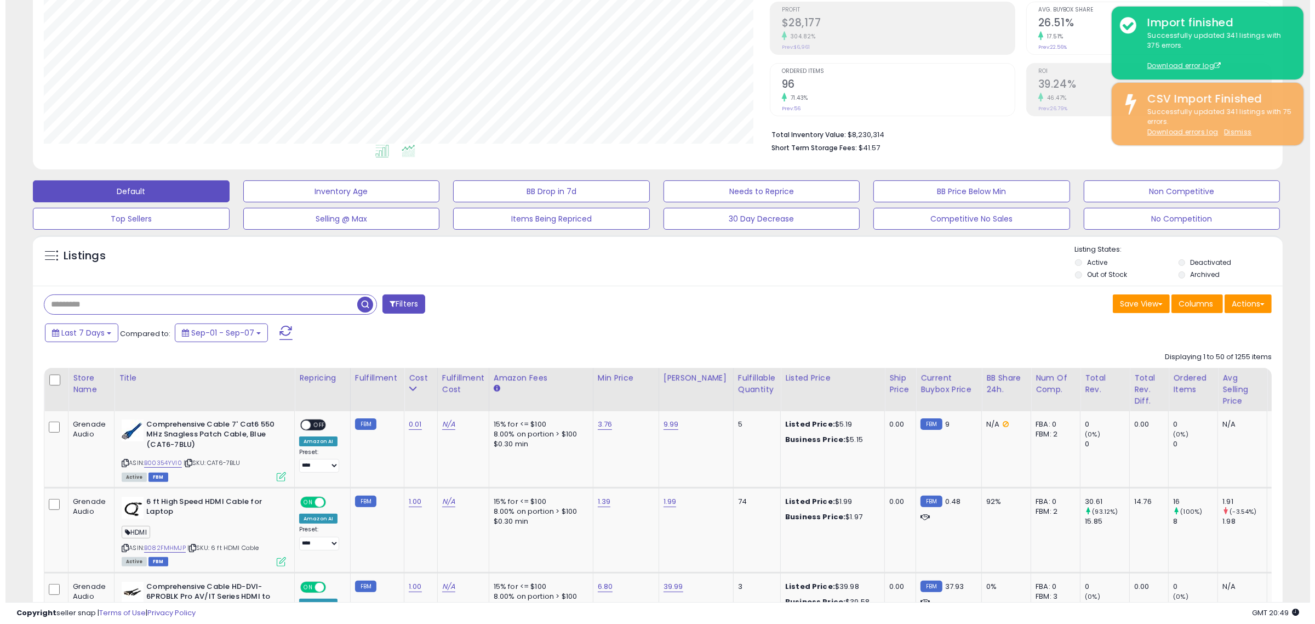
scroll to position [0, 0]
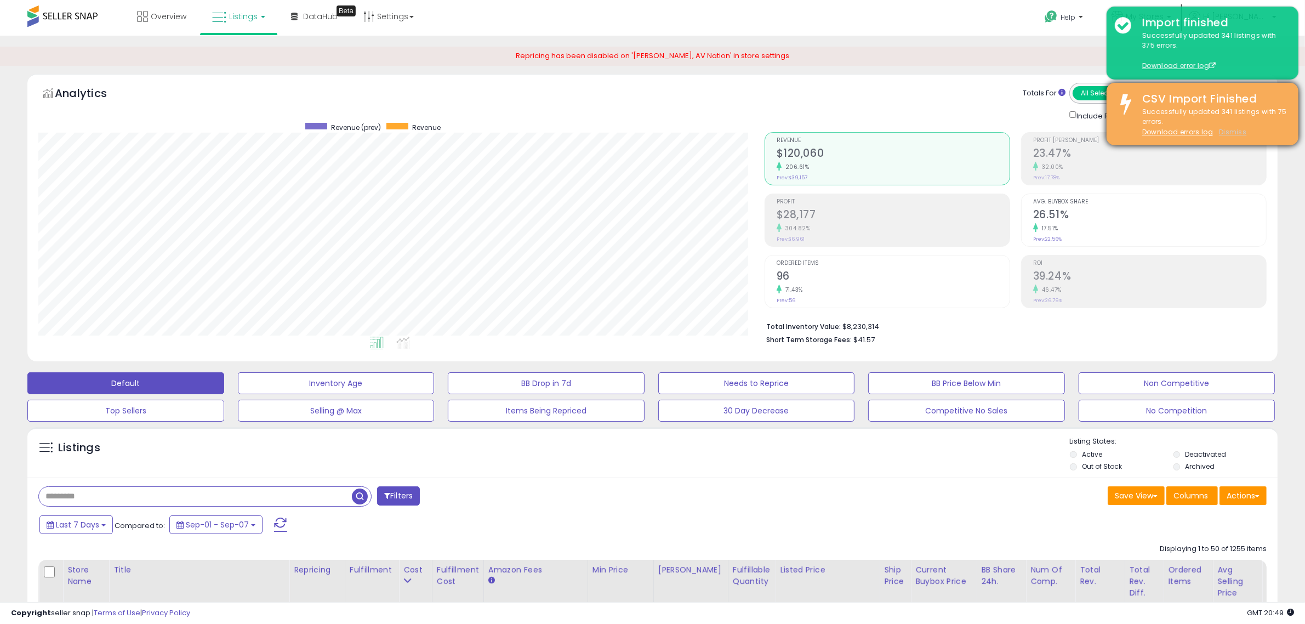
click at [1043, 130] on u "Dismiss" at bounding box center [1232, 131] width 27 height 9
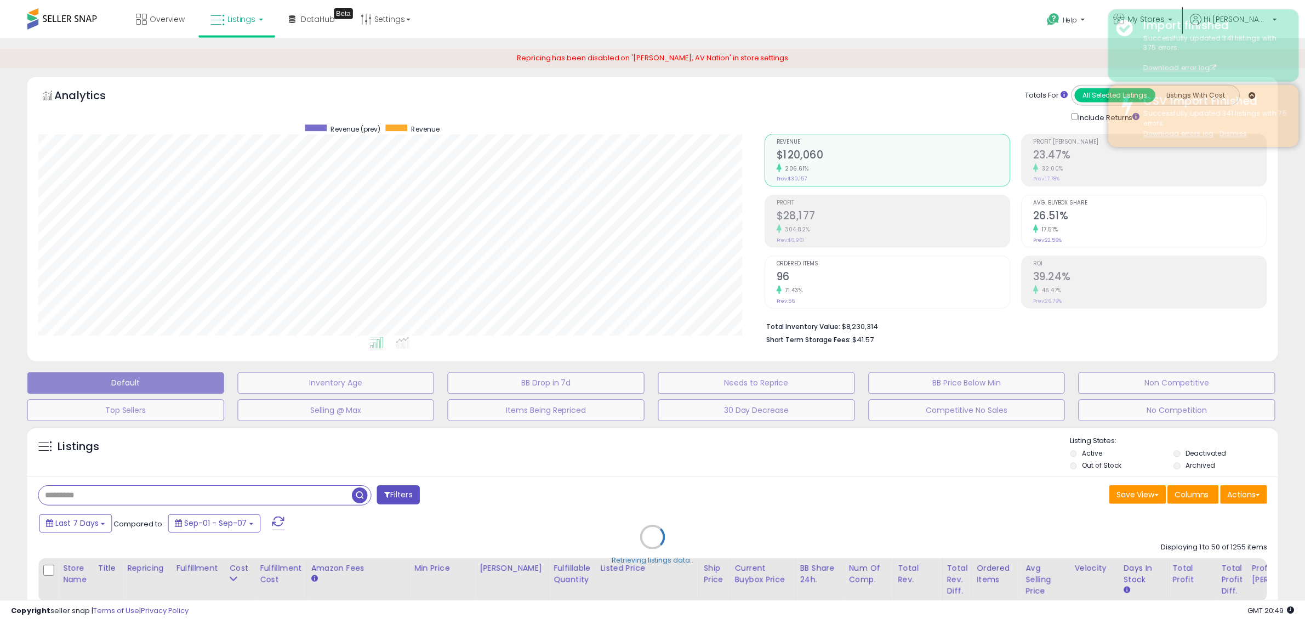
scroll to position [225, 732]
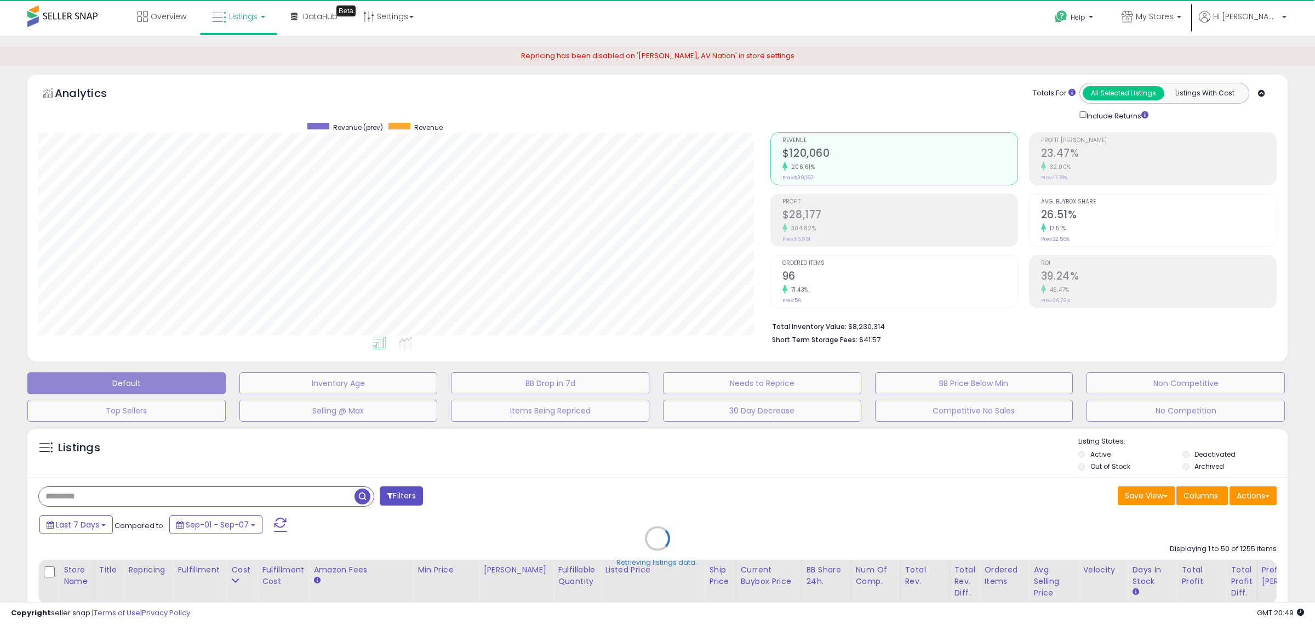
select select "**"
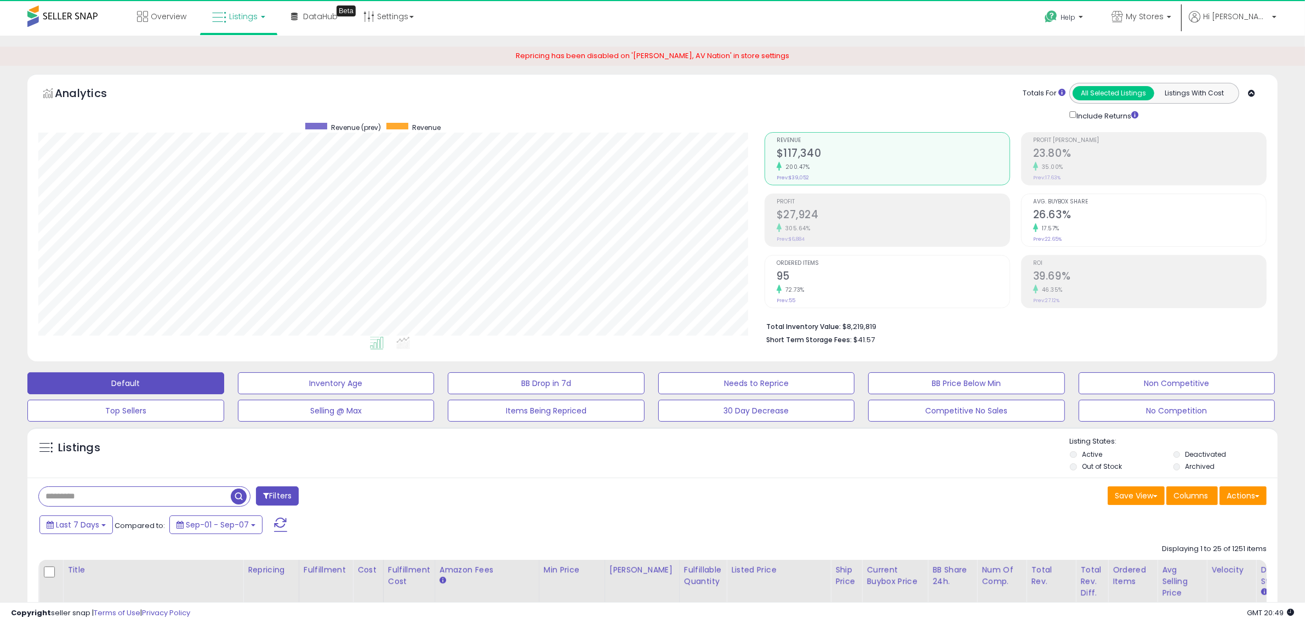
scroll to position [225, 726]
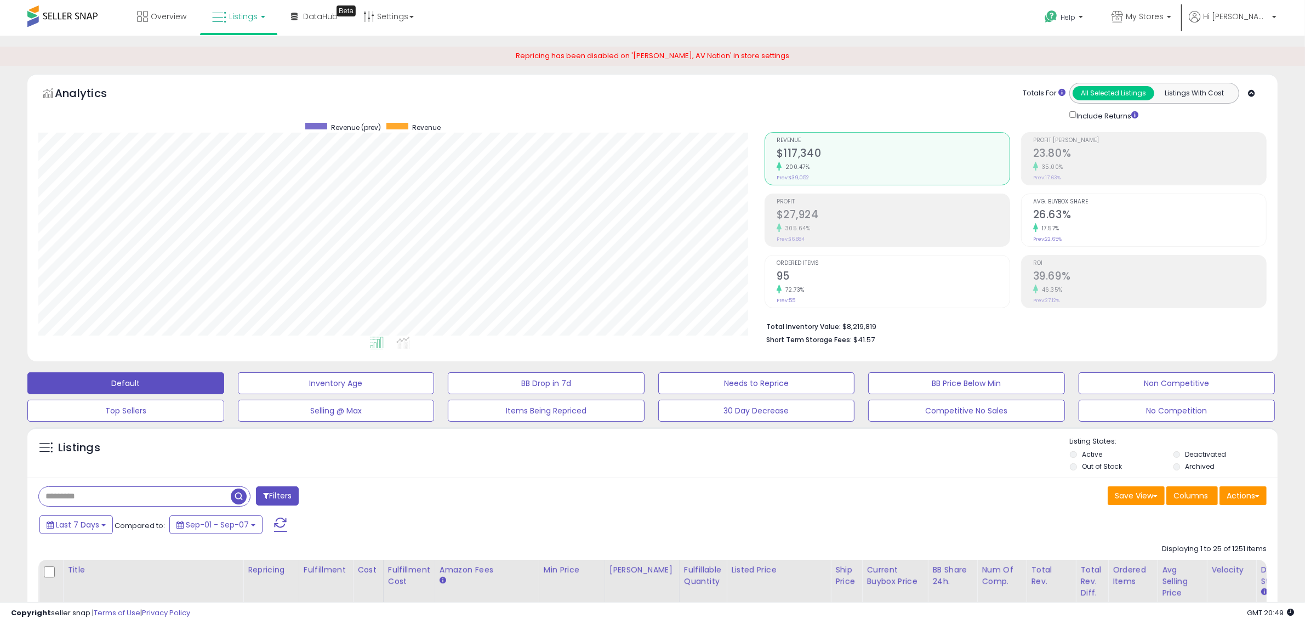
click at [56, 18] on span at bounding box center [62, 15] width 70 height 21
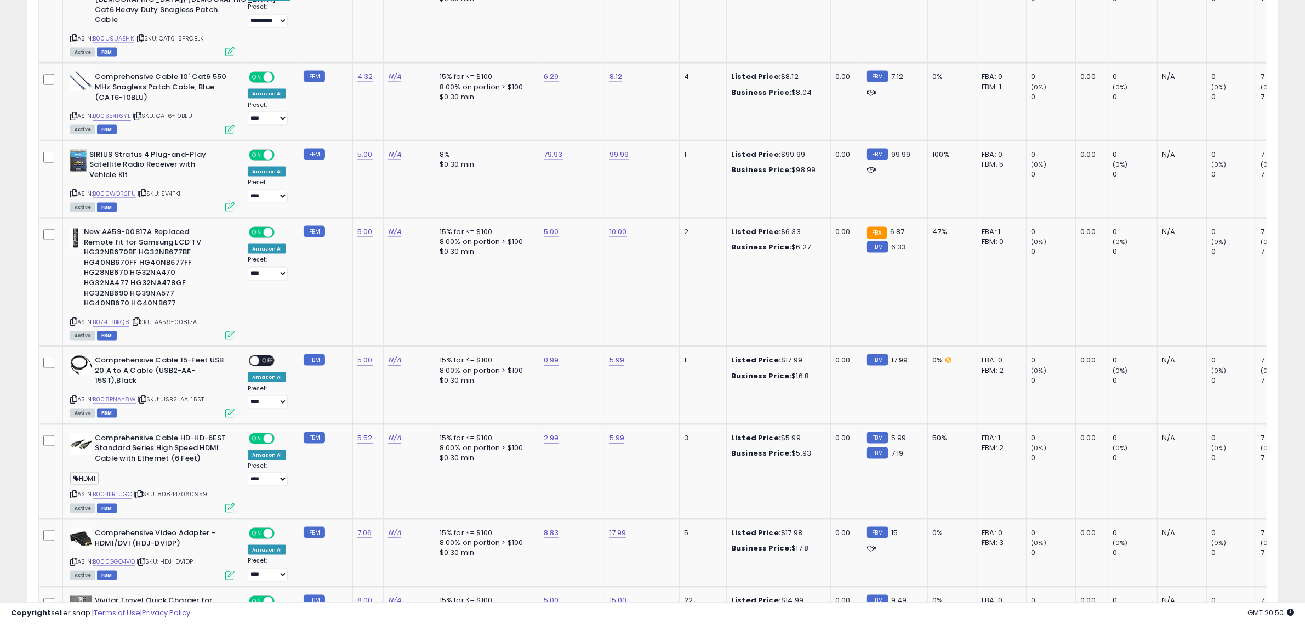
scroll to position [2170, 0]
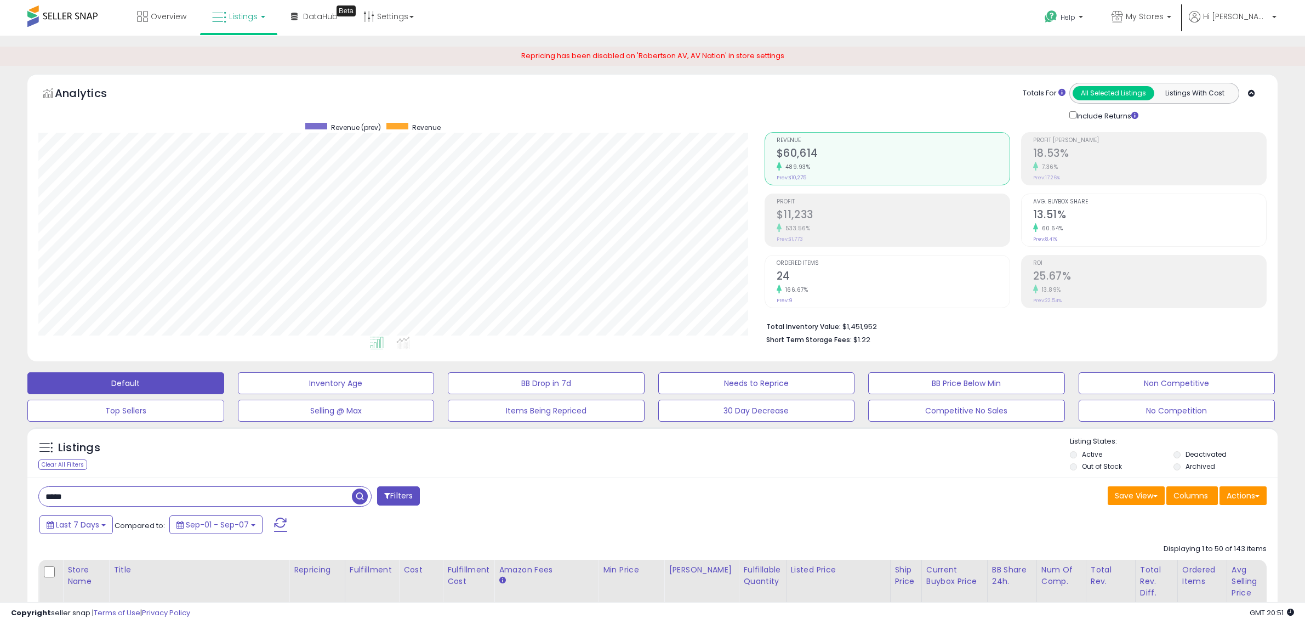
select select "**"
click at [237, 17] on span "Listings" at bounding box center [243, 16] width 28 height 11
click at [241, 56] on icon at bounding box center [247, 54] width 48 height 14
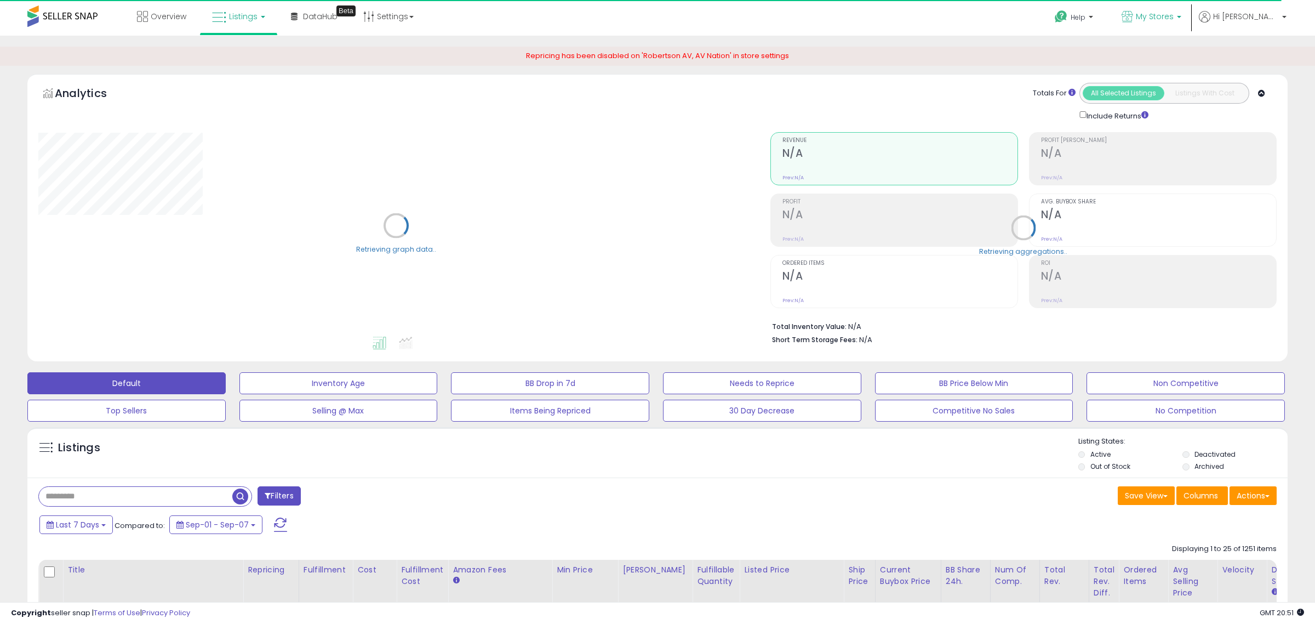
click at [1174, 18] on span "My Stores" at bounding box center [1155, 16] width 38 height 11
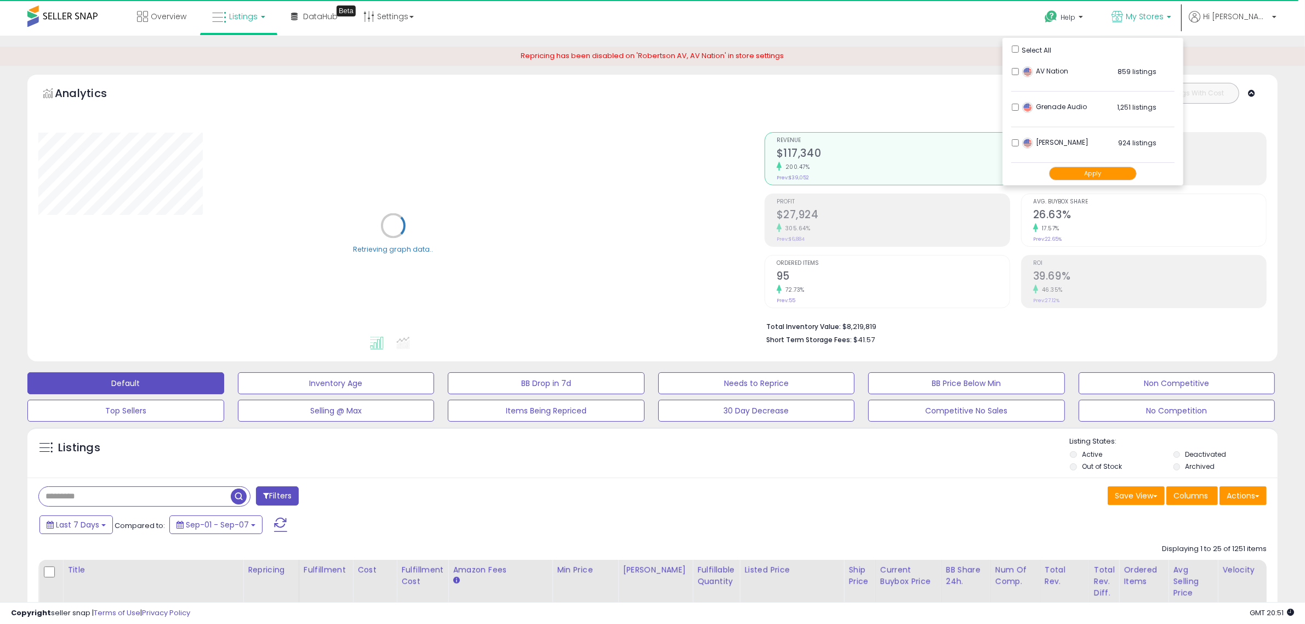
click at [1133, 176] on button "Apply" at bounding box center [1093, 174] width 88 height 14
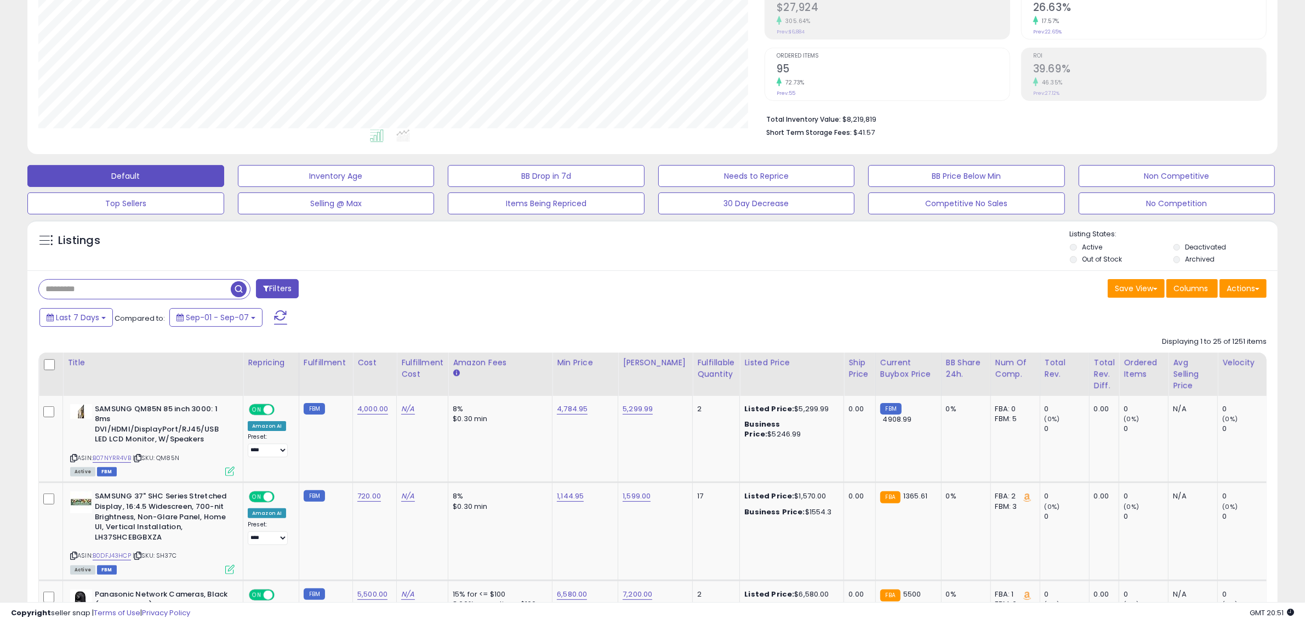
scroll to position [274, 0]
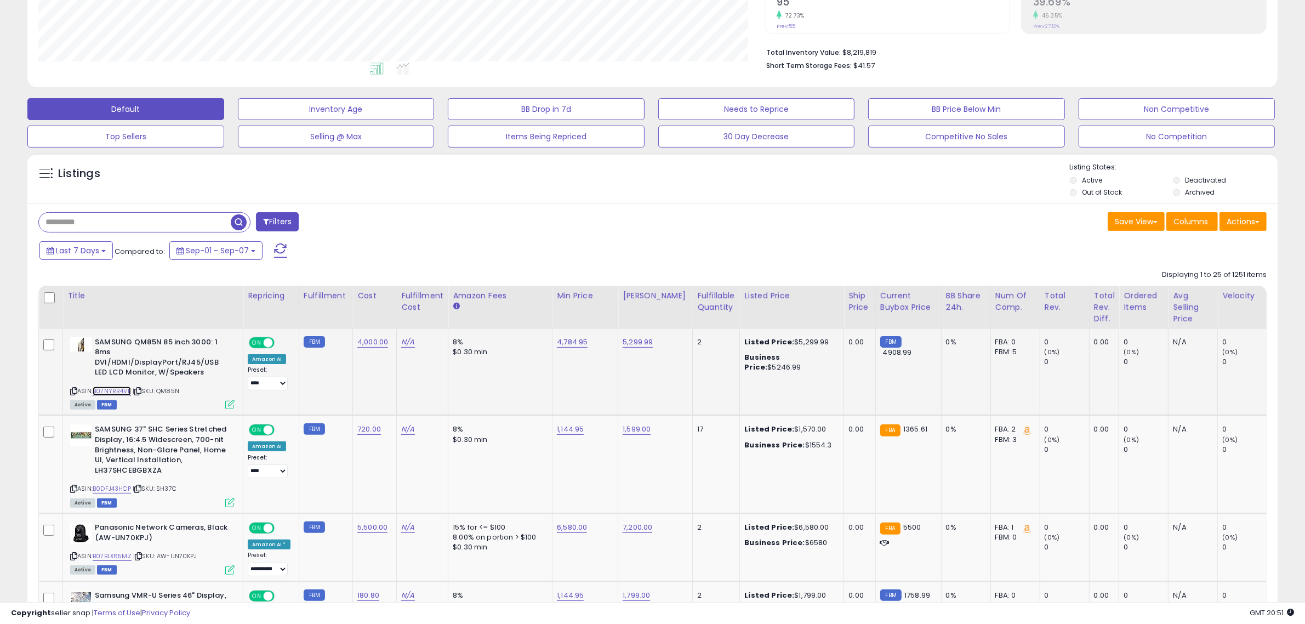
click at [118, 391] on link "B07NYRR4VB" at bounding box center [112, 390] width 38 height 9
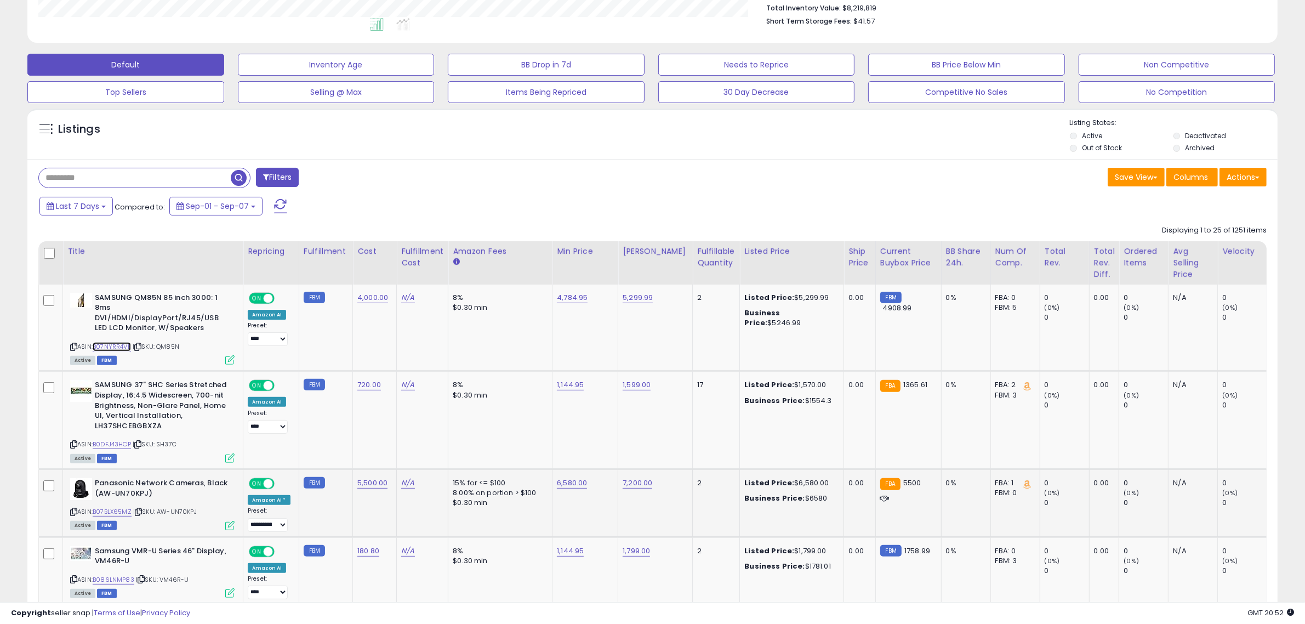
scroll to position [342, 0]
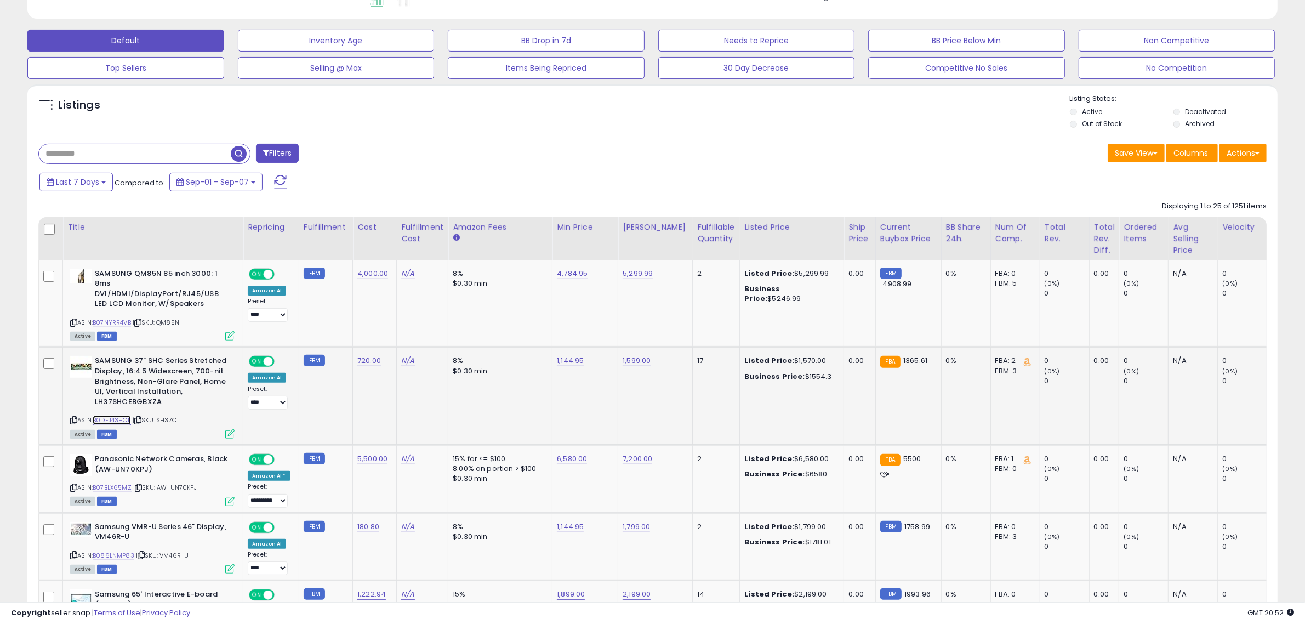
click at [113, 418] on link "B0DFJ43HCP" at bounding box center [112, 419] width 38 height 9
click at [1233, 151] on button "Actions" at bounding box center [1242, 153] width 47 height 19
click at [1195, 224] on link "Export All Columns" at bounding box center [1198, 222] width 120 height 17
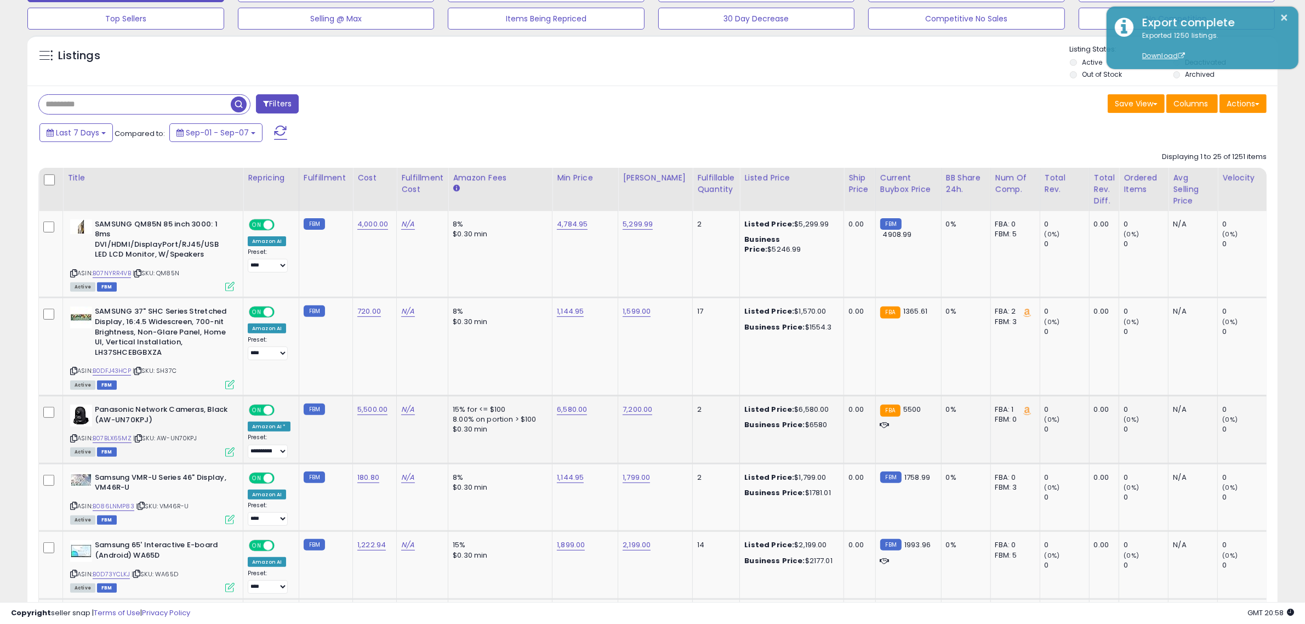
scroll to position [479, 0]
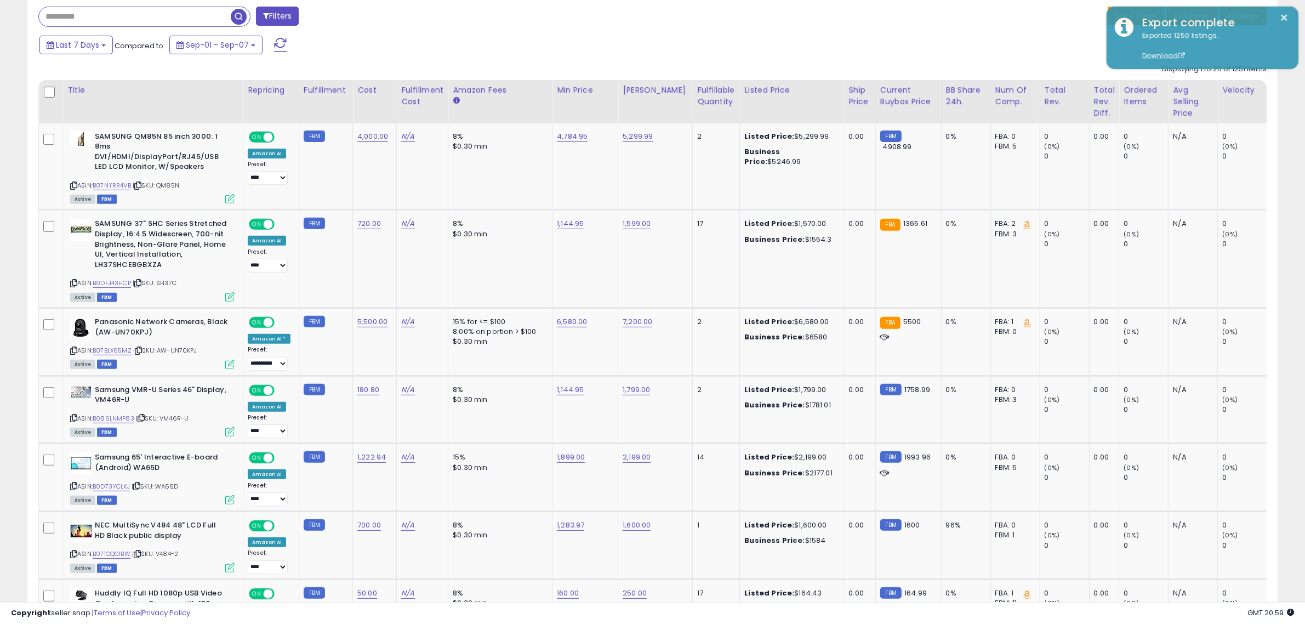
click at [459, 48] on div "Last 7 Days Compared to: Sep-01 - Sep-07" at bounding box center [497, 46] width 921 height 25
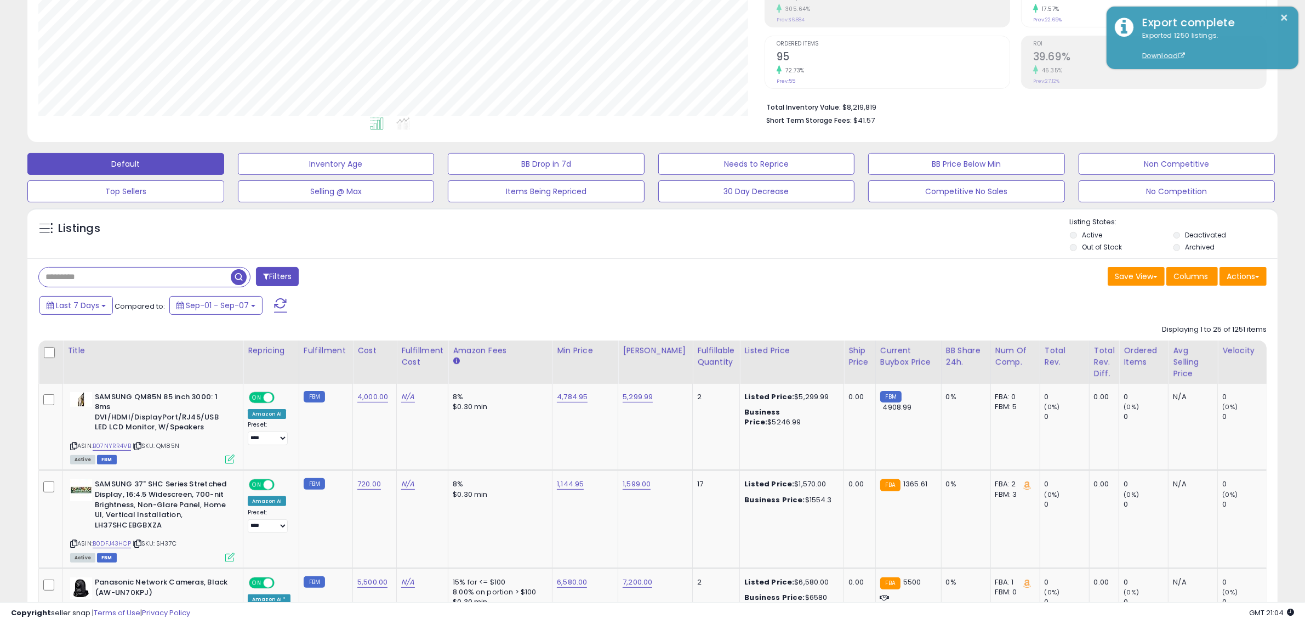
scroll to position [205, 0]
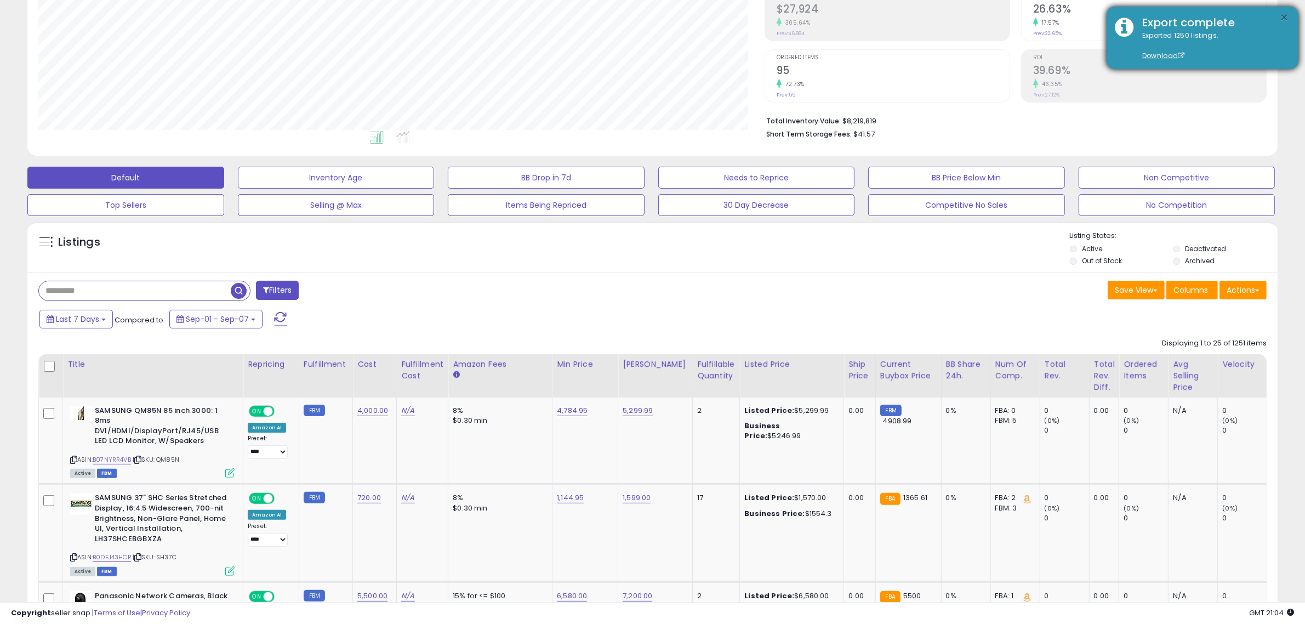
click at [1283, 16] on button "×" at bounding box center [1284, 18] width 9 height 14
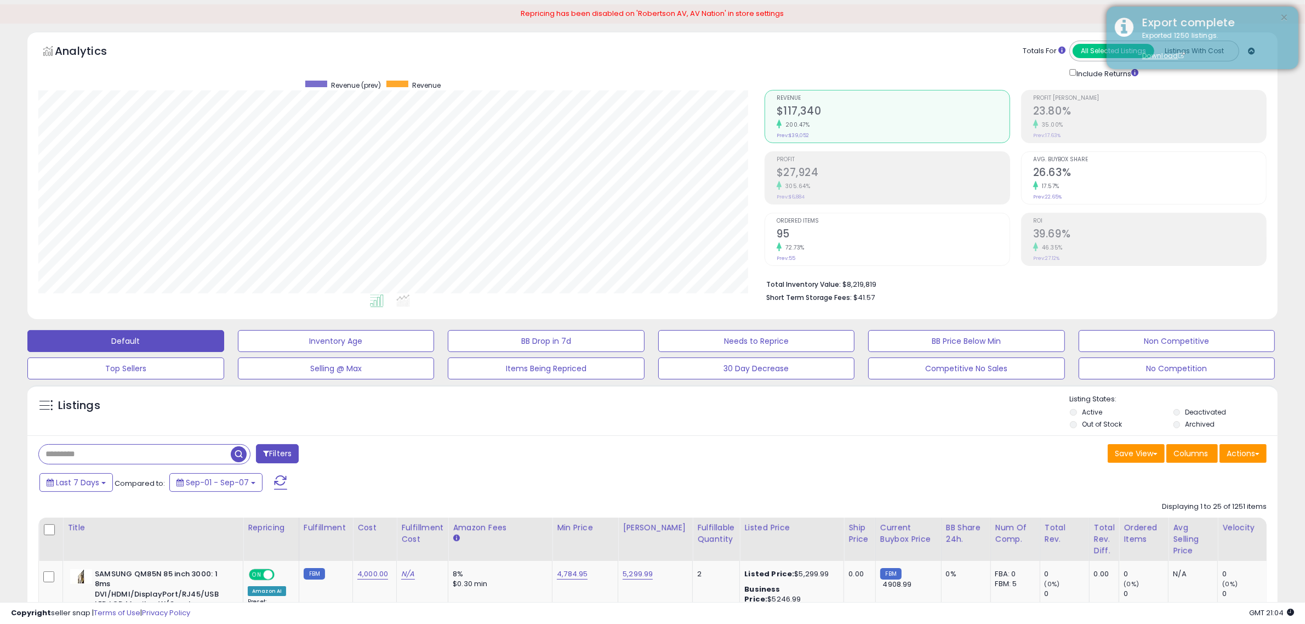
scroll to position [0, 0]
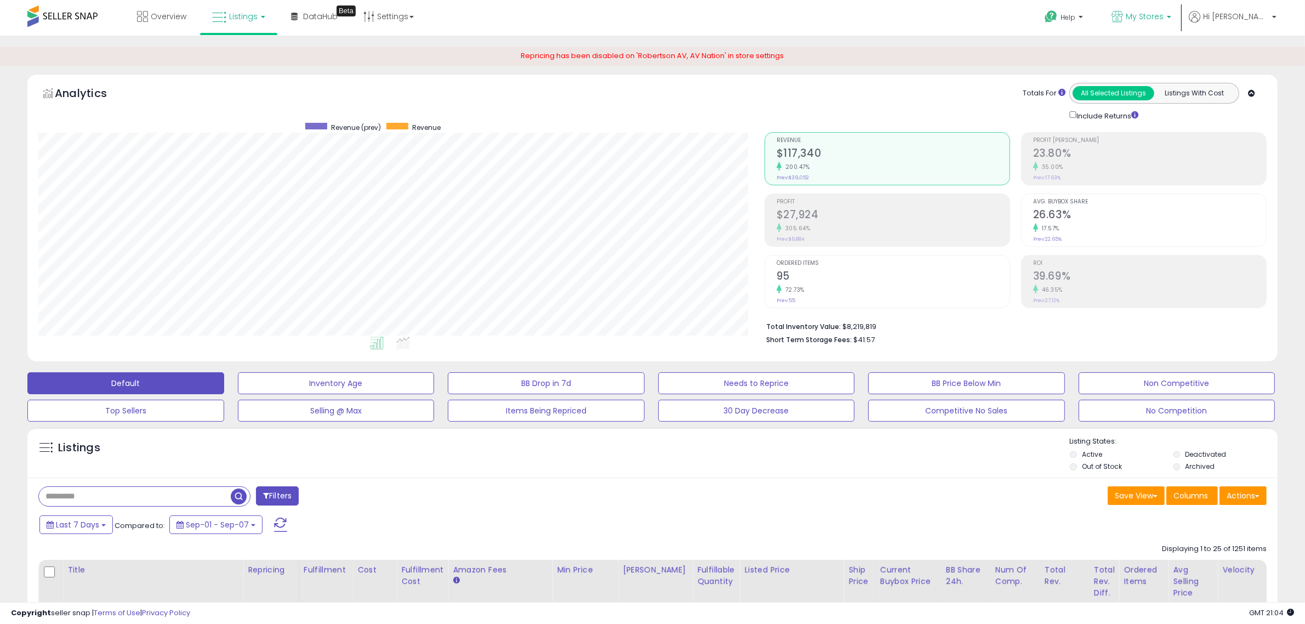
click at [1163, 18] on span "My Stores" at bounding box center [1145, 16] width 38 height 11
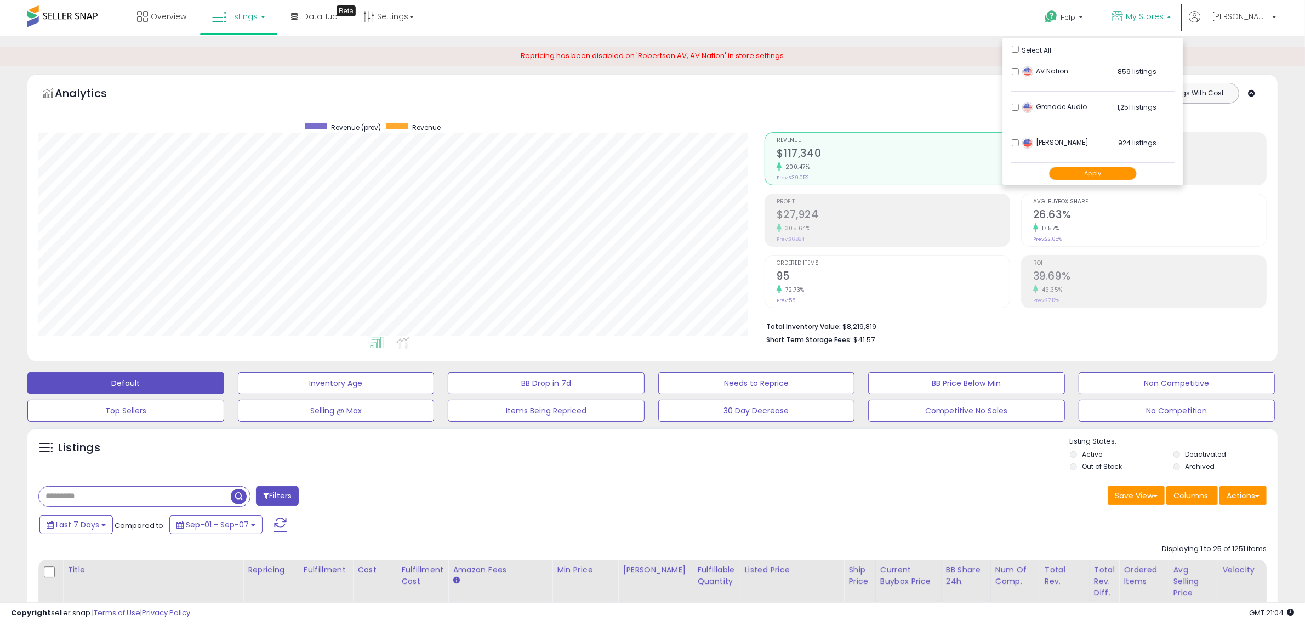
click at [1127, 176] on button "Apply" at bounding box center [1093, 174] width 88 height 14
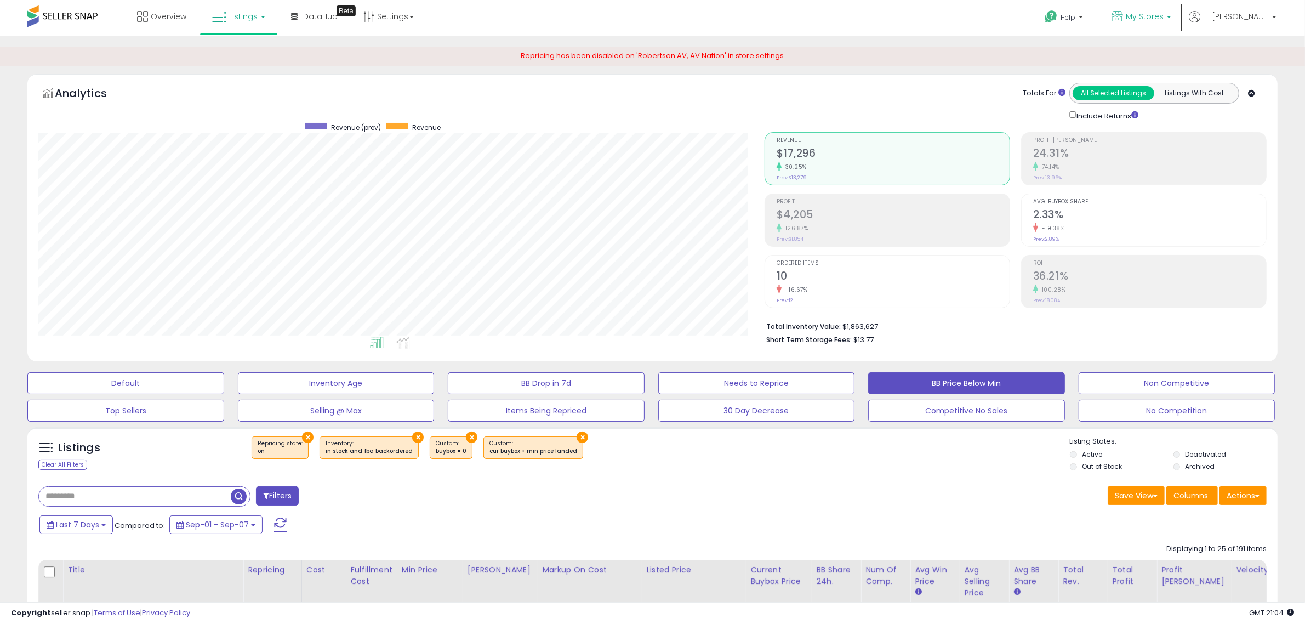
click at [1174, 25] on link "My Stores" at bounding box center [1141, 18] width 76 height 36
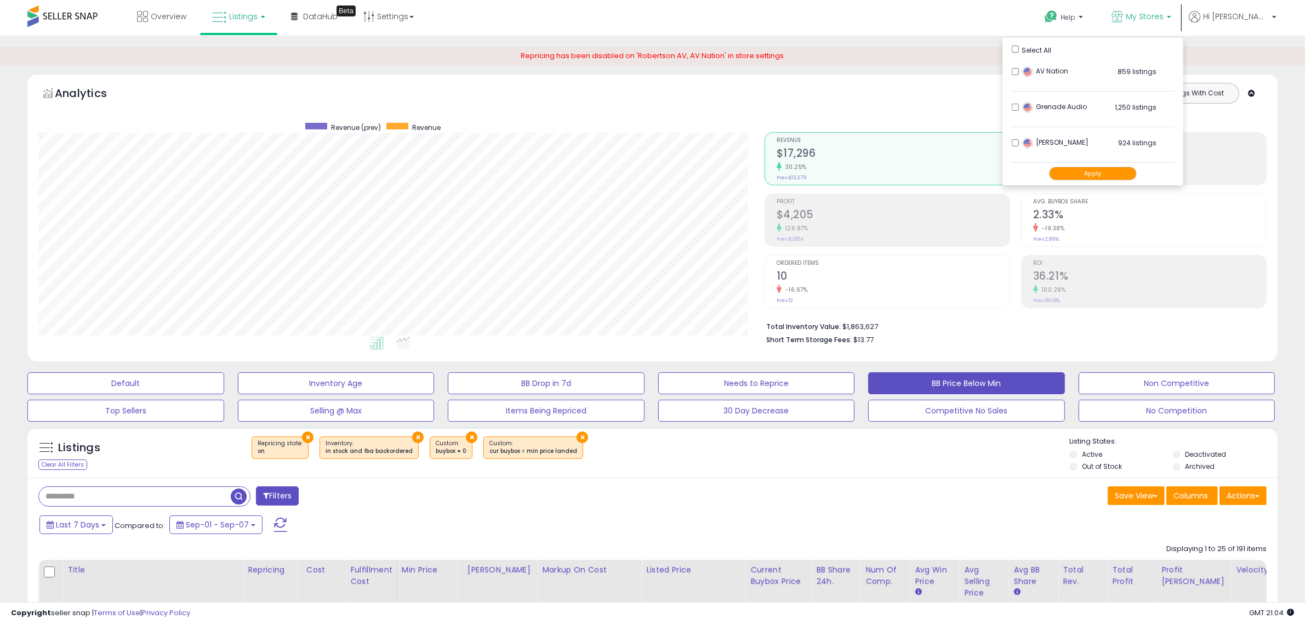
click at [981, 495] on div "Save View Save As New View Update Current View Columns Actions Import Export Vi…" at bounding box center [964, 496] width 622 height 21
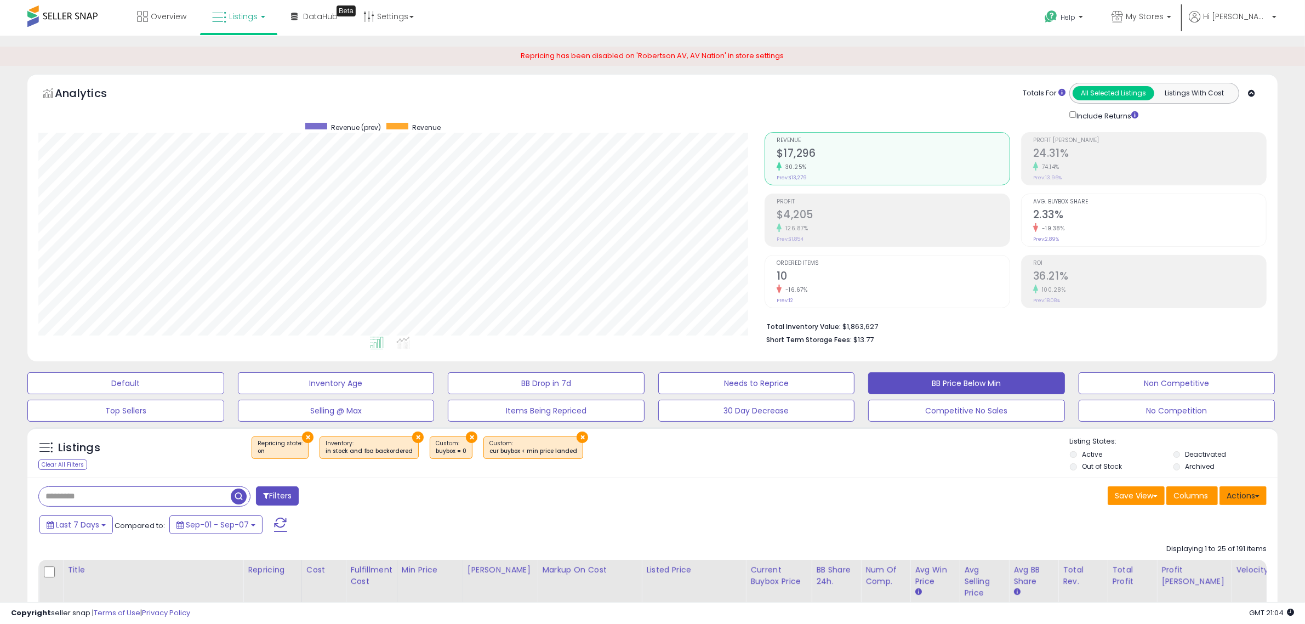
click at [1229, 489] on button "Actions" at bounding box center [1242, 495] width 47 height 19
click at [1168, 521] on link "Import" at bounding box center [1198, 518] width 120 height 17
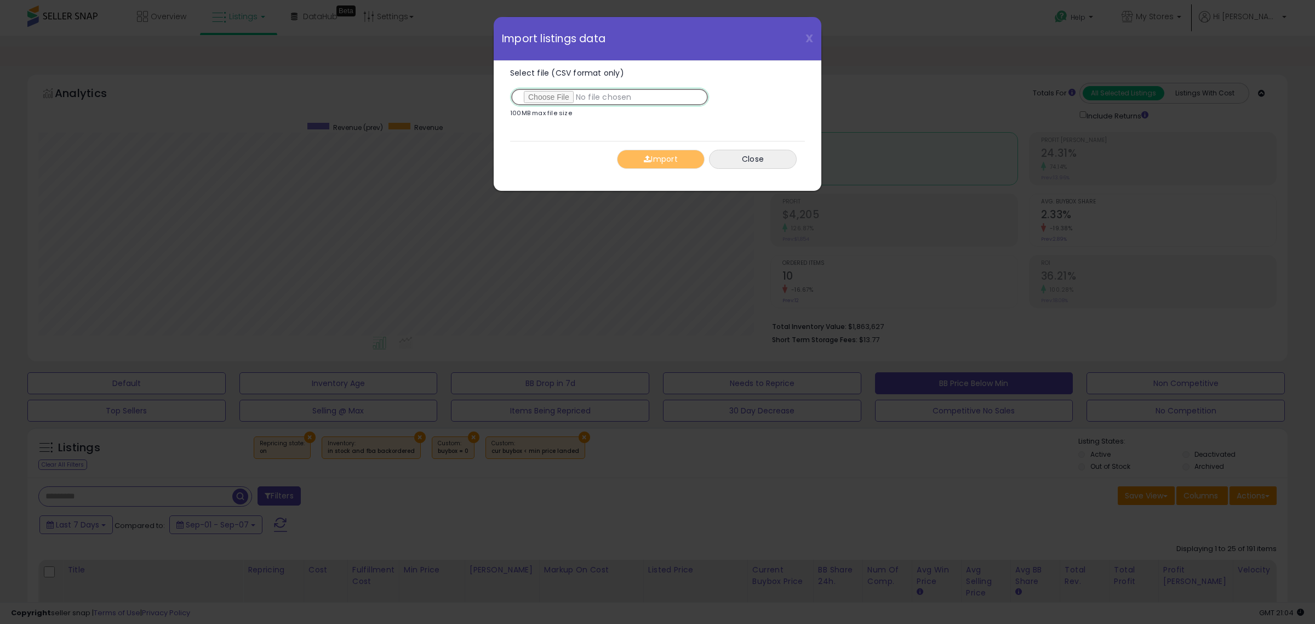
click at [552, 94] on input "Select file (CSV format only)" at bounding box center [609, 97] width 199 height 19
type input "**********"
click at [662, 159] on button "Import" at bounding box center [661, 159] width 88 height 19
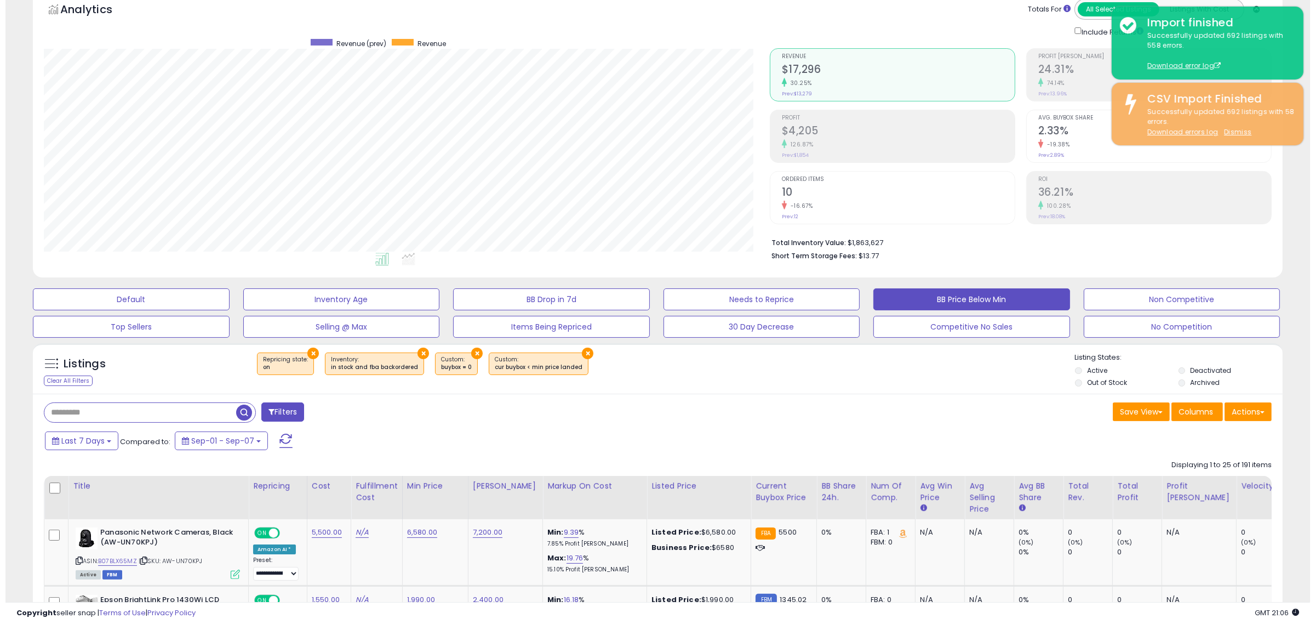
scroll to position [0, 0]
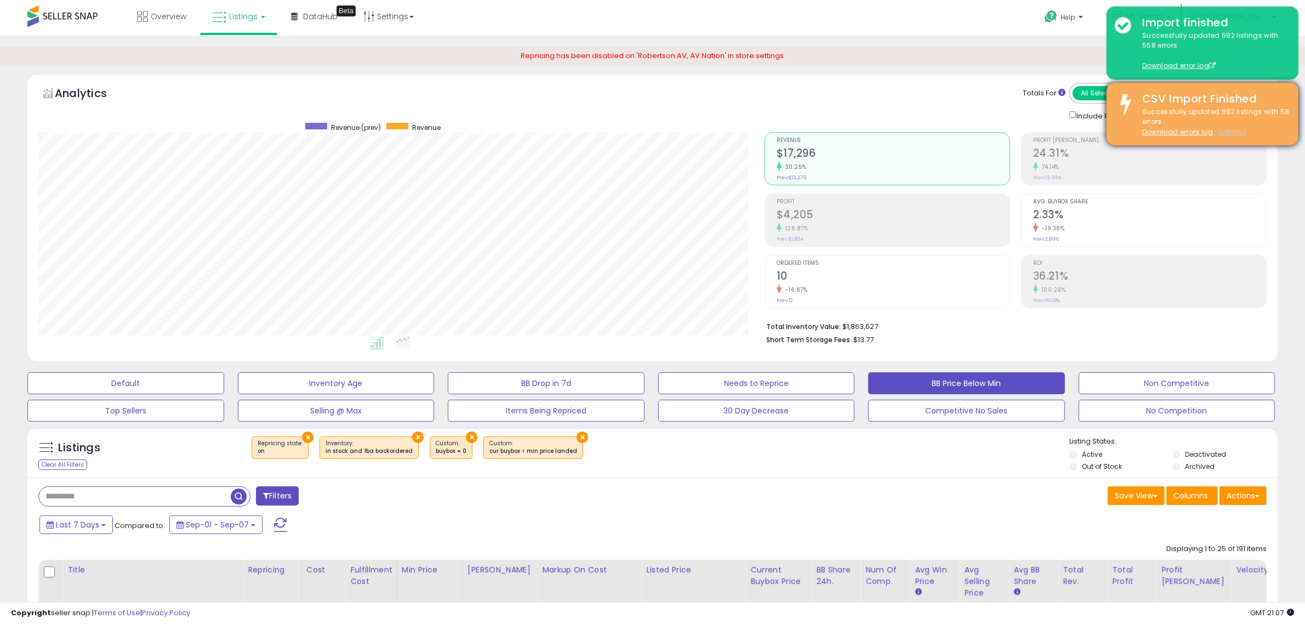
click at [1239, 129] on u "Dismiss" at bounding box center [1232, 131] width 27 height 9
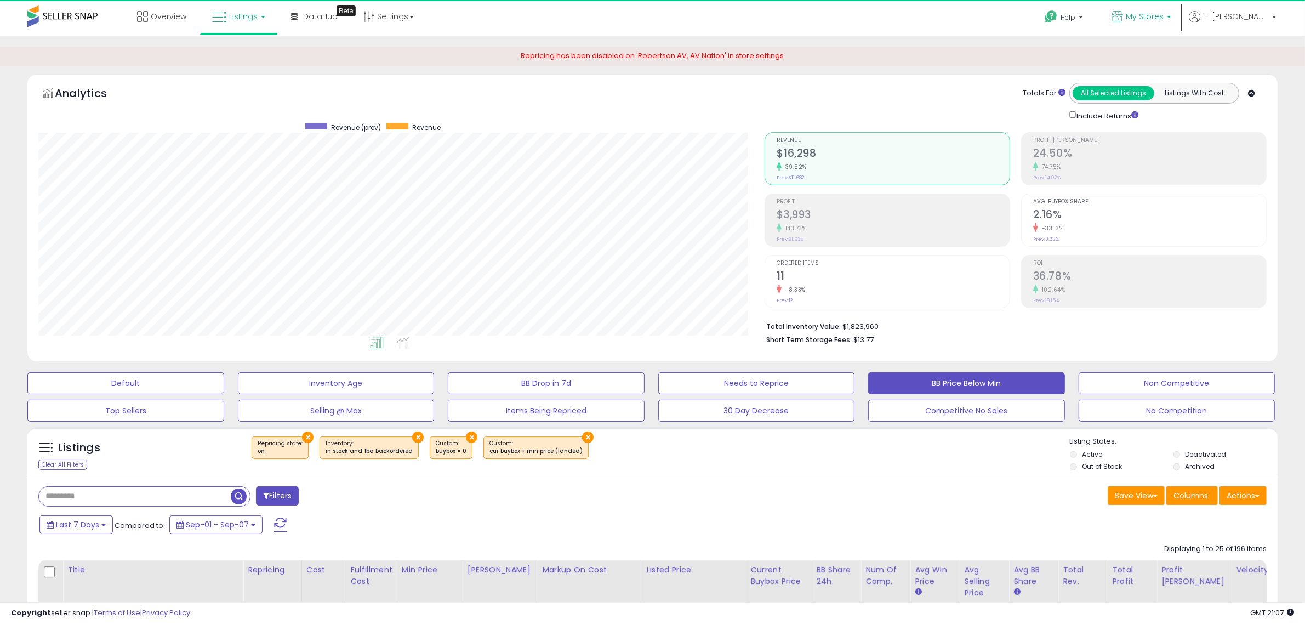
scroll to position [225, 726]
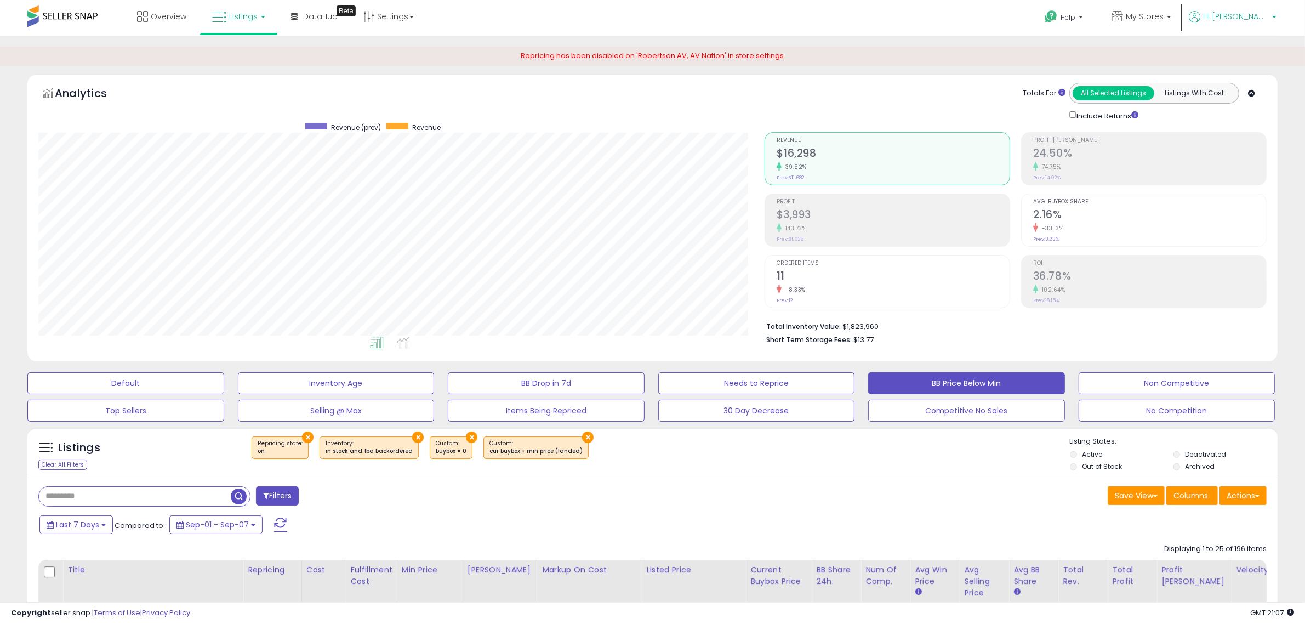
click at [1259, 14] on span "Hi [PERSON_NAME]" at bounding box center [1236, 16] width 66 height 11
click at [1250, 59] on link "Account" at bounding box center [1251, 58] width 29 height 10
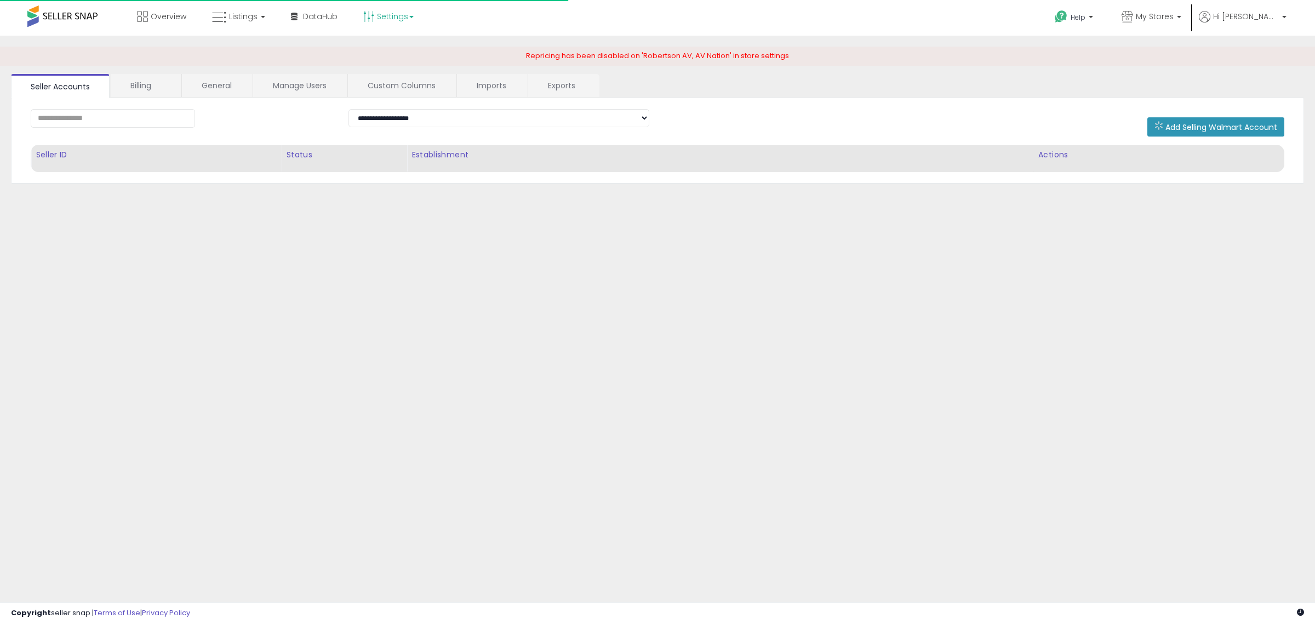
click at [386, 18] on link "Settings" at bounding box center [388, 16] width 67 height 33
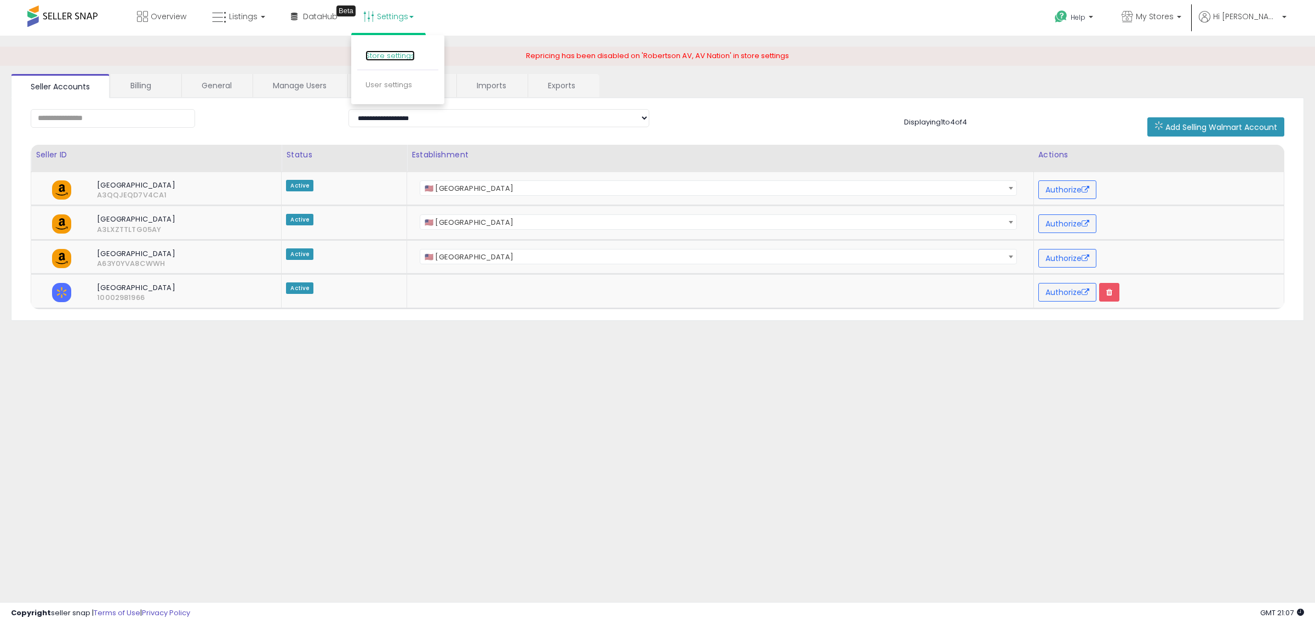
click at [381, 56] on link "Store settings" at bounding box center [389, 55] width 49 height 10
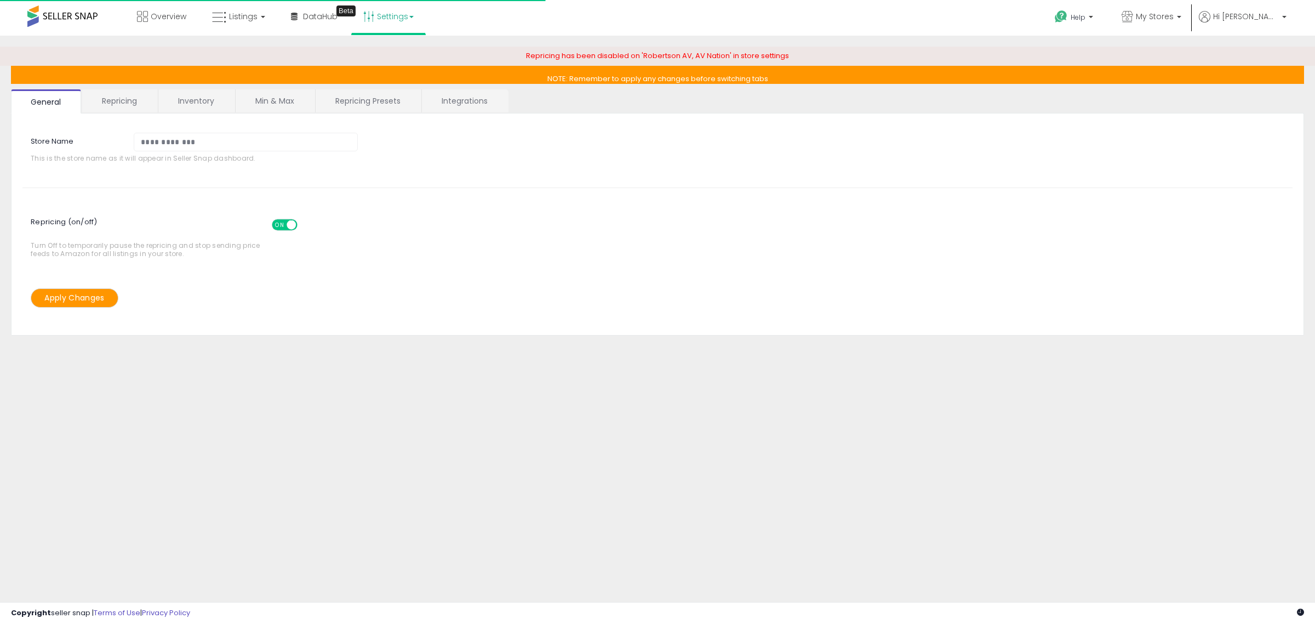
click at [388, 16] on link "Settings" at bounding box center [388, 16] width 67 height 33
click at [381, 86] on link "User settings" at bounding box center [388, 84] width 47 height 10
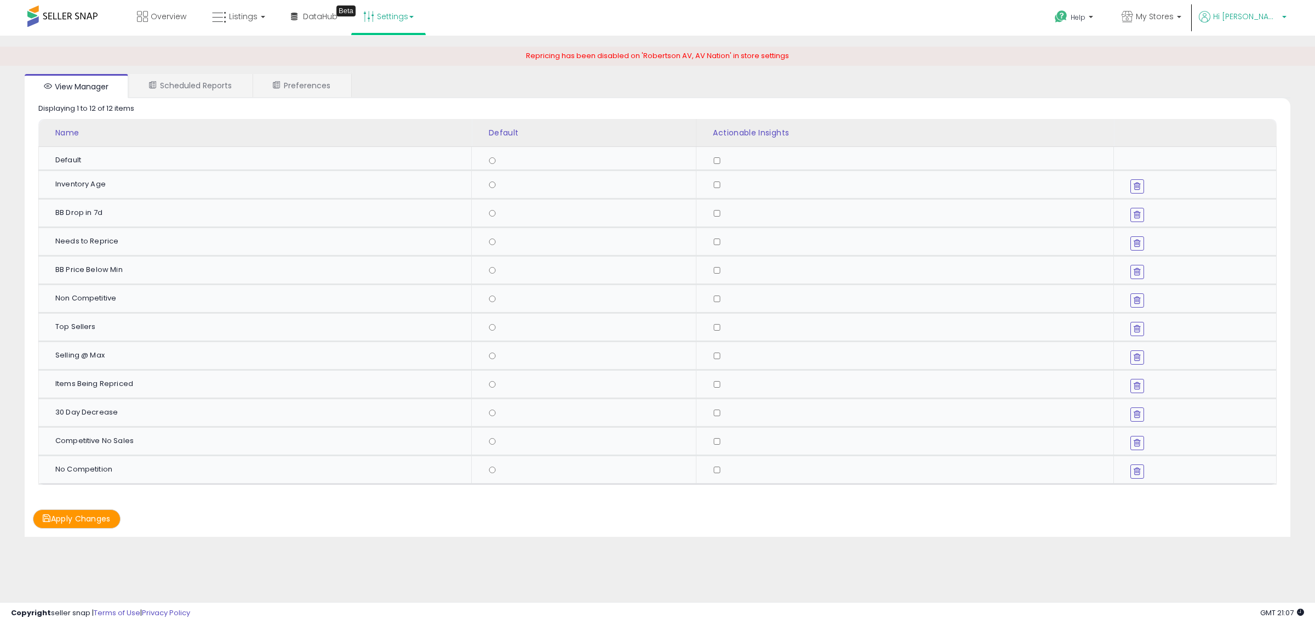
click at [1274, 19] on span "Hi [PERSON_NAME]" at bounding box center [1246, 16] width 66 height 11
click at [1261, 59] on link "Account" at bounding box center [1261, 58] width 29 height 10
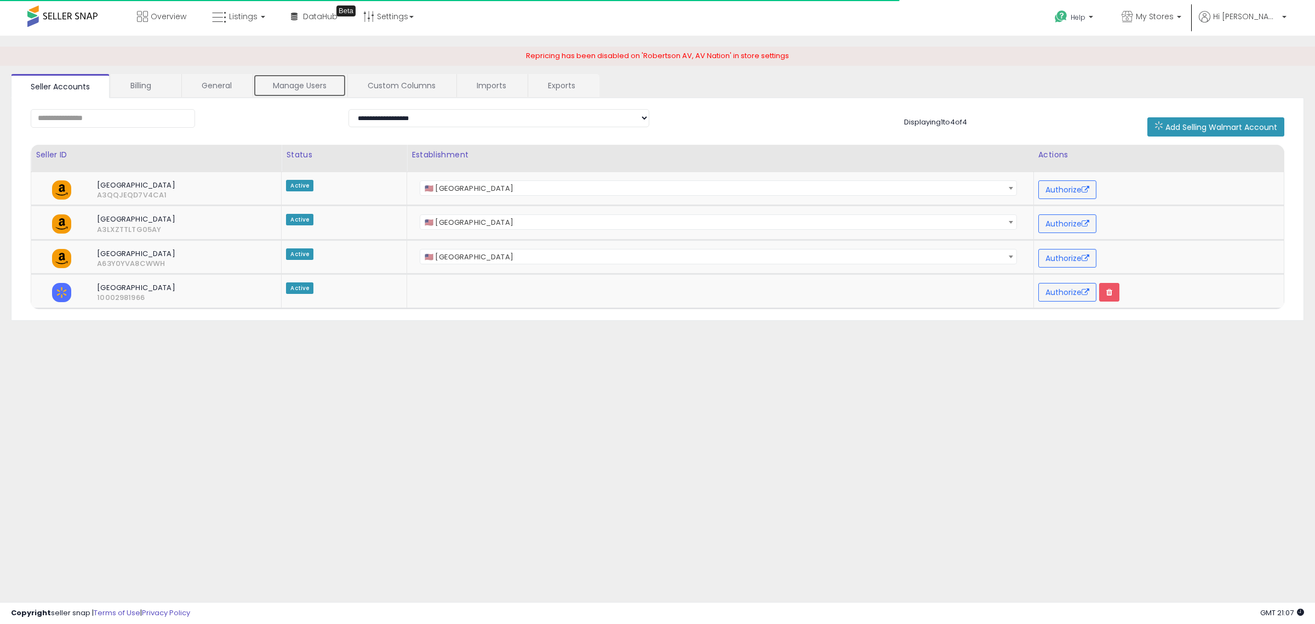
click at [313, 91] on link "Manage Users" at bounding box center [299, 85] width 93 height 23
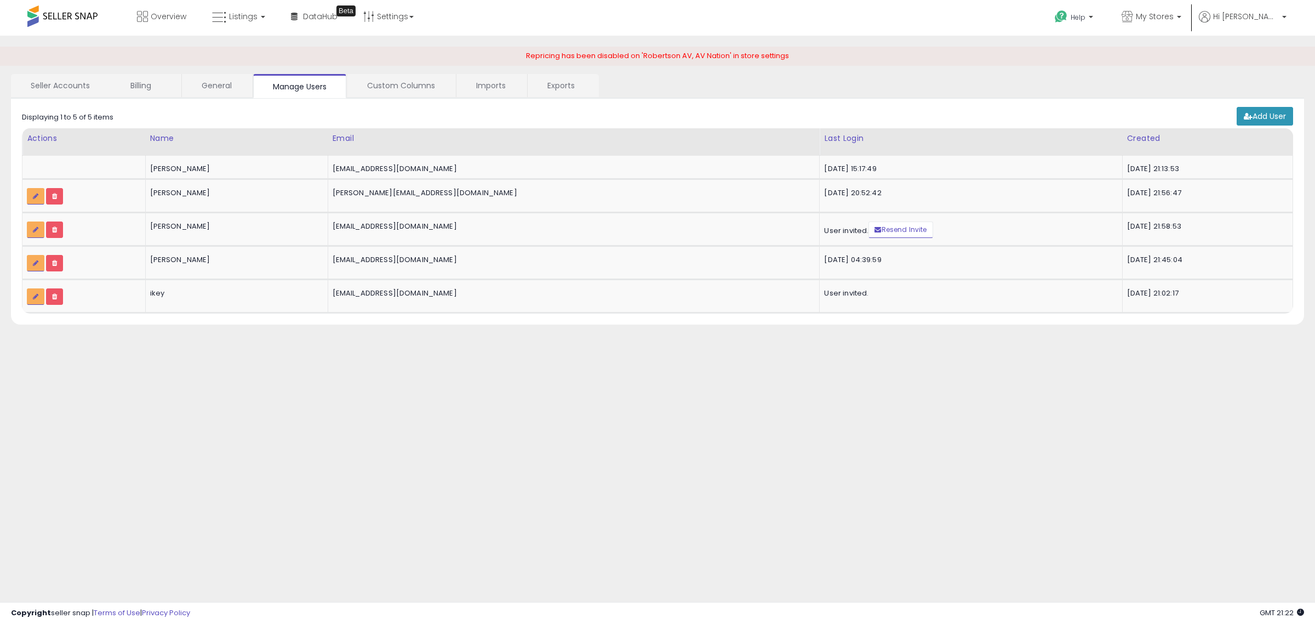
click at [59, 16] on span at bounding box center [62, 15] width 70 height 21
click at [67, 15] on span at bounding box center [62, 15] width 70 height 21
click at [1262, 17] on span "Hi [PERSON_NAME]" at bounding box center [1246, 16] width 66 height 11
click at [247, 18] on span "Listings" at bounding box center [243, 16] width 28 height 11
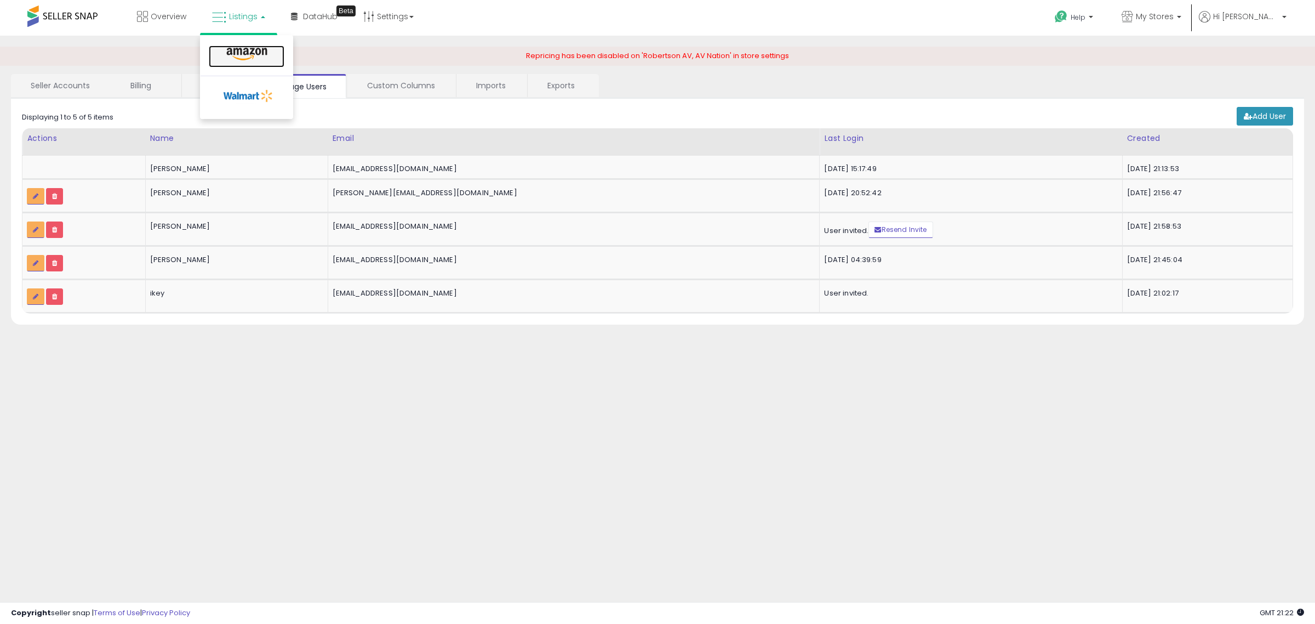
click at [244, 56] on icon at bounding box center [247, 54] width 48 height 14
